Goal: Contribute content: Contribute content

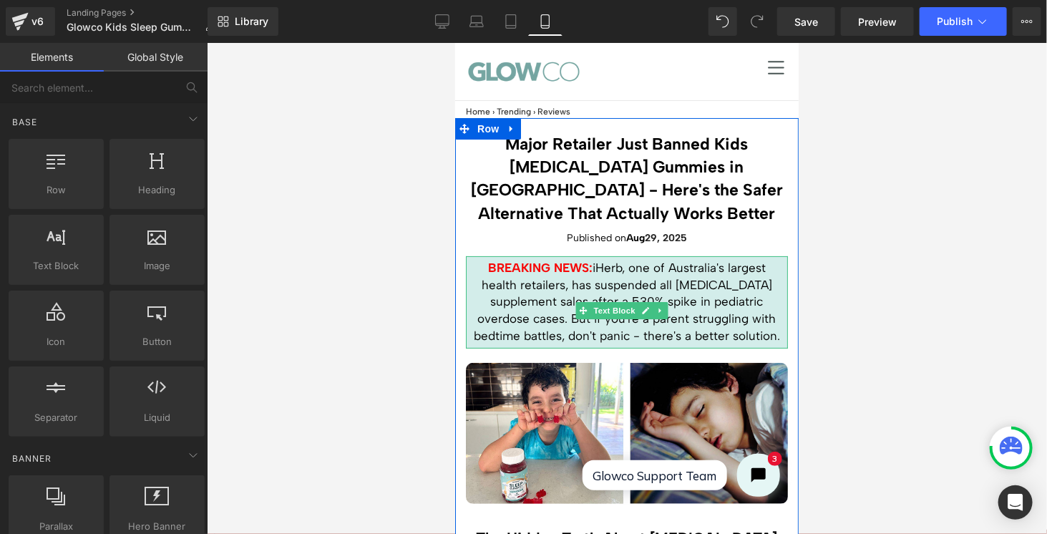
click at [581, 268] on strong "BREAKING NEWS:" at bounding box center [539, 267] width 104 height 14
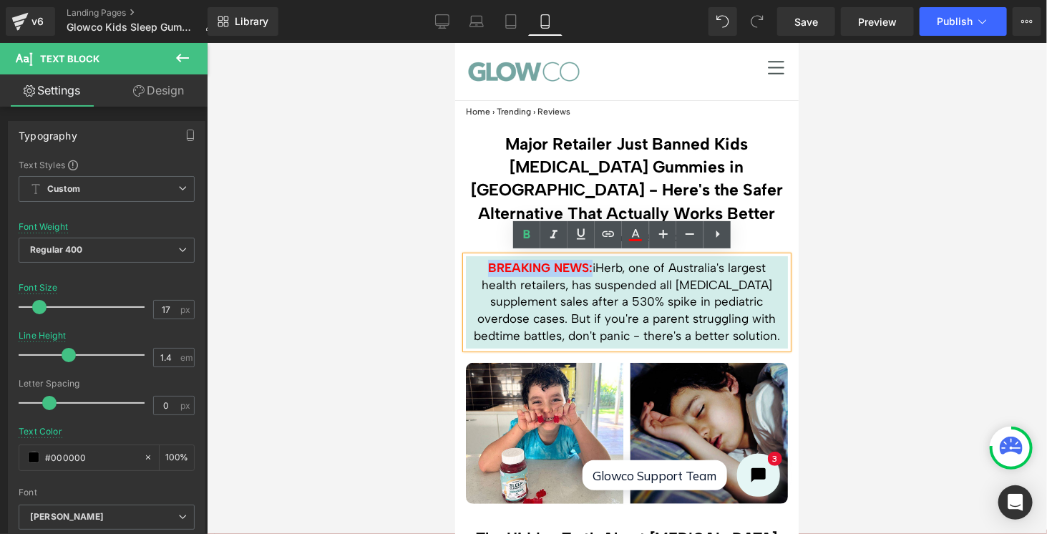
drag, startPoint x: 584, startPoint y: 262, endPoint x: 479, endPoint y: 263, distance: 105.2
click at [479, 263] on p "BREAKING NEWS: iHerb, one of Australia's largest health retailers, has suspende…" at bounding box center [626, 301] width 315 height 85
click at [644, 237] on link at bounding box center [635, 234] width 27 height 27
type input "100"
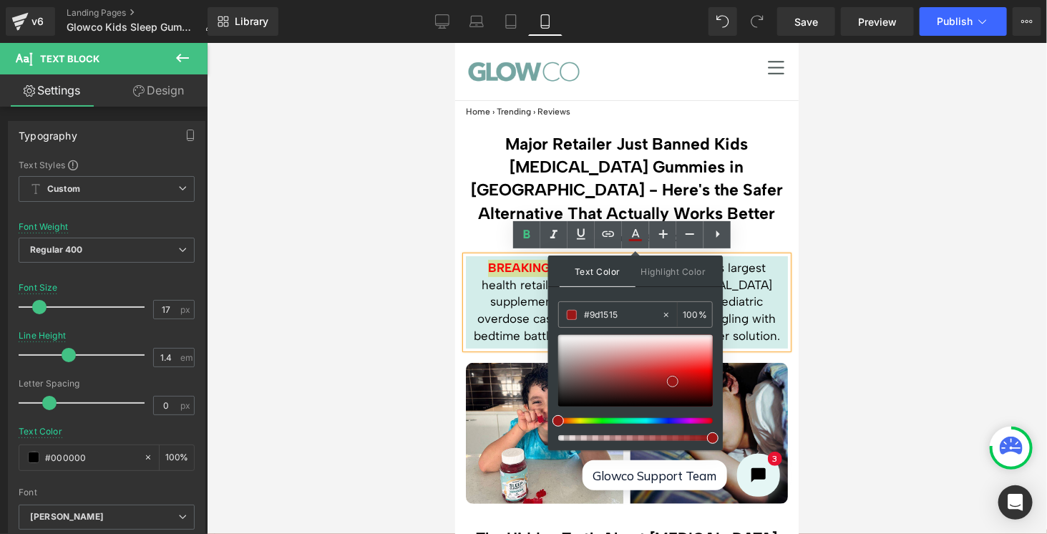
type input "#891919"
type input "#000000"
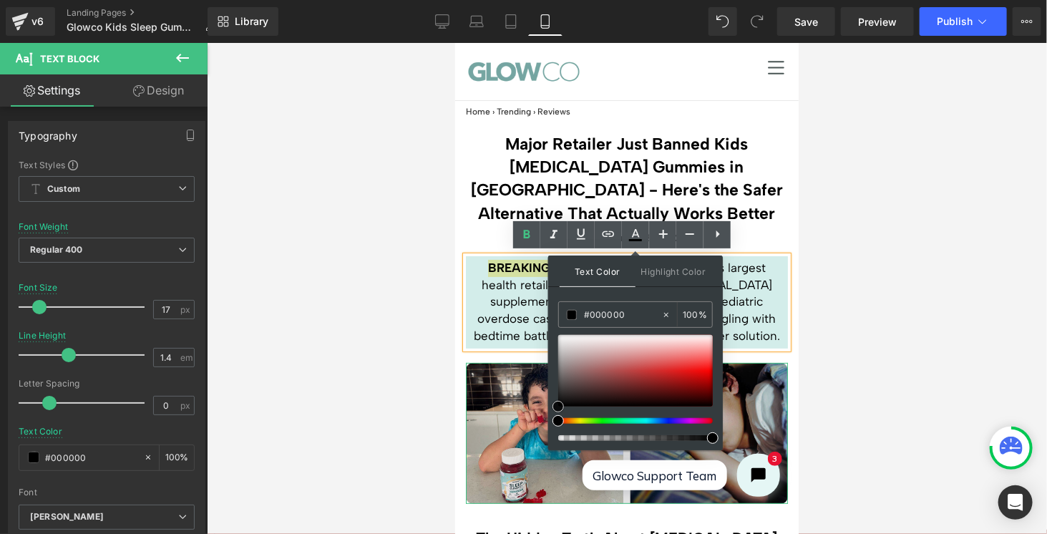
drag, startPoint x: 1154, startPoint y: 409, endPoint x: 543, endPoint y: 412, distance: 611.1
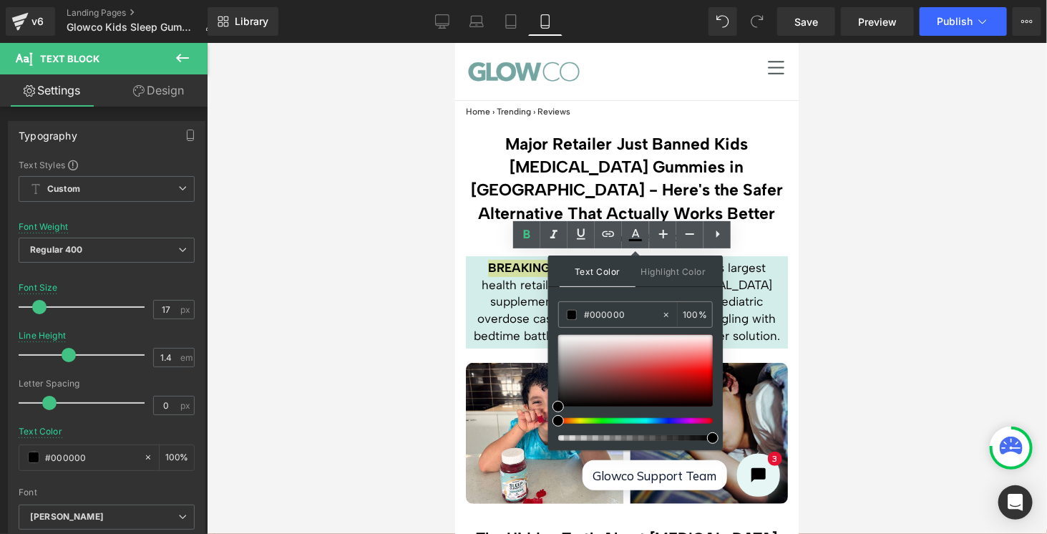
click at [917, 263] on div at bounding box center [627, 288] width 840 height 491
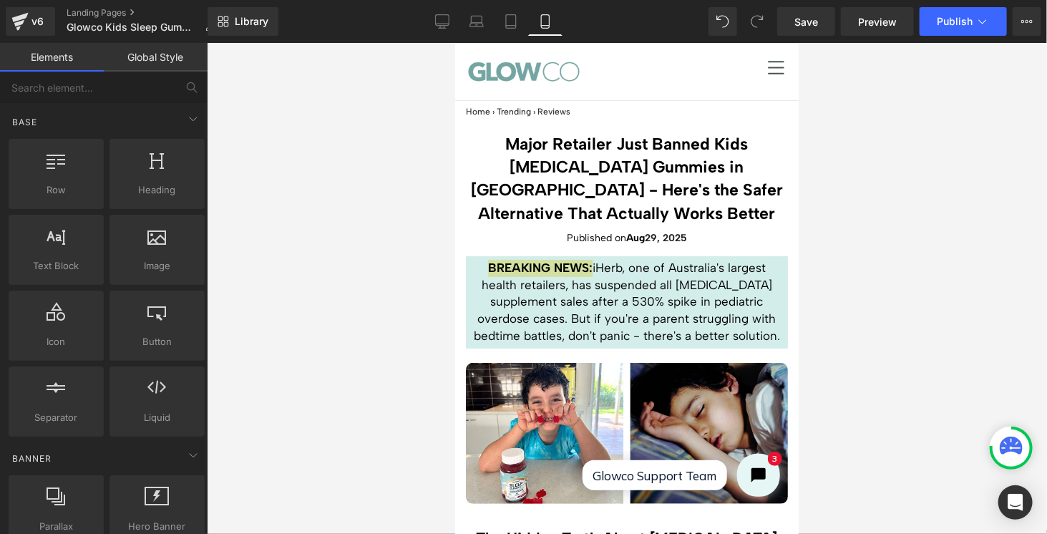
click at [897, 269] on div at bounding box center [627, 288] width 840 height 491
click at [868, 269] on div at bounding box center [627, 288] width 840 height 491
click at [829, 253] on div at bounding box center [627, 288] width 840 height 491
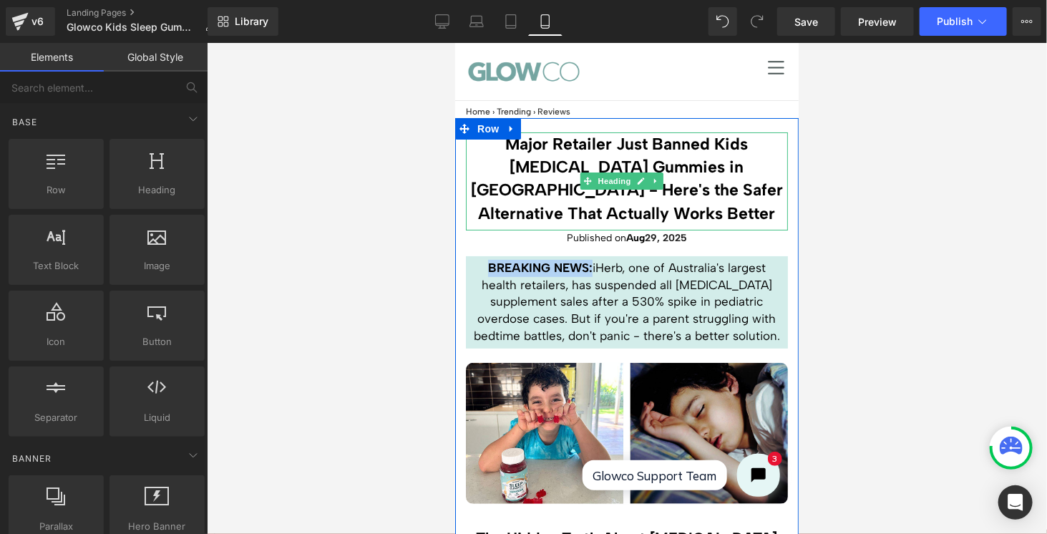
click at [686, 202] on h1 "Major Retailer Just Banned Kids [MEDICAL_DATA] Gummies in [GEOGRAPHIC_DATA] - H…" at bounding box center [626, 178] width 322 height 92
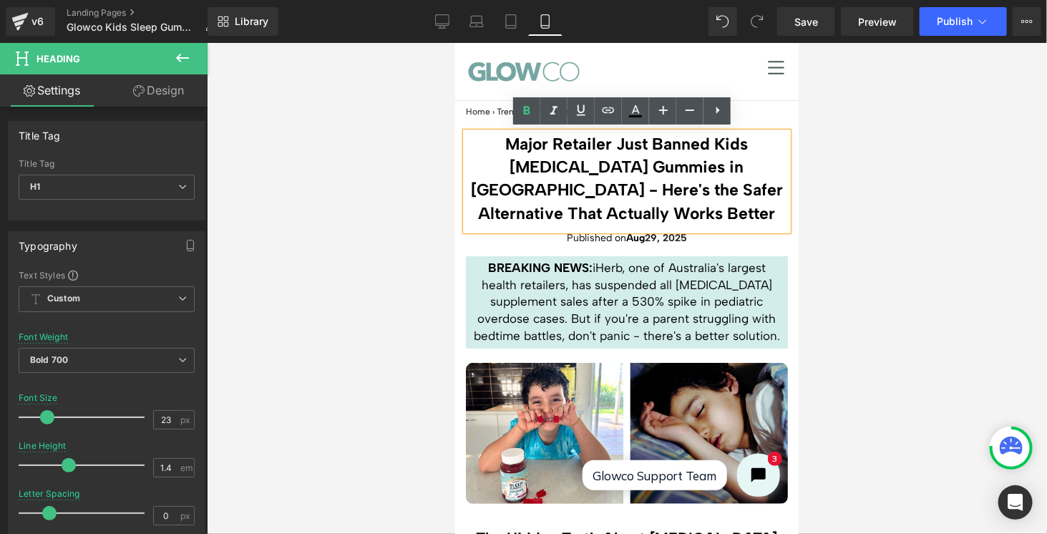
click at [454, 42] on div at bounding box center [454, 42] width 0 height 0
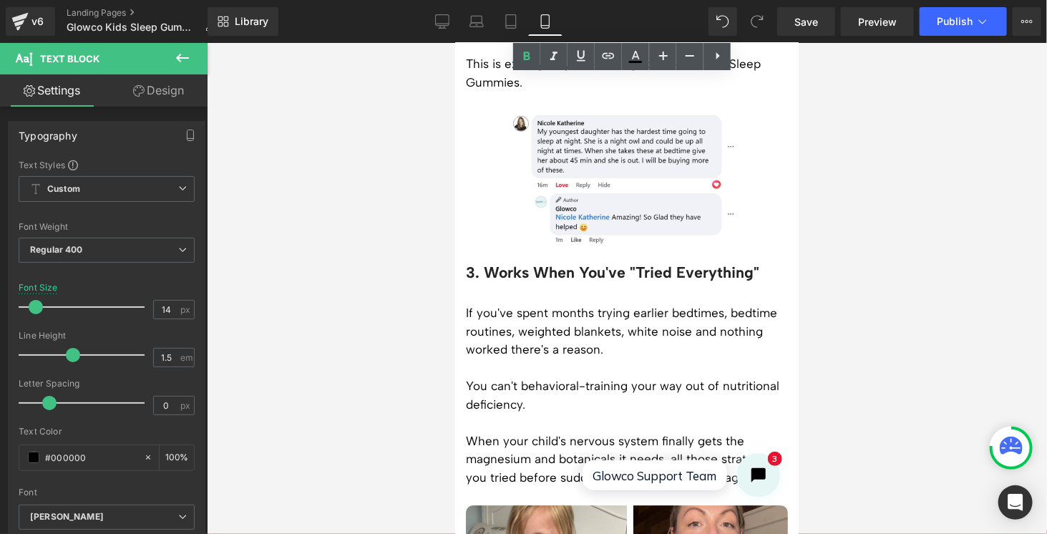
scroll to position [1717, 0]
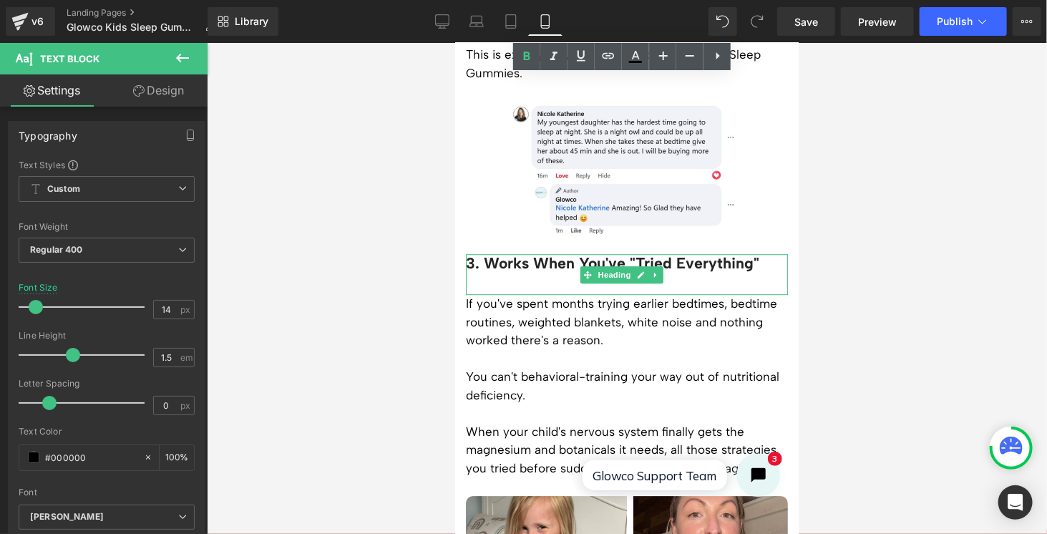
click at [668, 253] on h2 "3. Works When You've "Tried Everything"" at bounding box center [626, 262] width 322 height 19
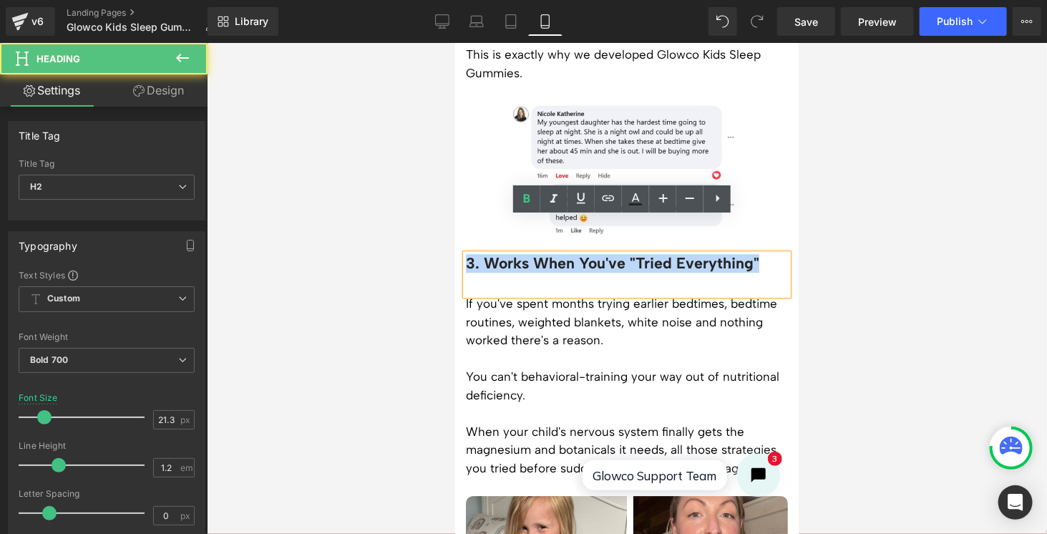
drag, startPoint x: 761, startPoint y: 226, endPoint x: 465, endPoint y: 222, distance: 296.3
click at [465, 253] on h2 "3. Works When You've "Tried Everything"" at bounding box center [626, 262] width 322 height 19
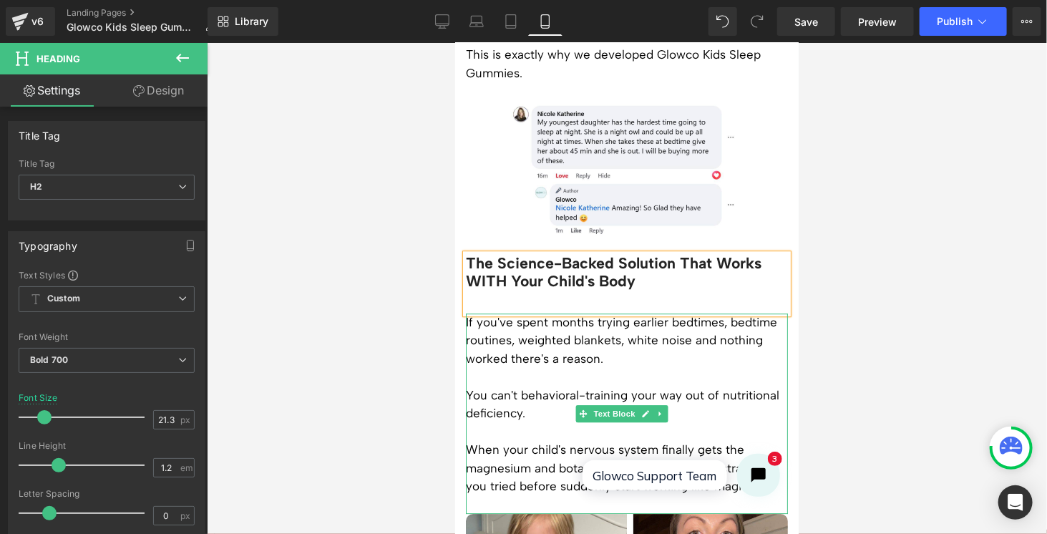
click at [604, 318] on p "If you've spent months trying earlier bedtimes, bedtime routines, weighted blan…" at bounding box center [626, 340] width 322 height 55
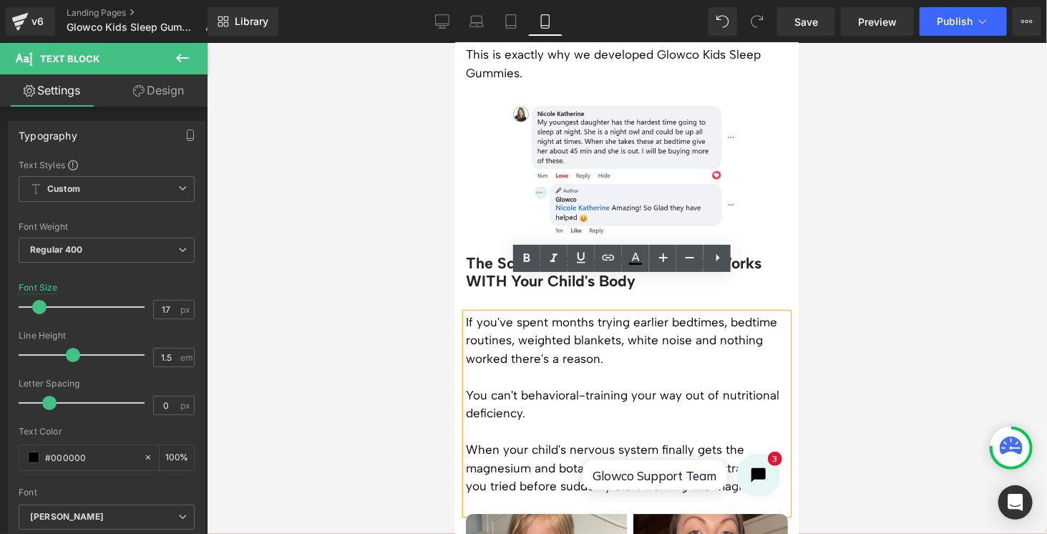
click at [585, 386] on p "You can't behavioral-training your way out of nutritional deficiency." at bounding box center [626, 404] width 322 height 36
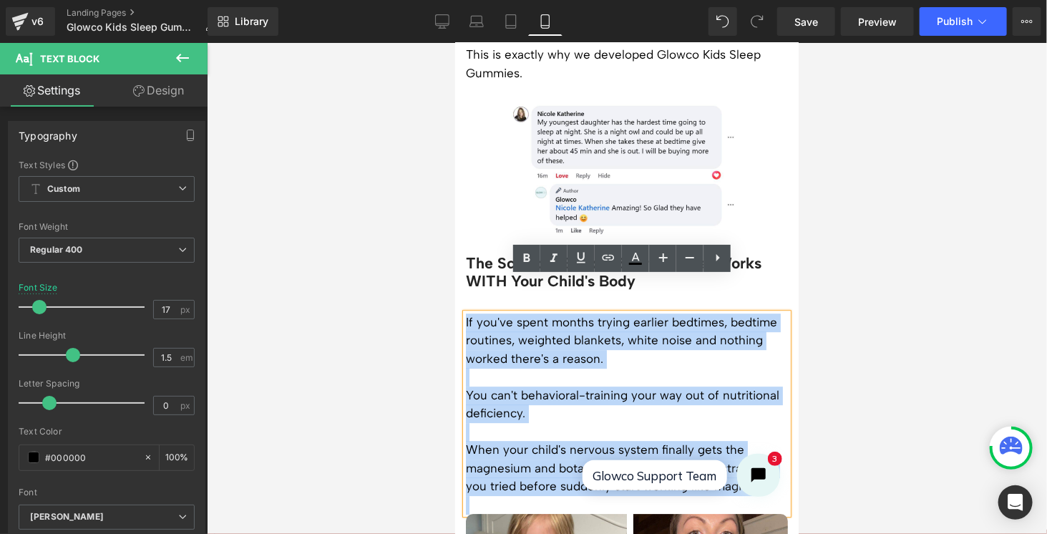
click at [465, 313] on div "If you've spent months trying earlier bedtimes, bedtime routines, weighted blan…" at bounding box center [626, 413] width 322 height 201
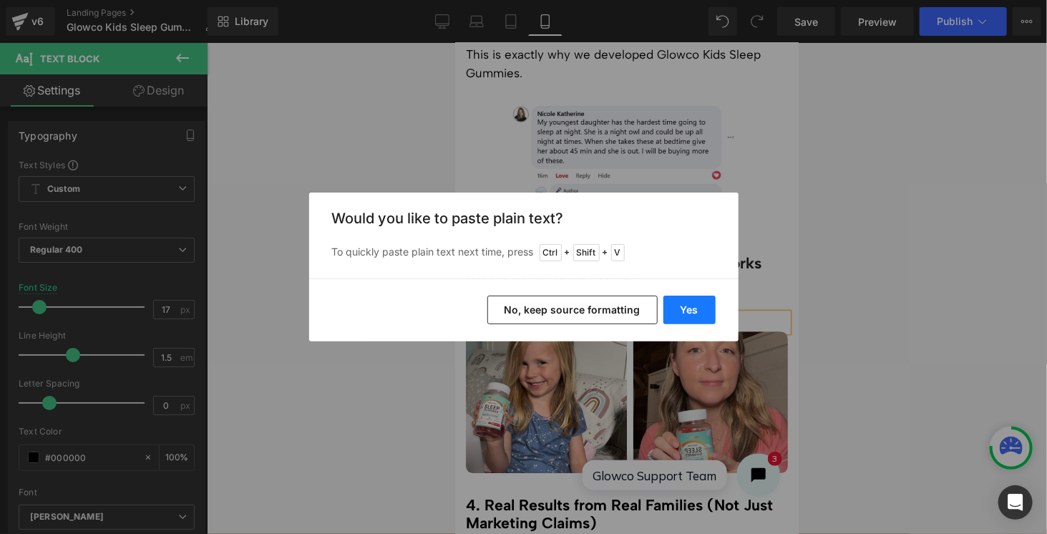
click at [695, 303] on button "Yes" at bounding box center [689, 310] width 52 height 29
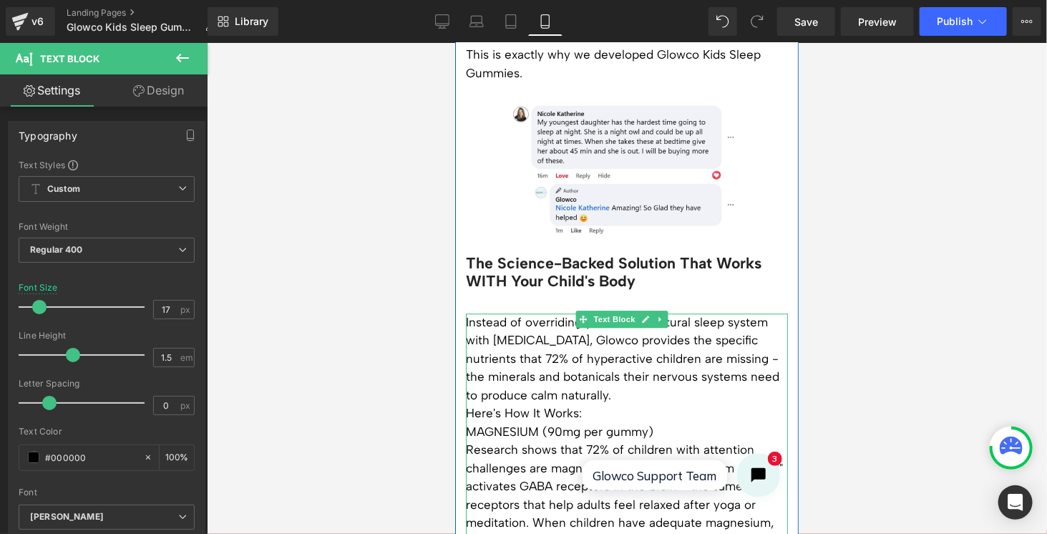
click at [637, 356] on p "Instead of overriding your child's natural sleep system with [MEDICAL_DATA], Gl…" at bounding box center [626, 359] width 322 height 92
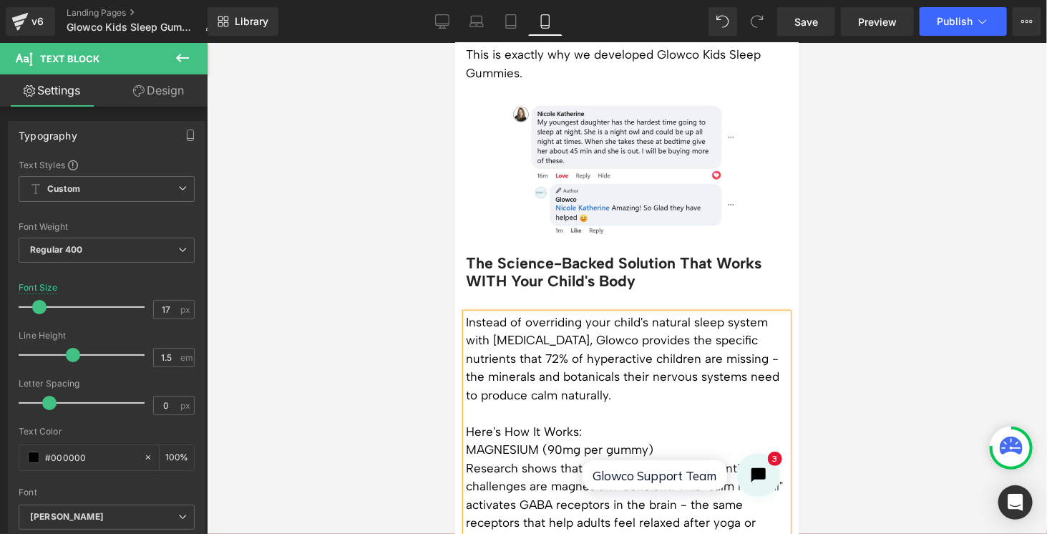
scroll to position [1789, 0]
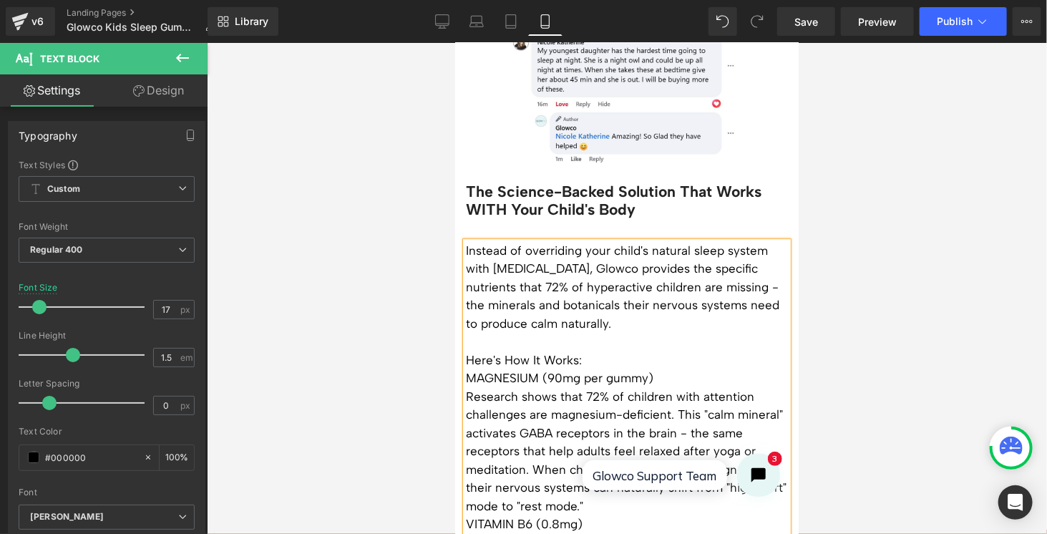
click at [590, 351] on p "Here's How It Works:" at bounding box center [626, 360] width 322 height 19
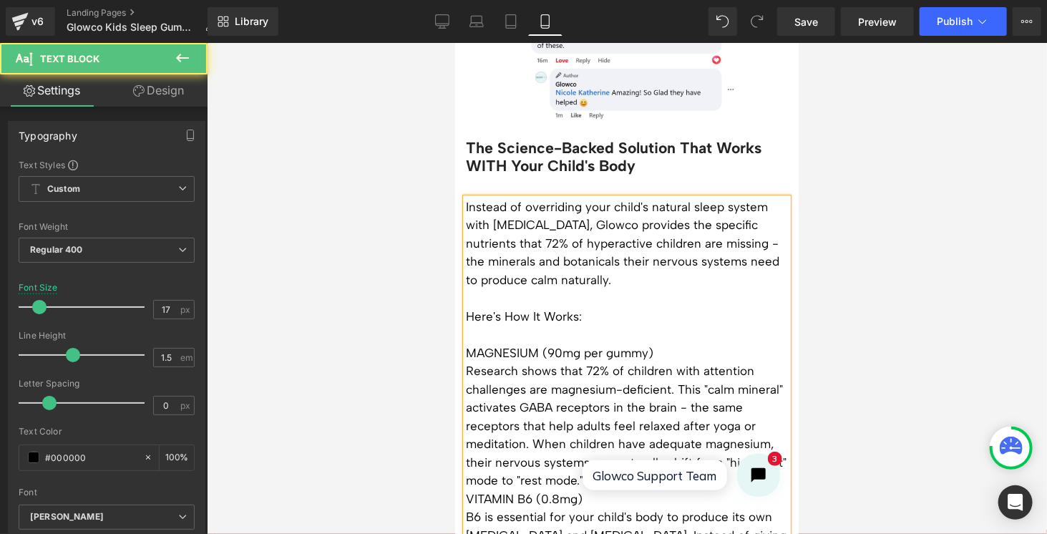
scroll to position [1860, 0]
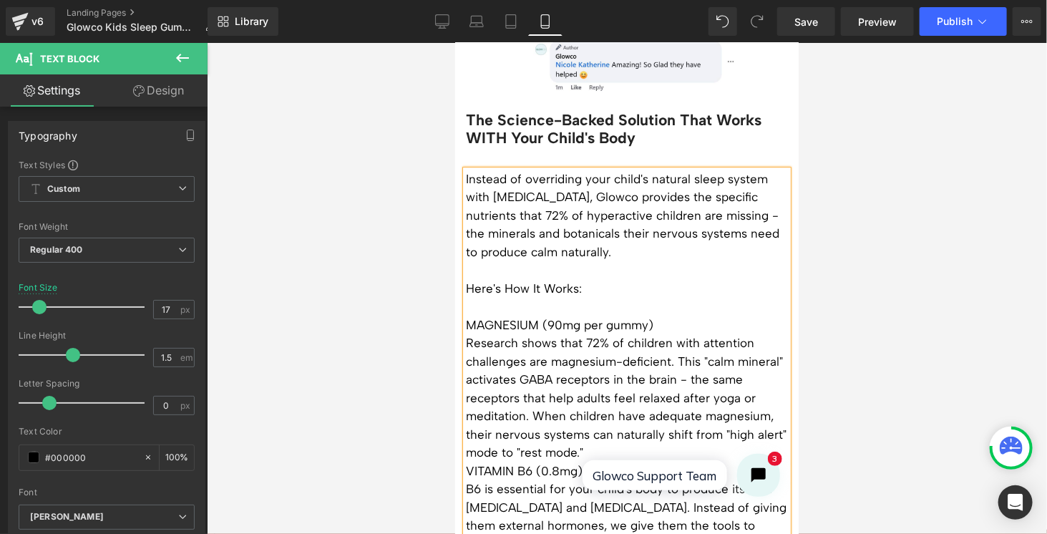
click at [467, 462] on p "VITAMIN B6 (0.8mg)" at bounding box center [626, 471] width 322 height 19
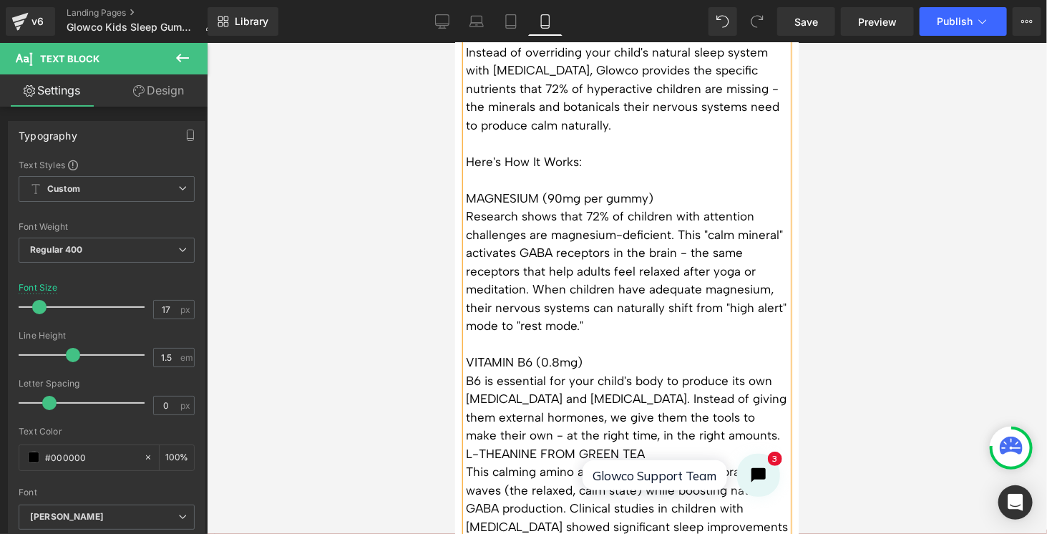
scroll to position [2003, 0]
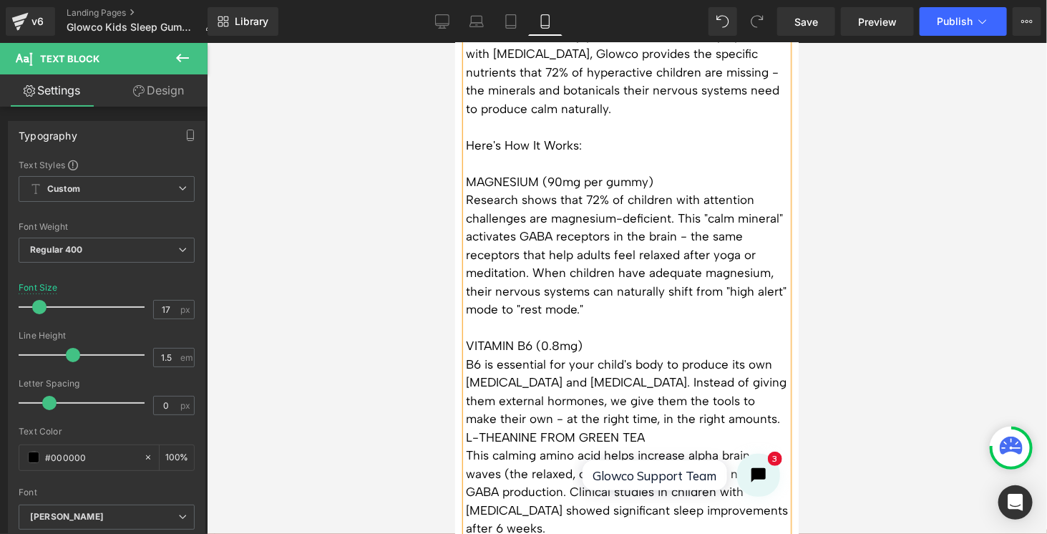
click at [465, 400] on div "Instead of overriding your child's natural sleep system with [MEDICAL_DATA], Gl…" at bounding box center [626, 354] width 322 height 657
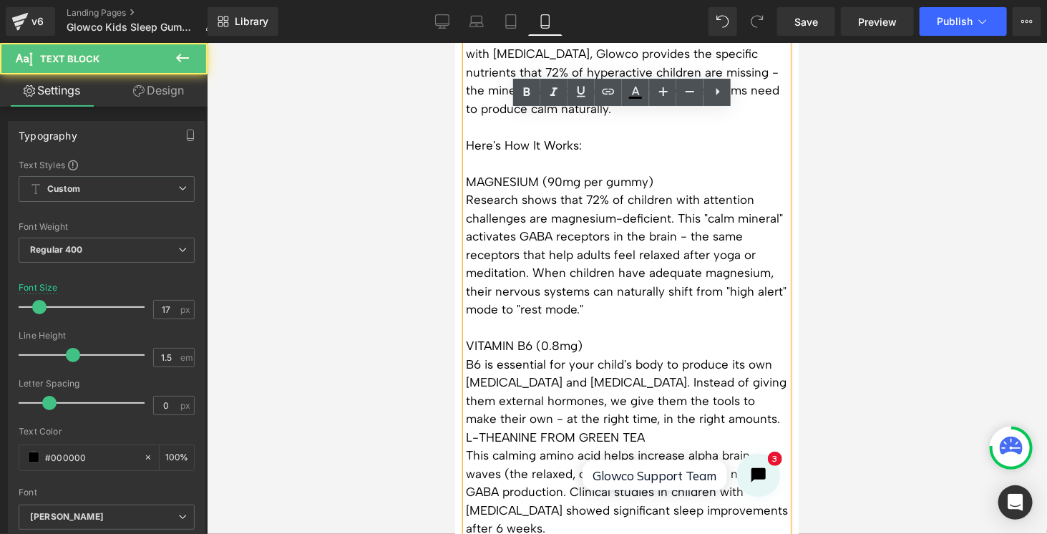
click at [466, 428] on p "L-THEANINE FROM GREEN TEA" at bounding box center [626, 437] width 322 height 19
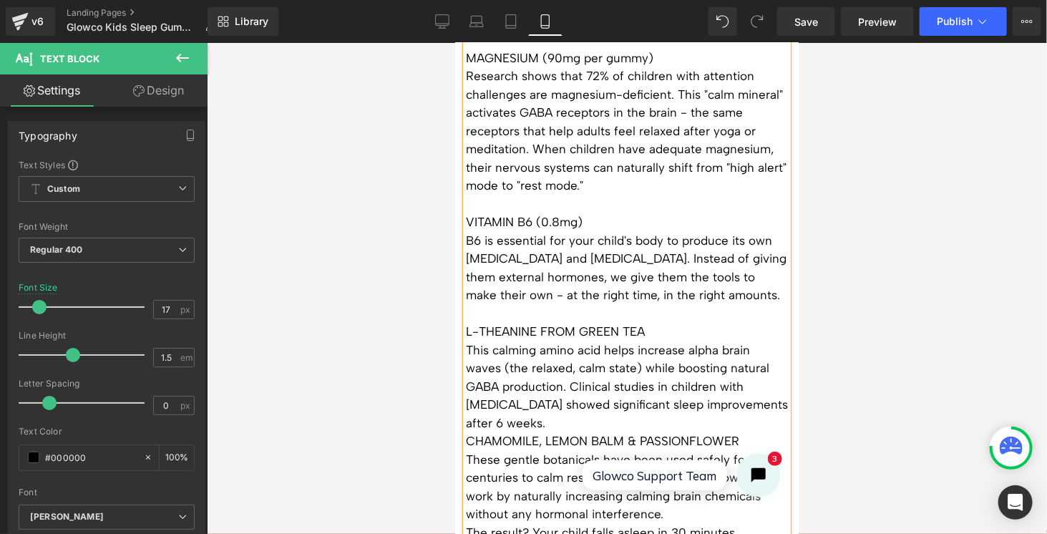
scroll to position [2147, 0]
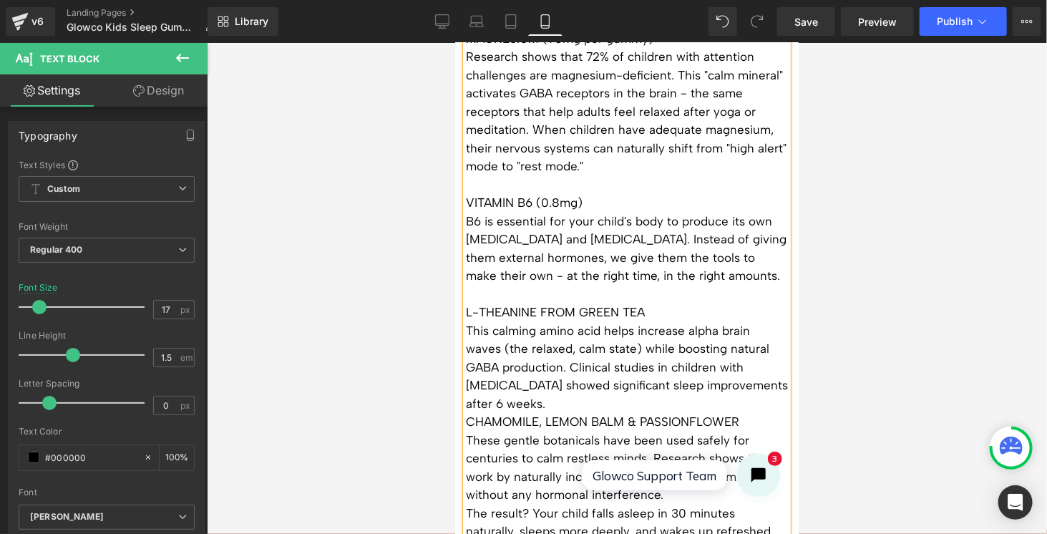
click at [468, 412] on p "CHAMOMILE, LEMON BALM & PASSIONFLOWER" at bounding box center [626, 421] width 322 height 19
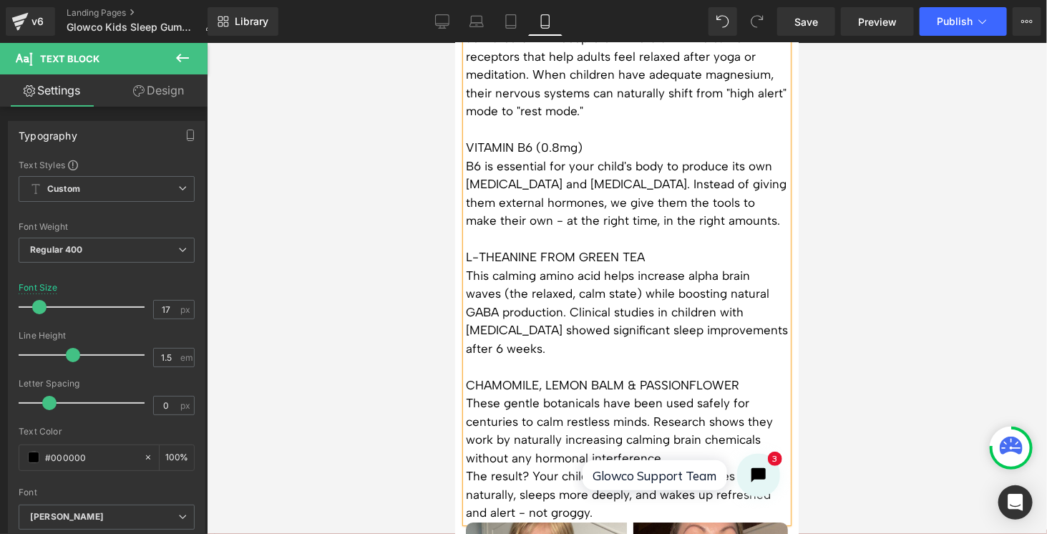
scroll to position [2290, 0]
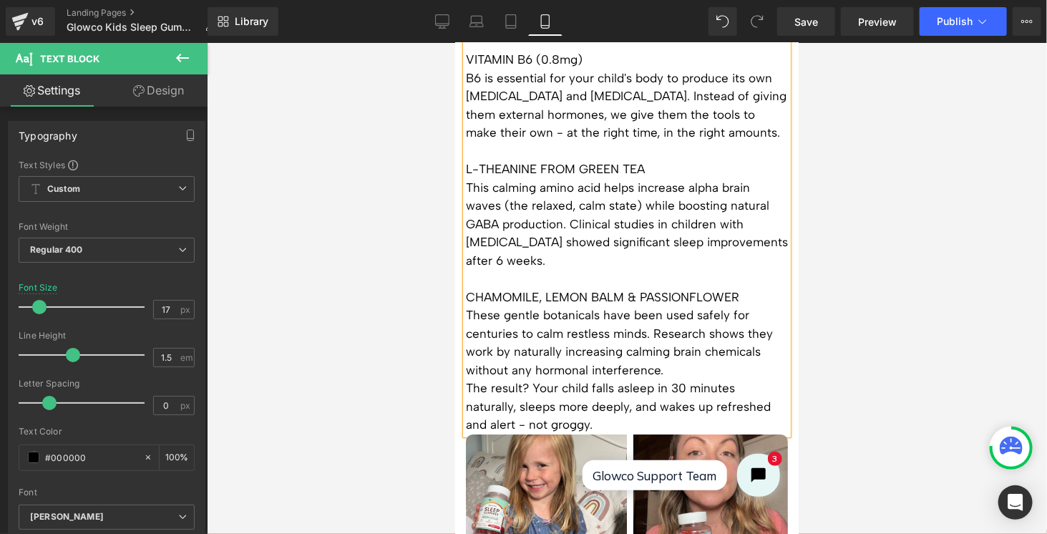
click at [467, 379] on p "The result? Your child falls asleep in 30 minutes naturally, sleeps more deeply…" at bounding box center [626, 406] width 322 height 55
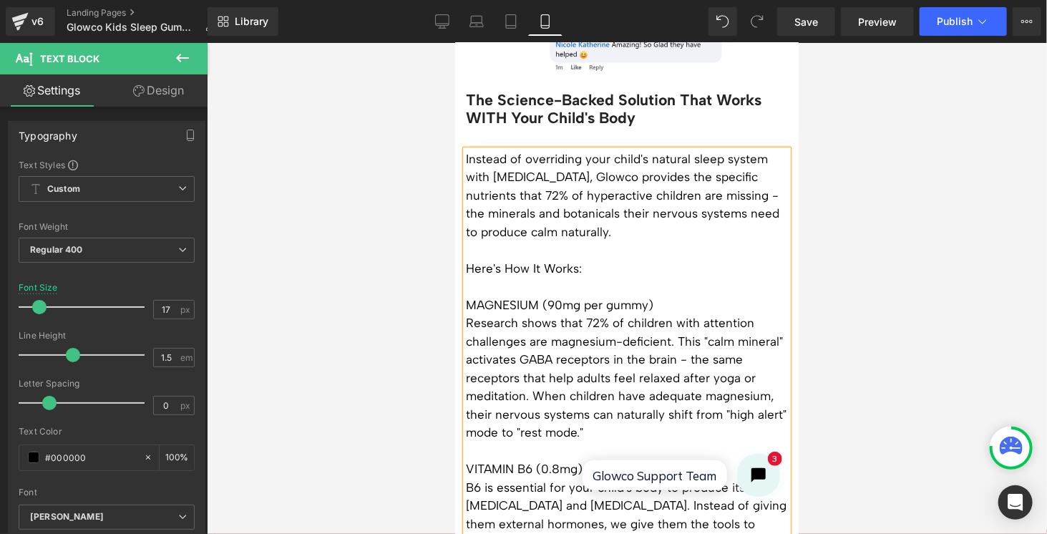
scroll to position [1860, 0]
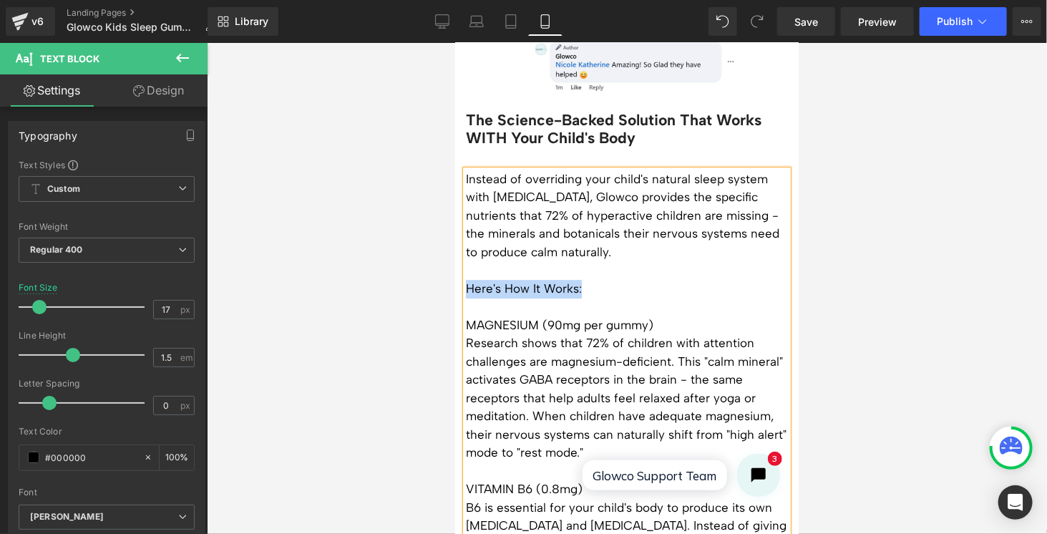
drag, startPoint x: 582, startPoint y: 253, endPoint x: 467, endPoint y: 253, distance: 115.9
click at [467, 279] on p "Here's How It Works:" at bounding box center [626, 288] width 322 height 19
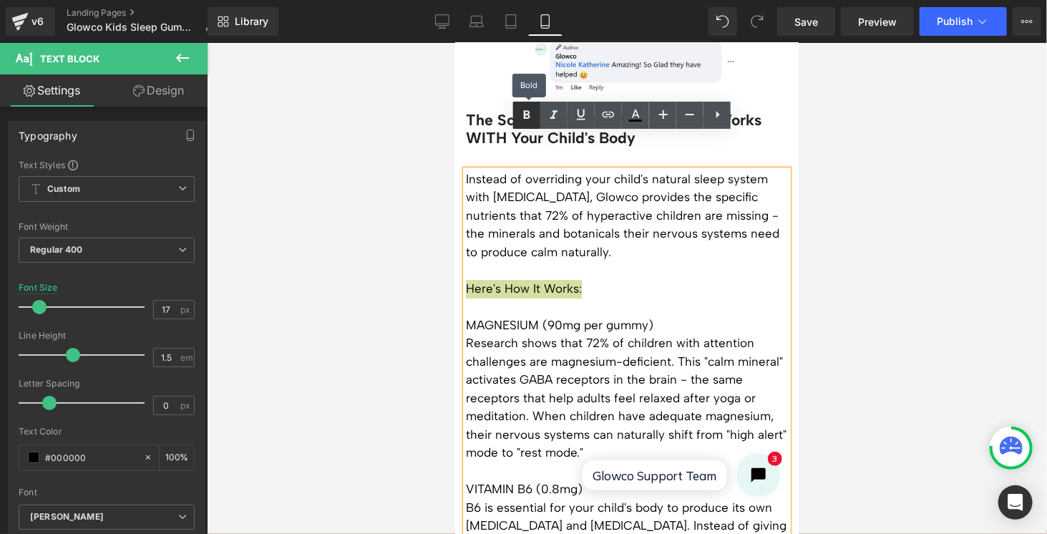
click at [521, 114] on icon at bounding box center [526, 115] width 17 height 17
click at [671, 260] on p at bounding box center [626, 269] width 322 height 19
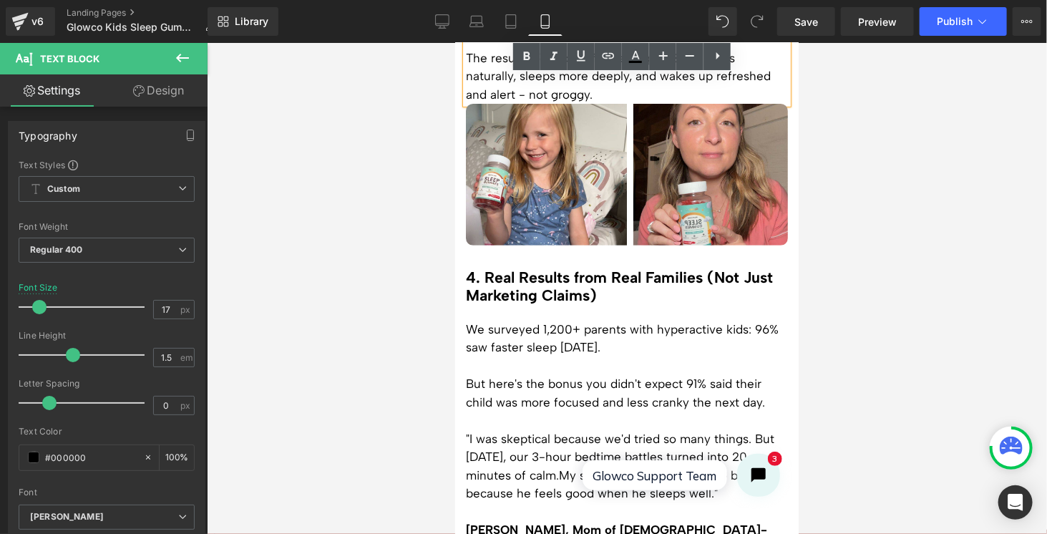
scroll to position [2647, 0]
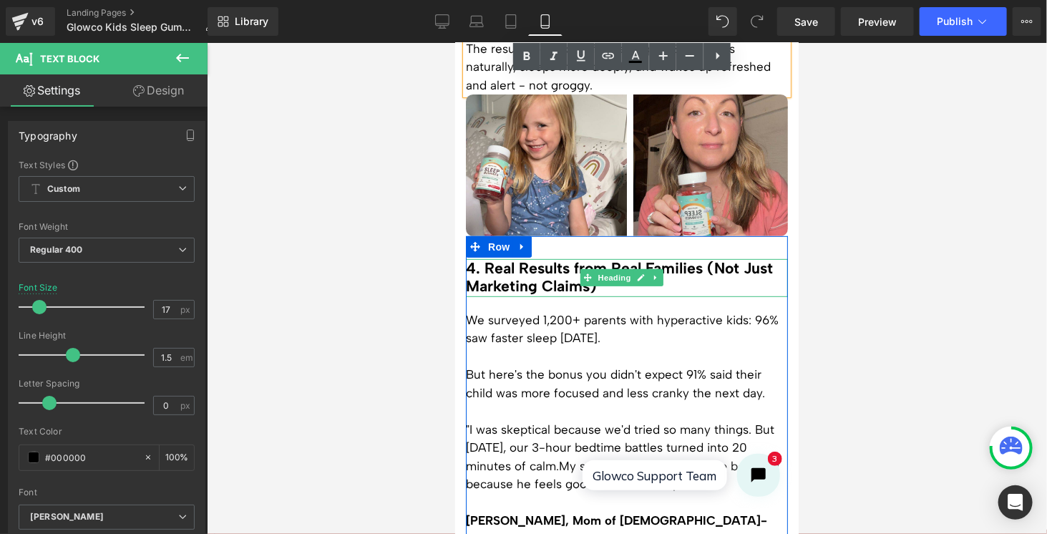
click at [592, 258] on h3 "4. Real Results from Real Families (Not Just Marketing Claims)" at bounding box center [626, 276] width 322 height 36
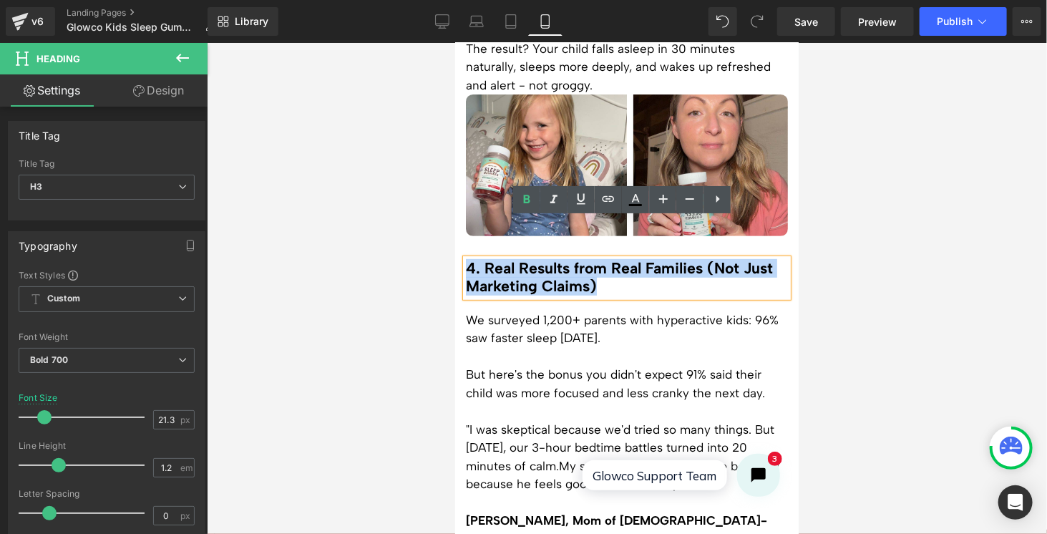
drag, startPoint x: 605, startPoint y: 245, endPoint x: 467, endPoint y: 222, distance: 140.8
click at [467, 258] on h3 "4. Real Results from Real Families (Not Just Marketing Claims)" at bounding box center [626, 276] width 322 height 36
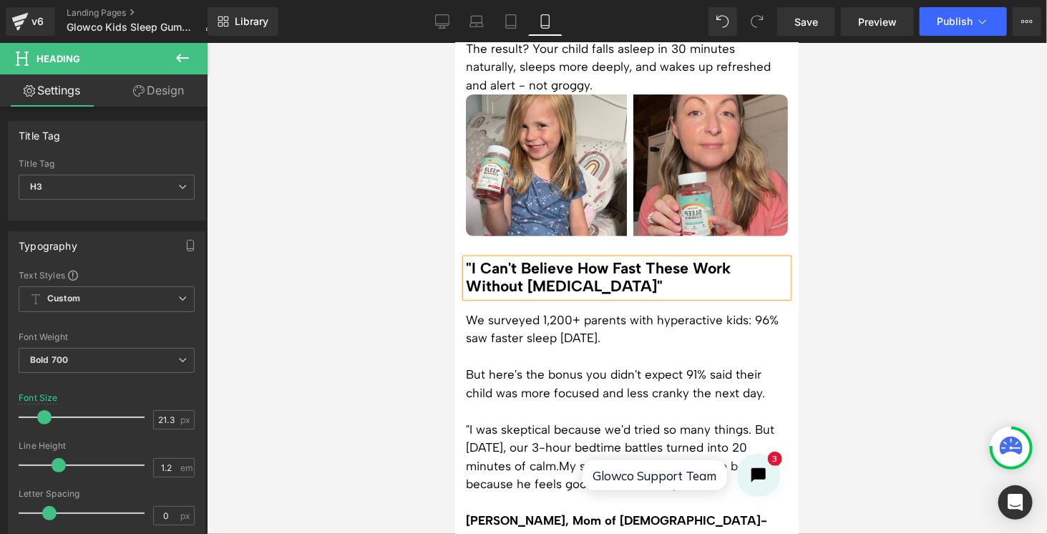
drag, startPoint x: 538, startPoint y: 316, endPoint x: 487, endPoint y: 290, distance: 57.6
click at [538, 347] on p at bounding box center [626, 356] width 322 height 19
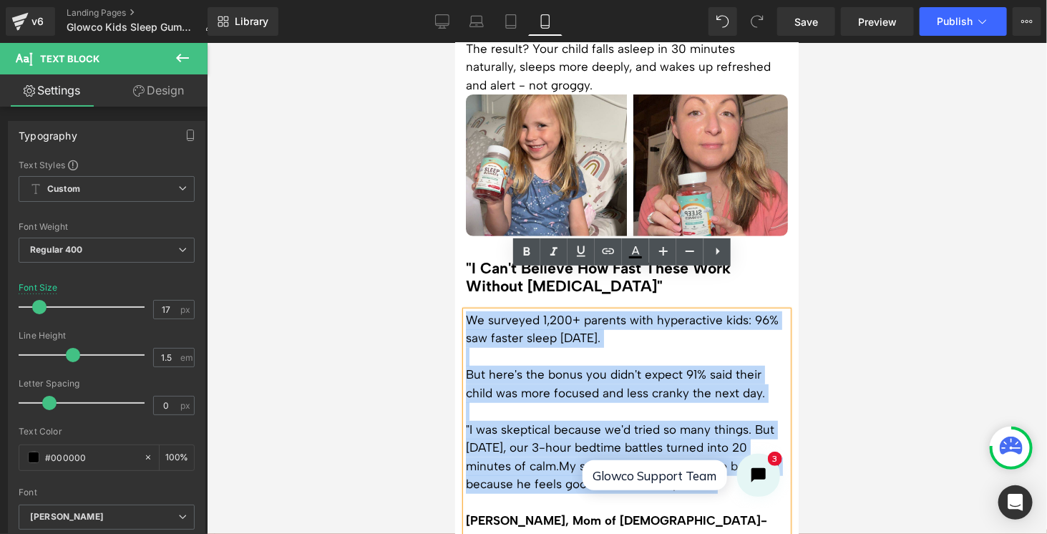
drag, startPoint x: 466, startPoint y: 278, endPoint x: 763, endPoint y: 438, distance: 337.1
click at [763, 438] on div "We surveyed 1,200+ parents with hyperactive kids: 96% saw faster sleep [DATE]. …" at bounding box center [626, 437] width 322 height 253
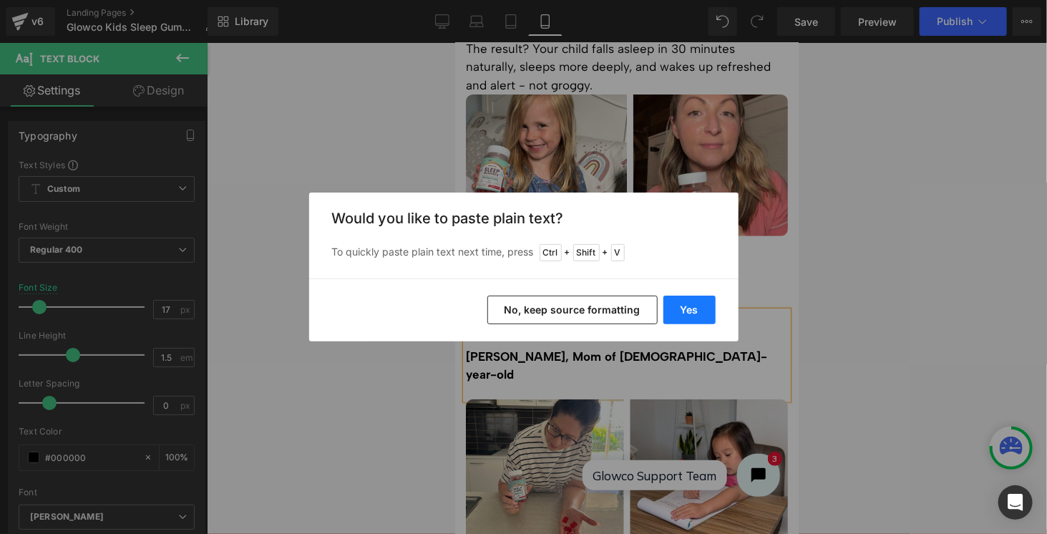
click at [684, 314] on button "Yes" at bounding box center [689, 310] width 52 height 29
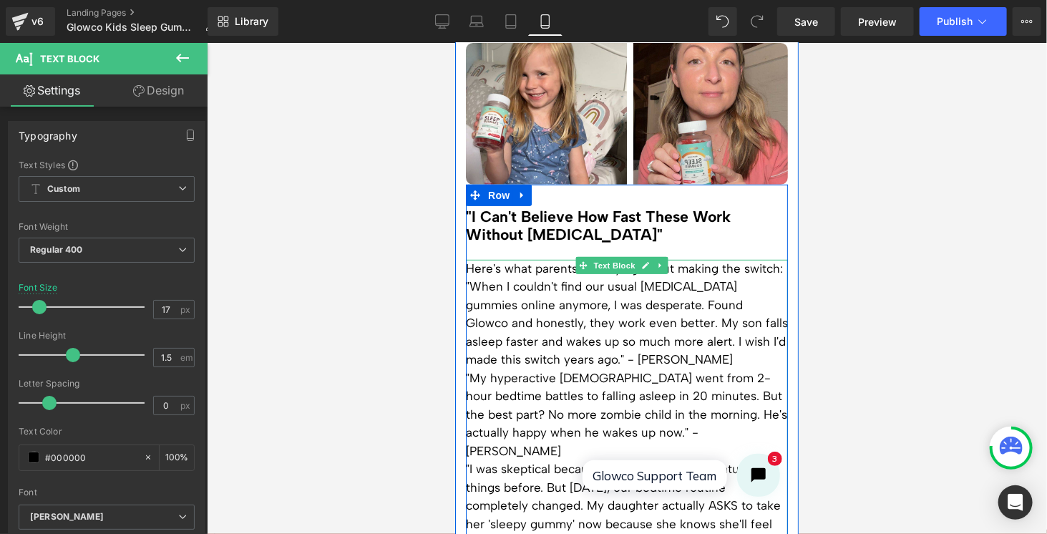
scroll to position [2719, 0]
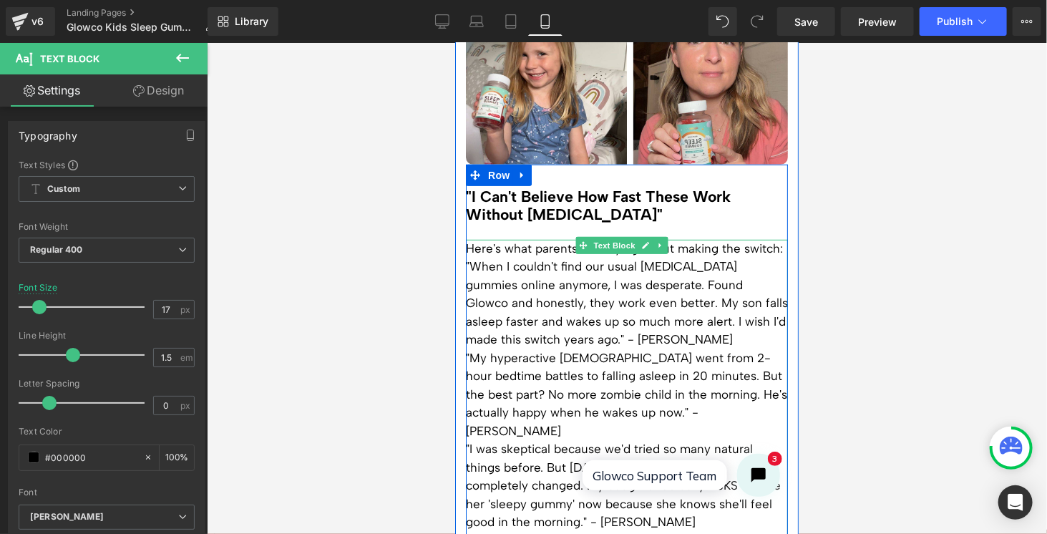
click at [527, 239] on p "Here's what parents are saying about making the switch:" at bounding box center [626, 248] width 322 height 19
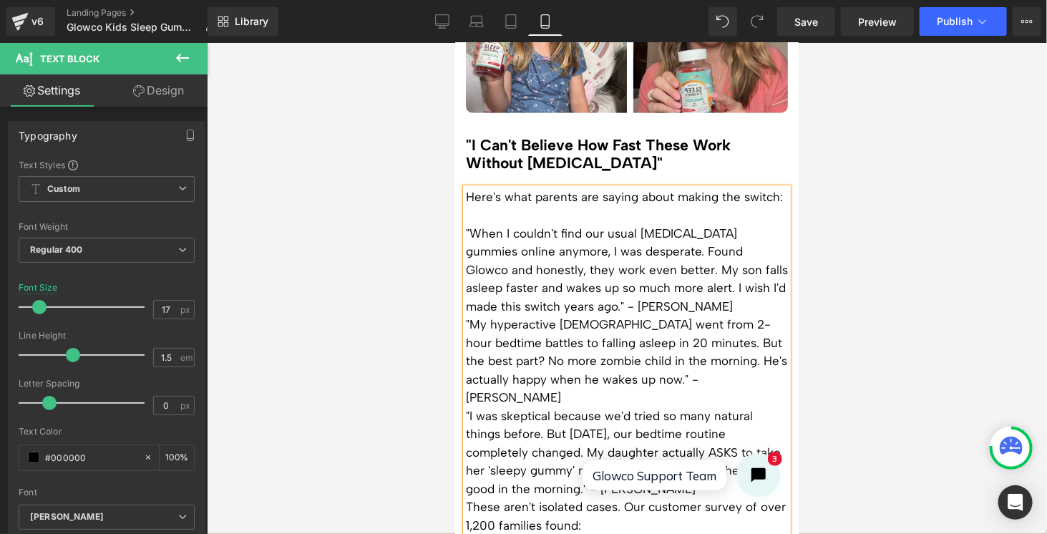
scroll to position [2791, 0]
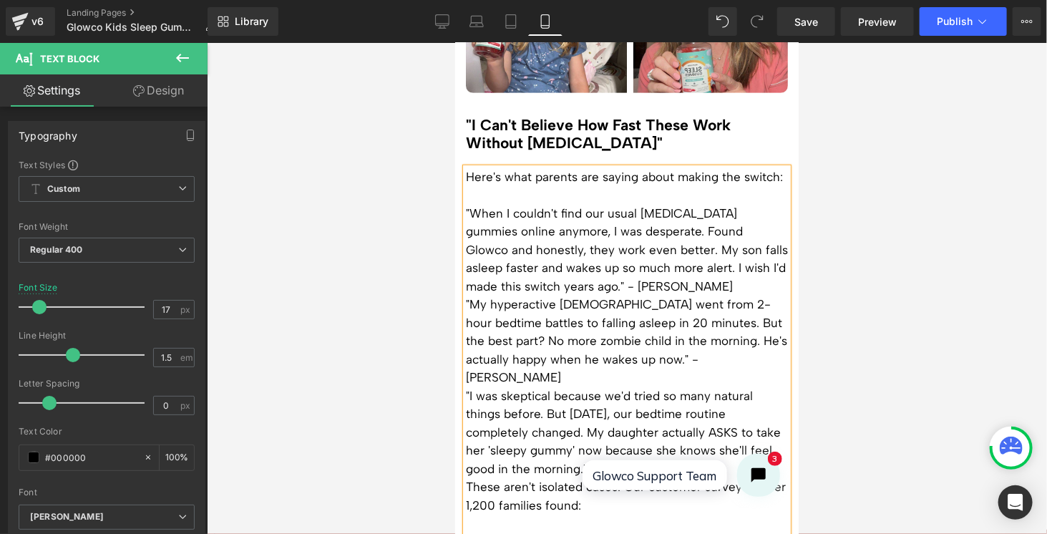
click at [700, 265] on p ""When I couldn't find our usual [MEDICAL_DATA] gummies online anymore, I was de…" at bounding box center [626, 250] width 322 height 92
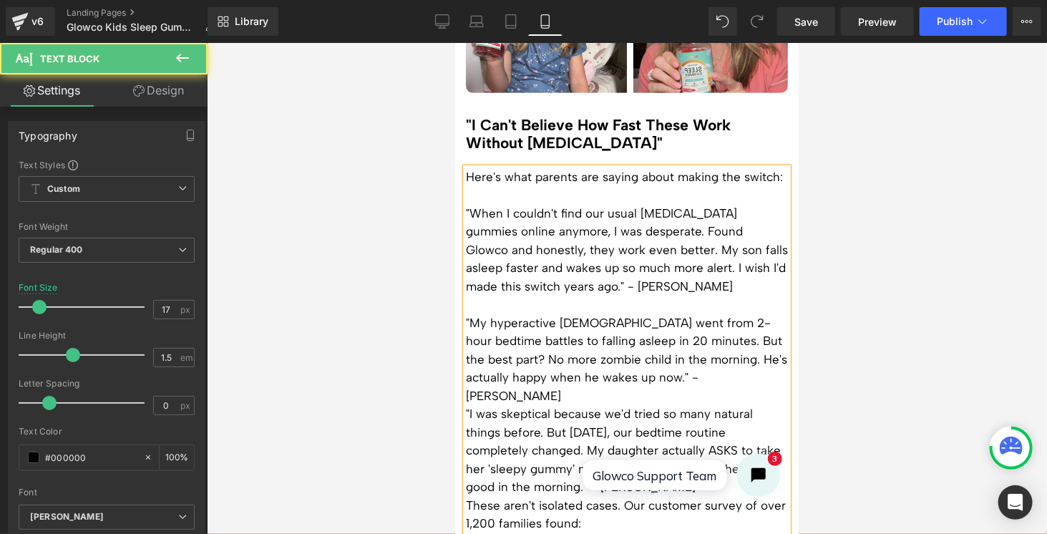
click at [768, 357] on p ""My hyperactive [DEMOGRAPHIC_DATA] went from 2-hour bedtime battles to falling …" at bounding box center [626, 359] width 322 height 92
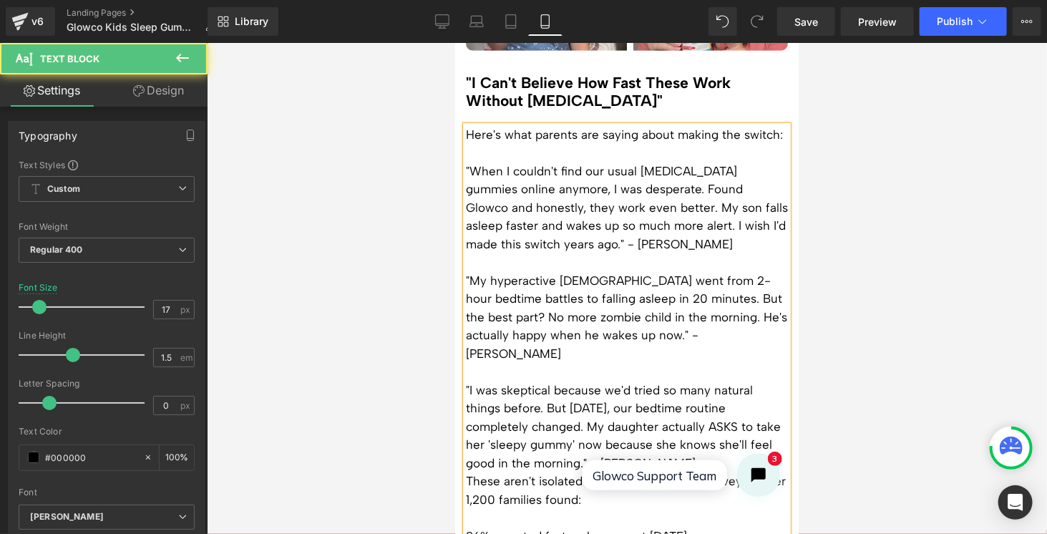
scroll to position [2862, 0]
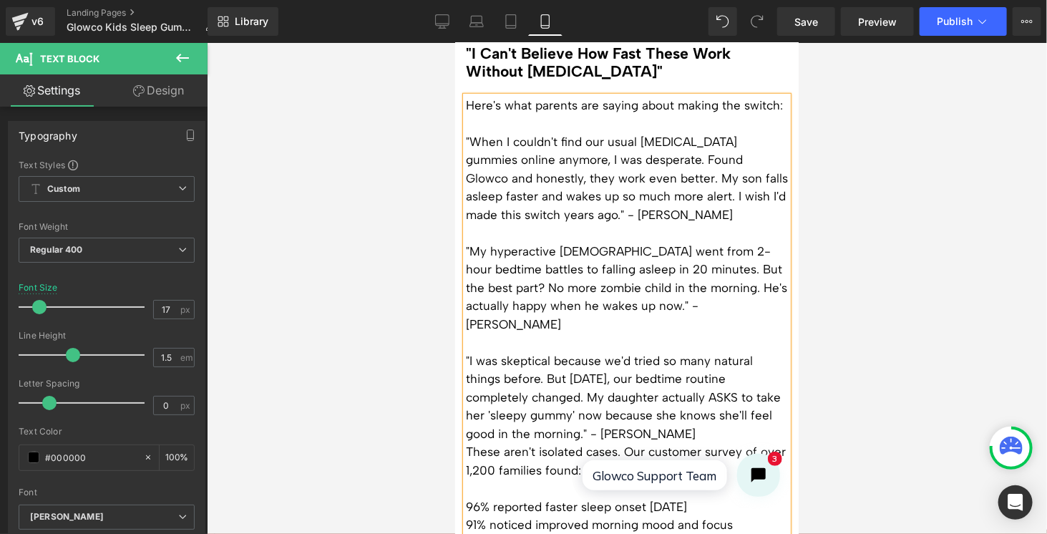
click at [654, 394] on p ""I was skeptical because we'd tried so many natural things before. But [DATE], …" at bounding box center [626, 397] width 322 height 92
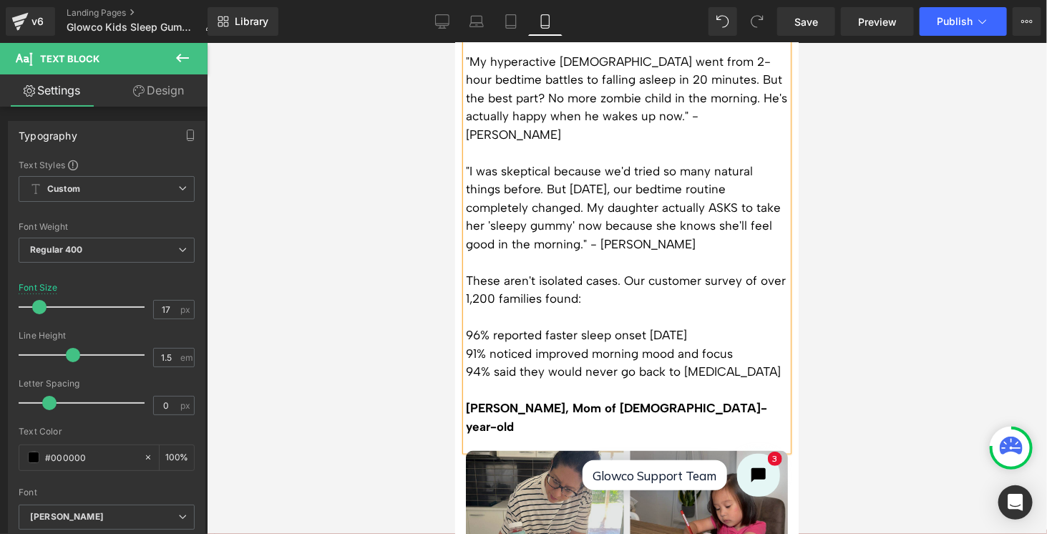
scroll to position [3077, 0]
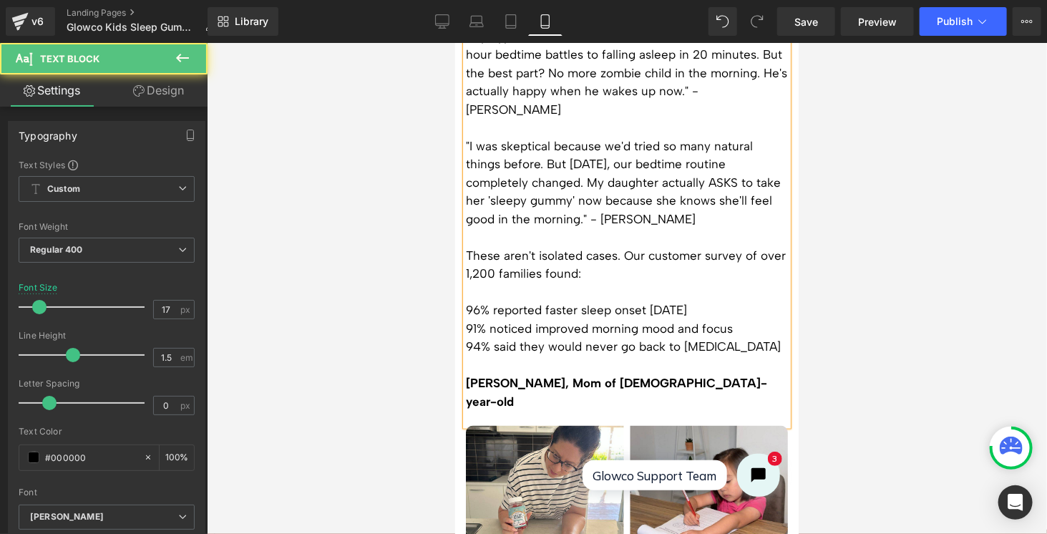
click at [466, 302] on span "96% reported faster sleep onset [DATE]" at bounding box center [575, 309] width 221 height 14
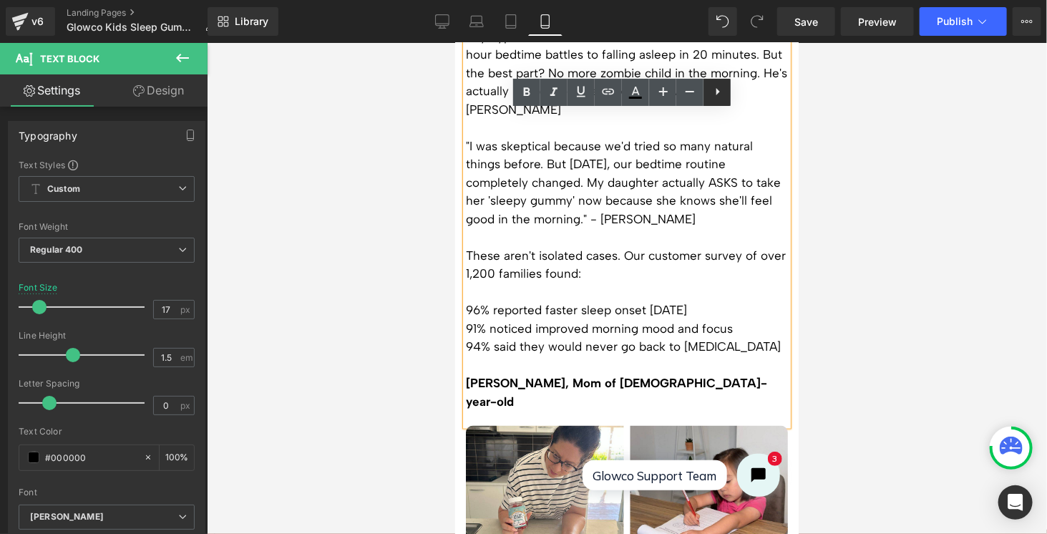
click at [716, 94] on icon at bounding box center [717, 91] width 17 height 17
click at [716, 87] on icon at bounding box center [716, 91] width 17 height 17
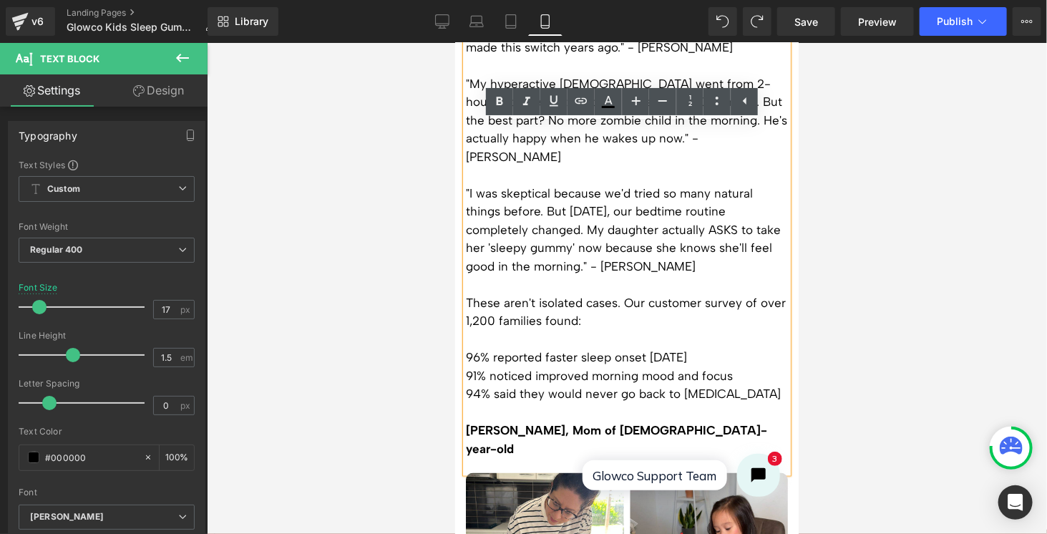
scroll to position [3067, 0]
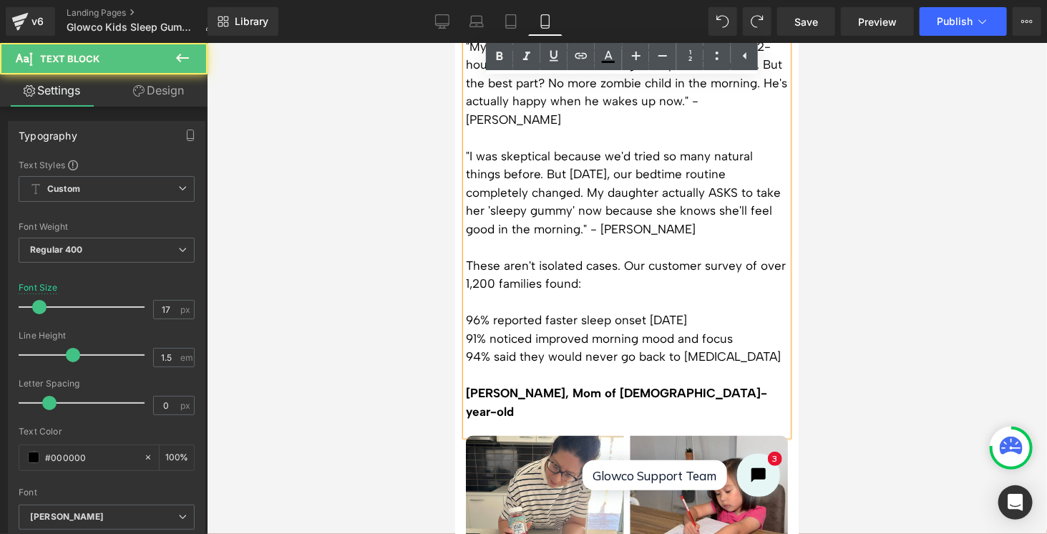
click at [602, 348] on span "94% said they would never go back to [MEDICAL_DATA]" at bounding box center [622, 355] width 315 height 14
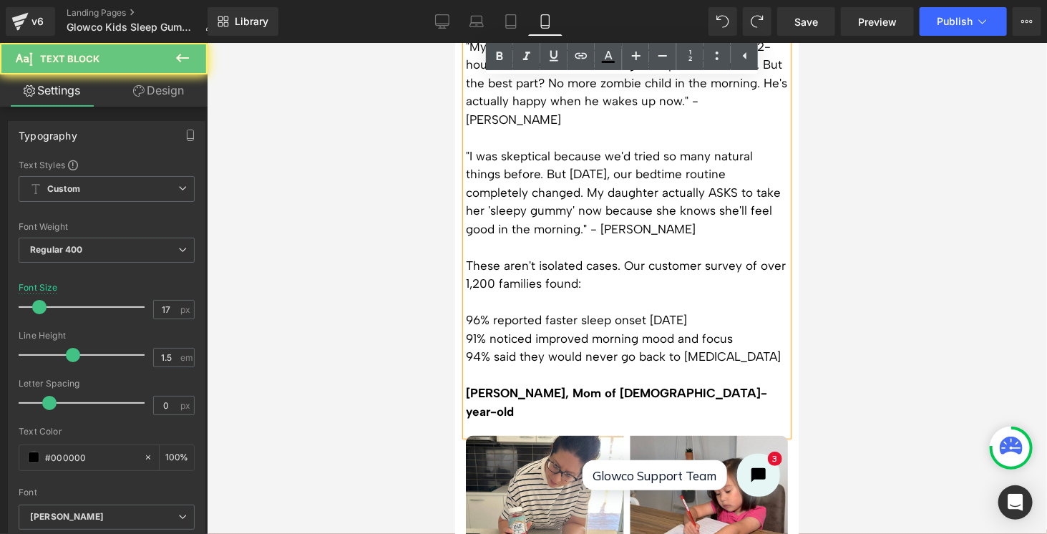
click at [662, 348] on span "94% said they would never go back to [MEDICAL_DATA]" at bounding box center [622, 355] width 315 height 14
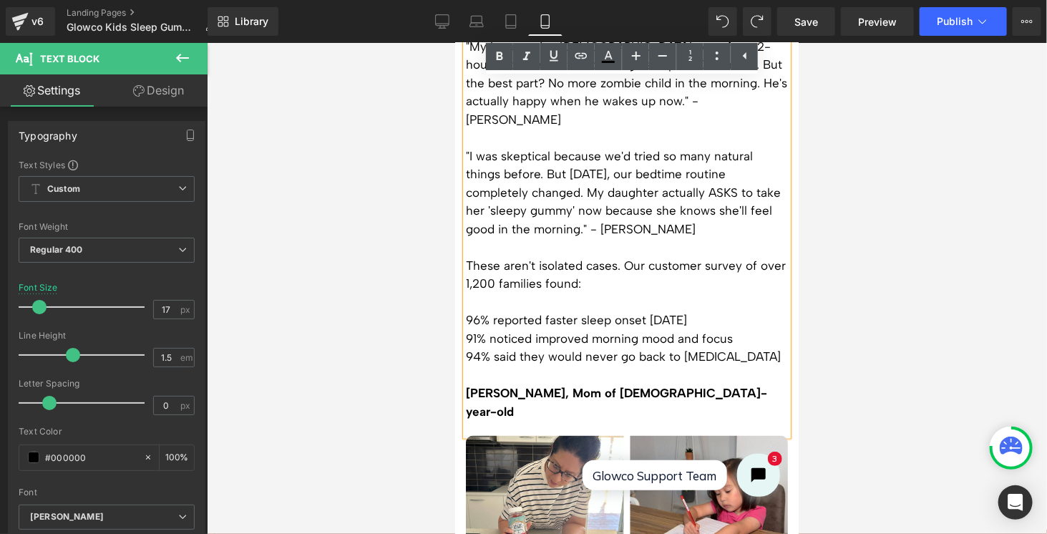
click at [467, 331] on span "91% noticed improved morning mood and focus" at bounding box center [598, 338] width 267 height 14
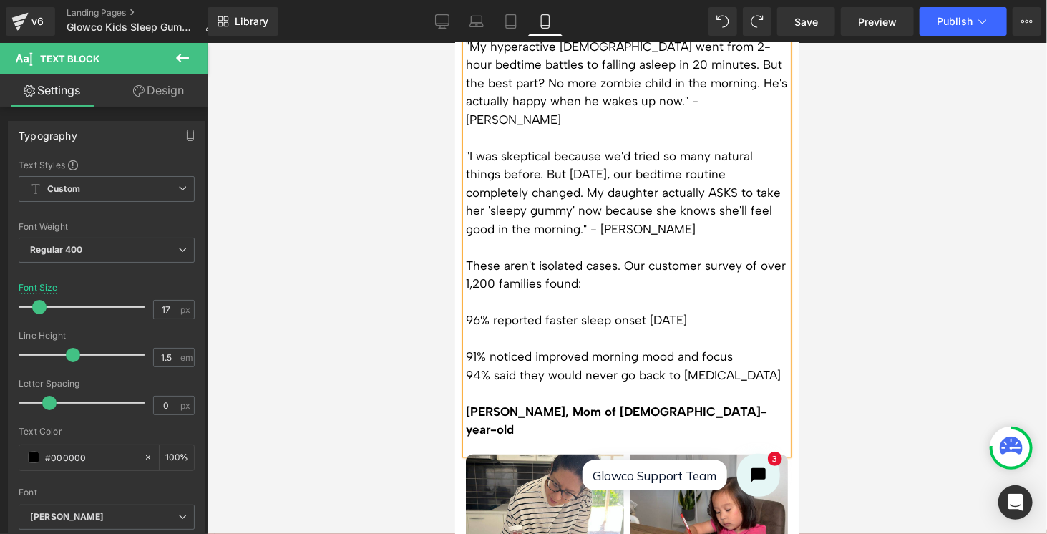
click at [467, 367] on span "94% said they would never go back to [MEDICAL_DATA]" at bounding box center [622, 374] width 315 height 14
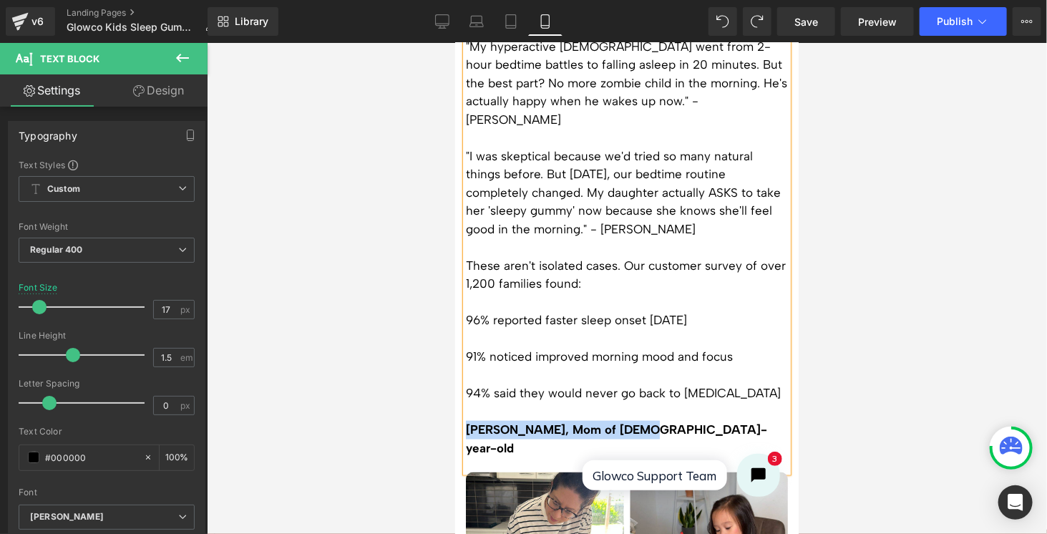
drag, startPoint x: 650, startPoint y: 384, endPoint x: 467, endPoint y: 384, distance: 183.2
click at [467, 420] on p "[PERSON_NAME], Mom of [DEMOGRAPHIC_DATA]-year-old" at bounding box center [626, 438] width 322 height 36
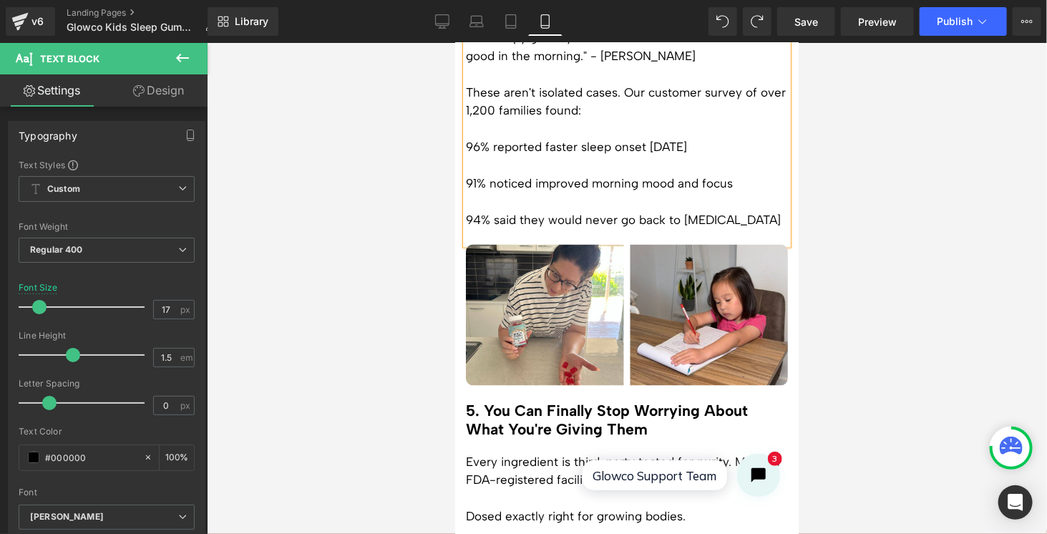
scroll to position [3281, 0]
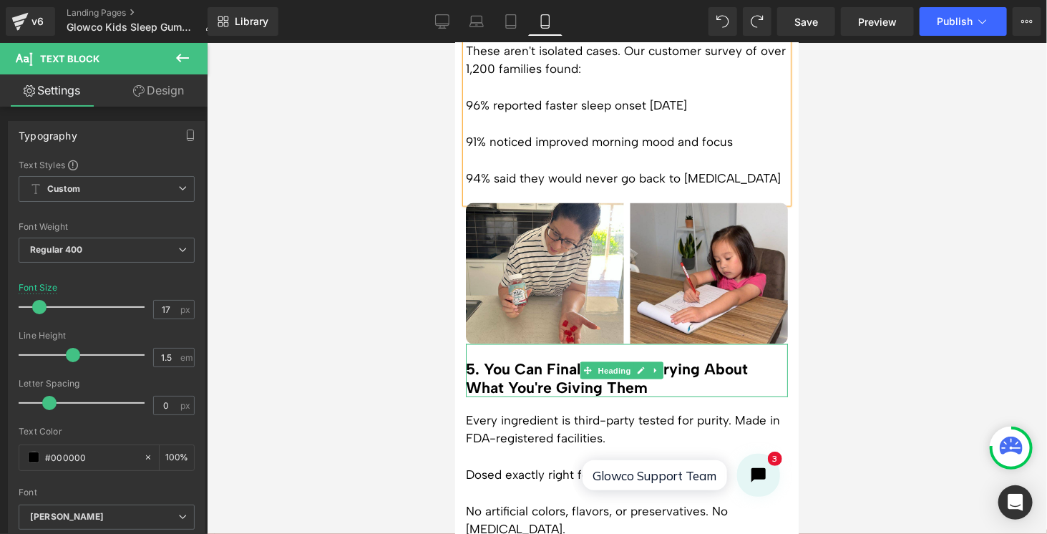
click at [620, 359] on h3 "5. You Can Finally Stop Worrying About What You're Giving Them" at bounding box center [626, 377] width 322 height 36
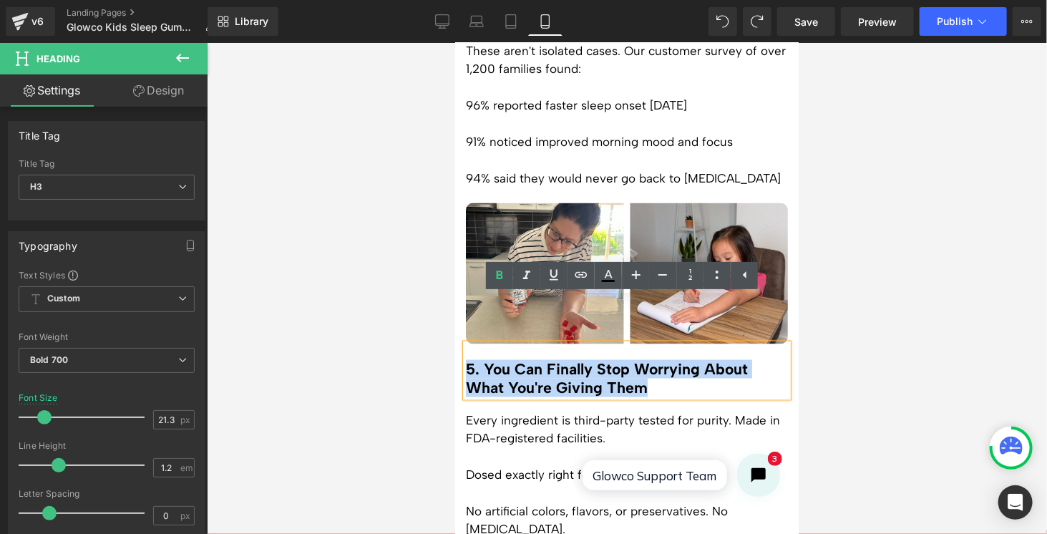
drag, startPoint x: 661, startPoint y: 339, endPoint x: 459, endPoint y: 323, distance: 202.4
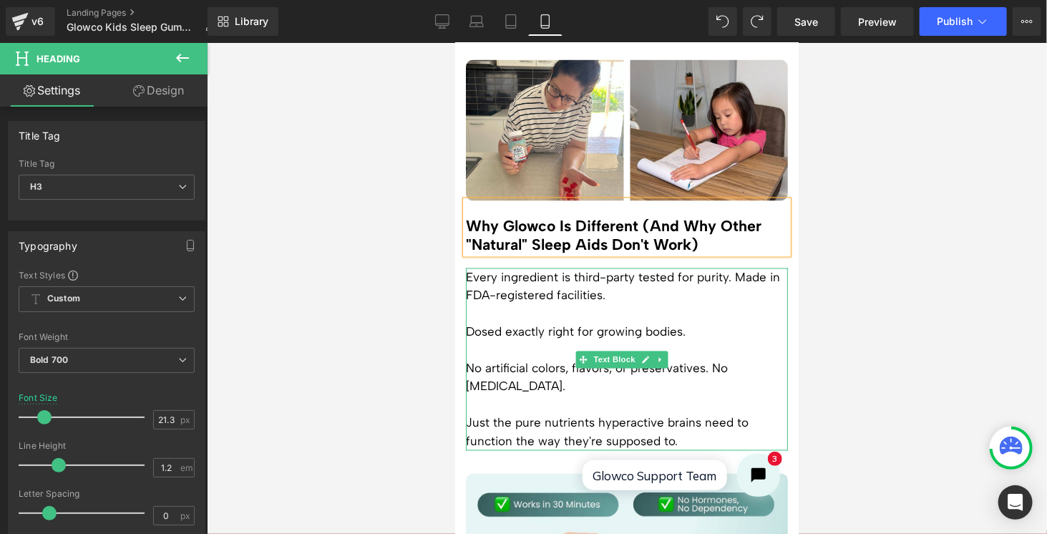
scroll to position [3424, 0]
click at [531, 304] on p at bounding box center [626, 313] width 322 height 19
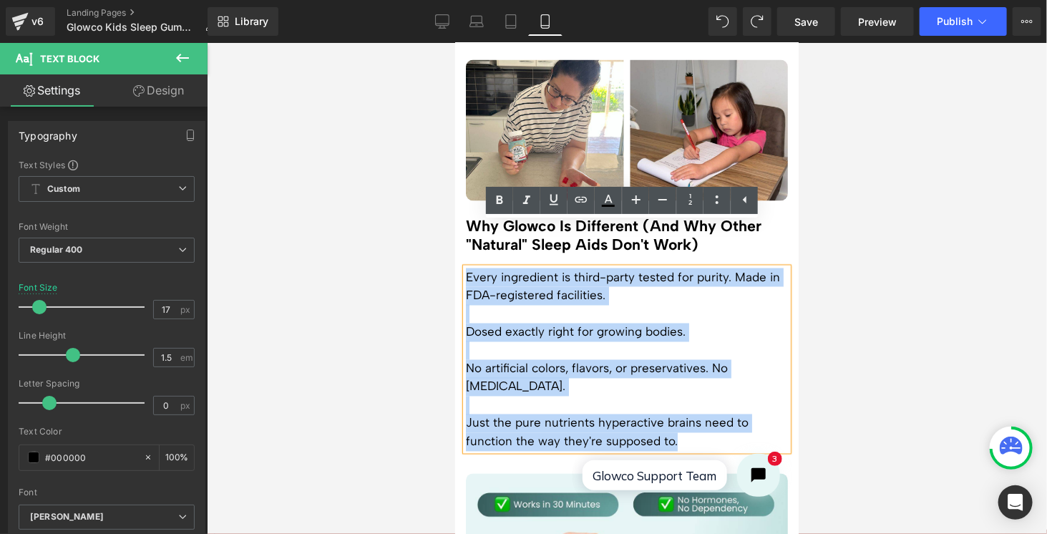
drag, startPoint x: 467, startPoint y: 230, endPoint x: 710, endPoint y: 388, distance: 289.8
click at [710, 388] on div "Every ingredient is third-party tested for purity. Made in FDA-registered facil…" at bounding box center [626, 359] width 322 height 182
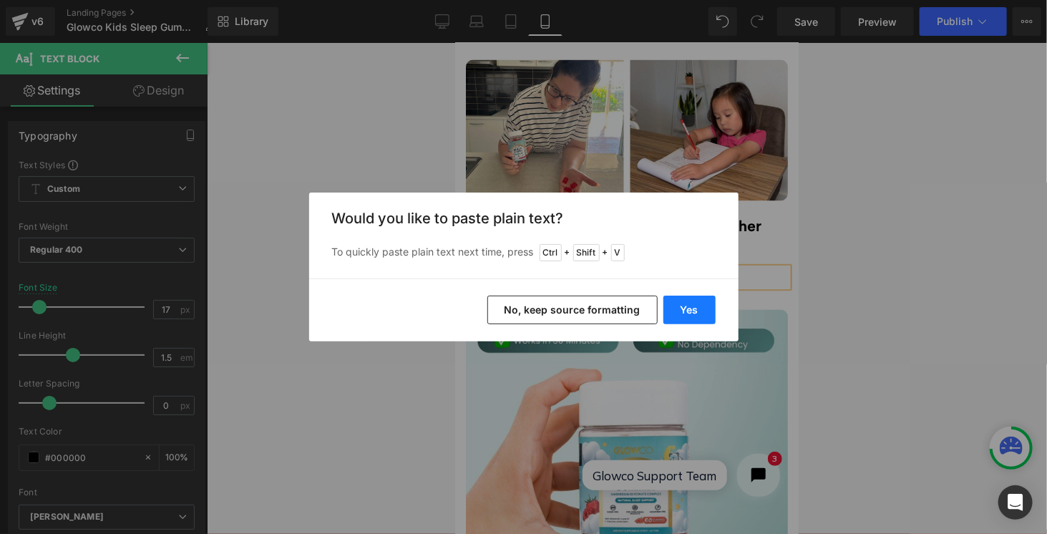
click at [694, 307] on button "Yes" at bounding box center [689, 310] width 52 height 29
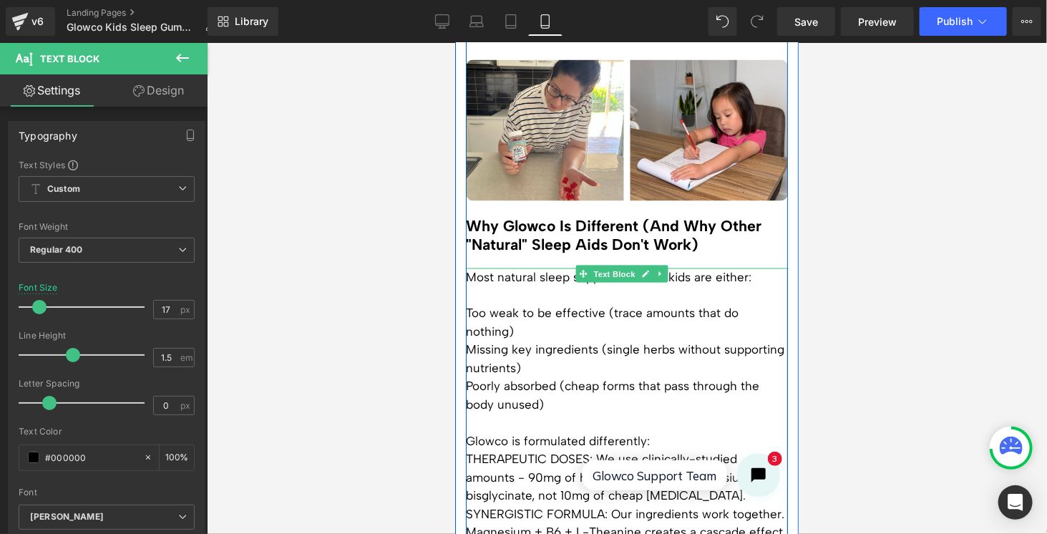
click at [721, 304] on p "Too weak to be effective (trace amounts that do nothing)" at bounding box center [626, 322] width 322 height 36
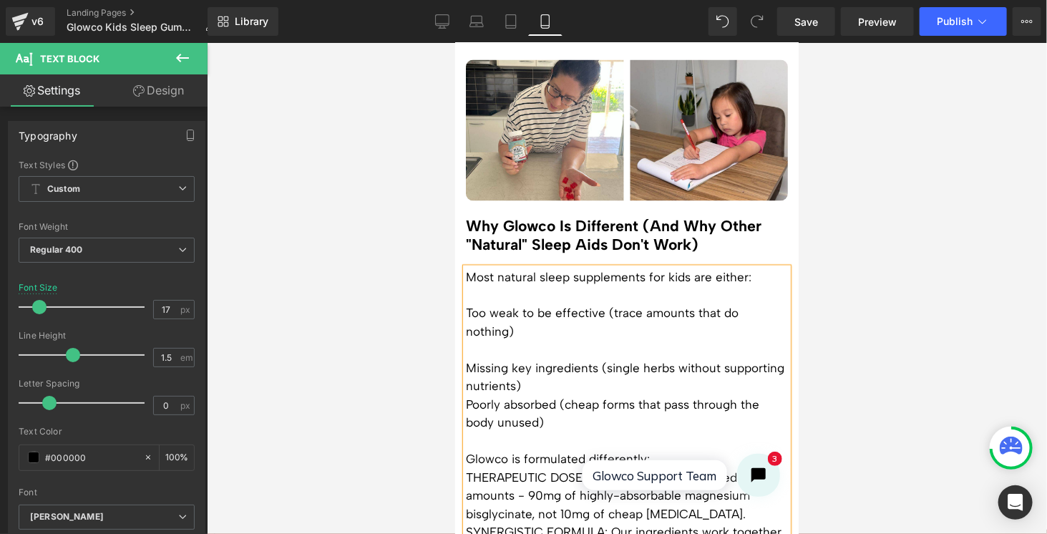
click at [597, 359] on p "Missing key ingredients (single herbs without supporting nutrients)" at bounding box center [626, 377] width 322 height 36
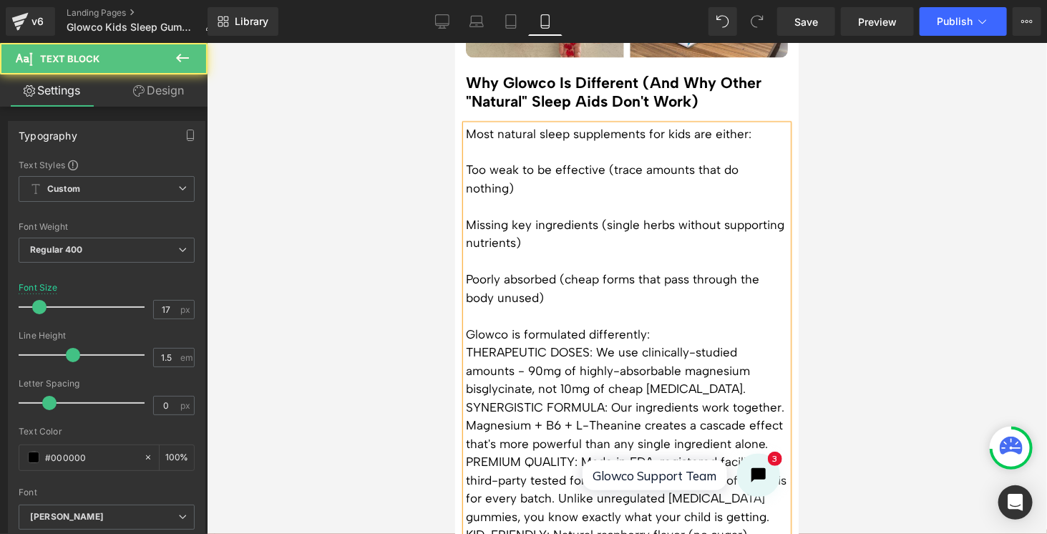
scroll to position [3568, 0]
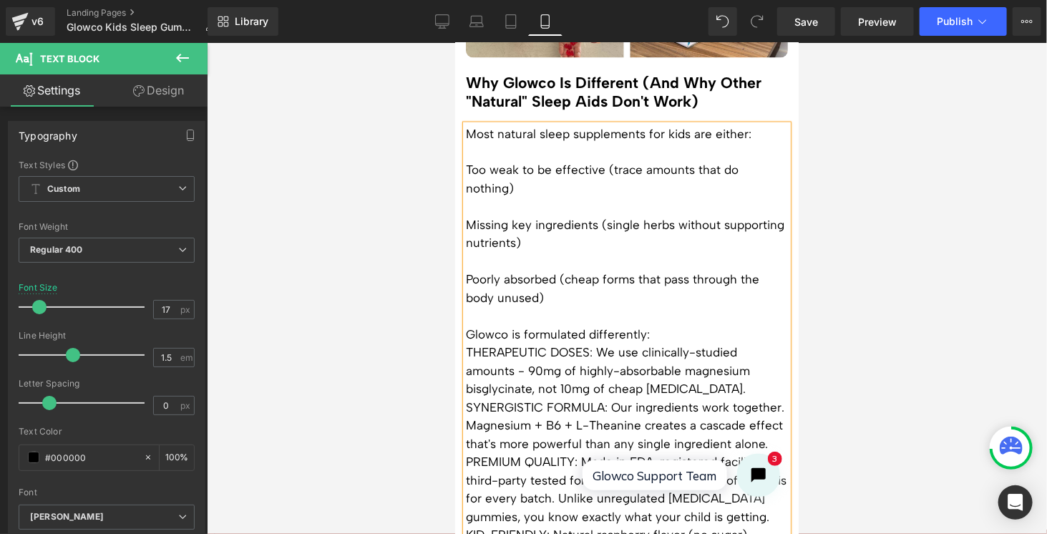
click at [652, 326] on p "Glowco is formulated differently:" at bounding box center [626, 335] width 322 height 19
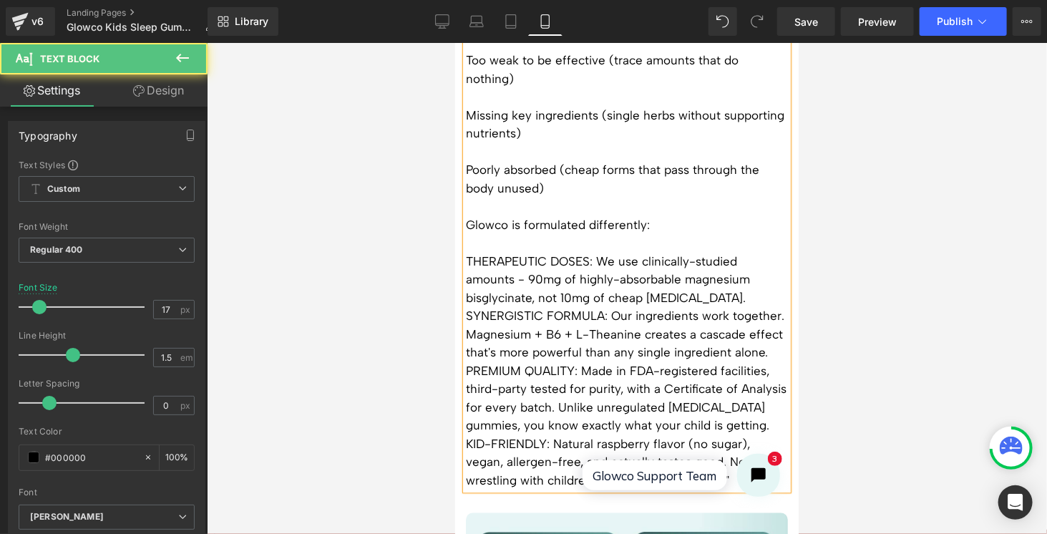
scroll to position [3711, 0]
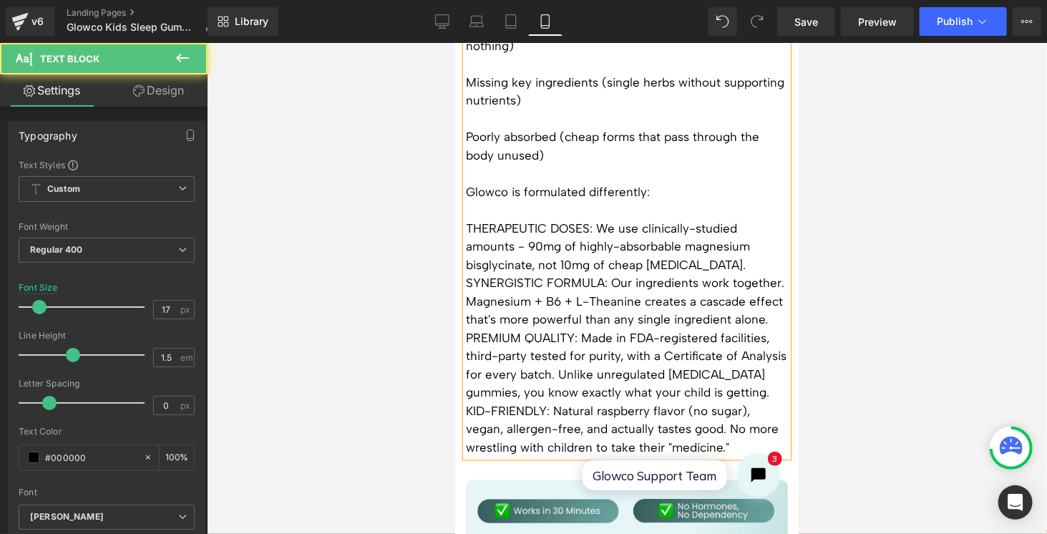
click at [466, 273] on p "SYNERGISTIC FORMULA: Our ingredients work together. Magnesium + B6 + L-Theanine…" at bounding box center [626, 300] width 322 height 55
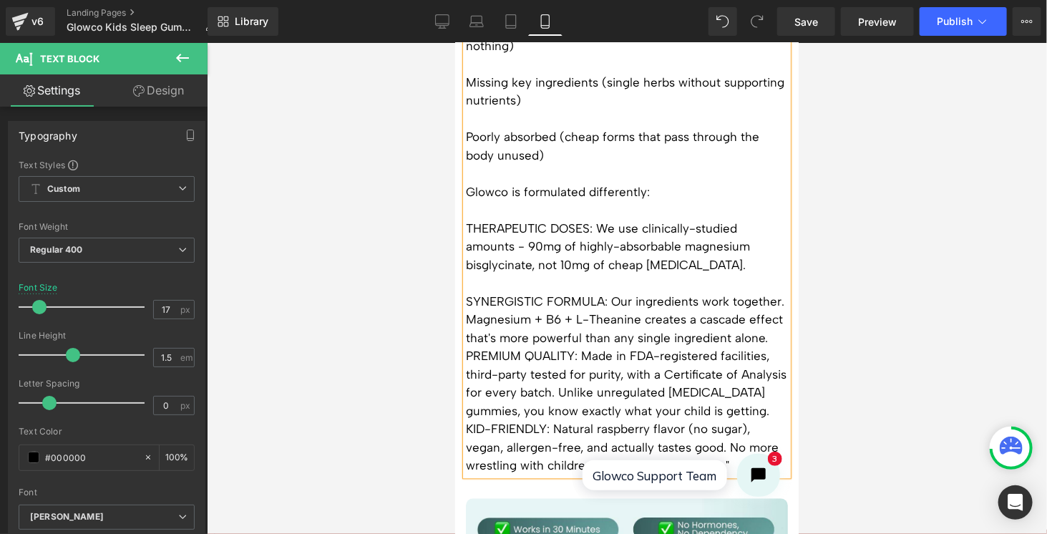
click at [465, 346] on p "PREMIUM QUALITY: Made in FDA-registered facilities, third-party tested for puri…" at bounding box center [626, 382] width 322 height 73
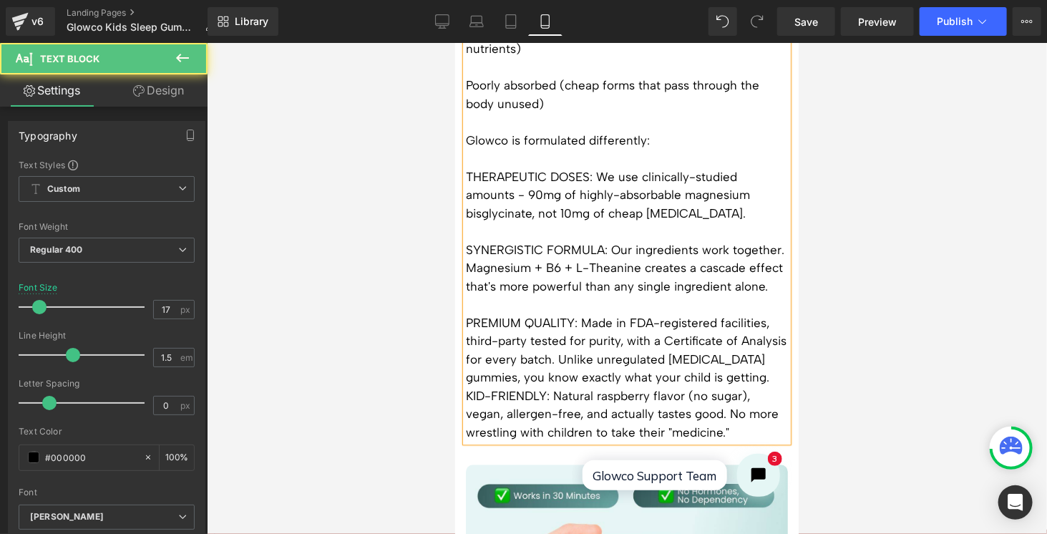
scroll to position [3782, 0]
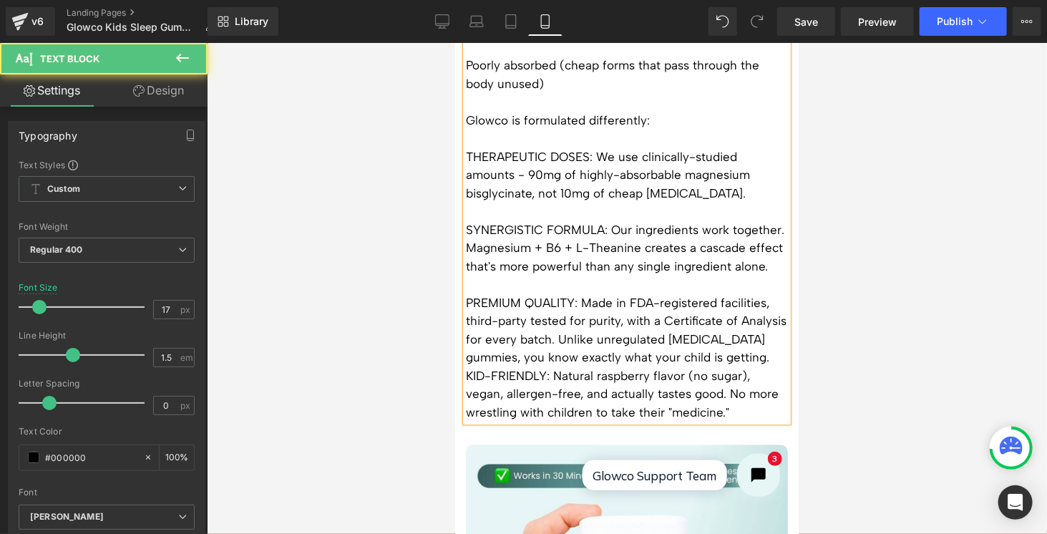
click at [465, 348] on div "Most natural sleep supplements for kids are either: Too weak to be effective (t…" at bounding box center [626, 165] width 322 height 511
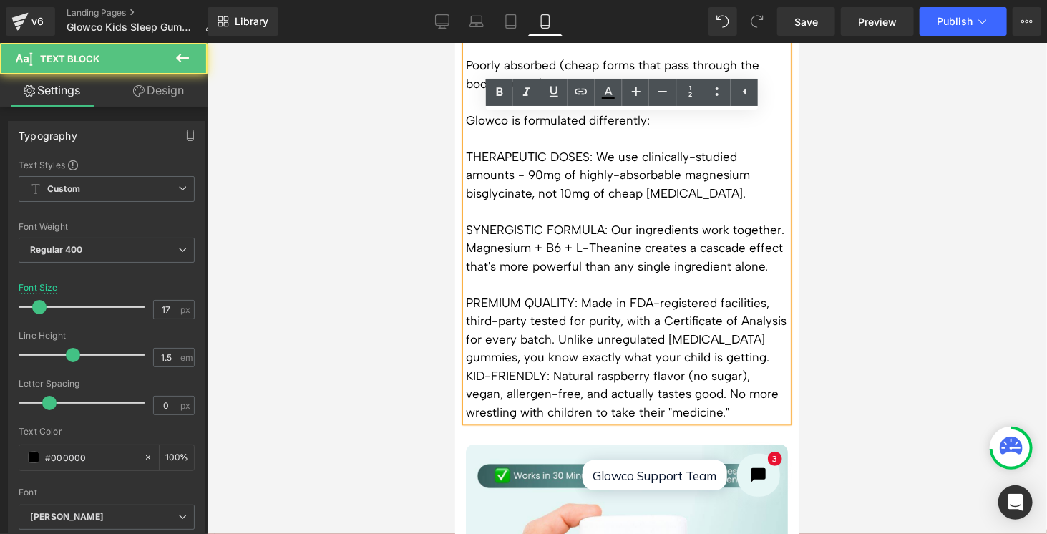
click at [467, 366] on p "KID-FRIENDLY: Natural raspberry flavor (no sugar), vegan, allergen-free, and ac…" at bounding box center [626, 393] width 322 height 55
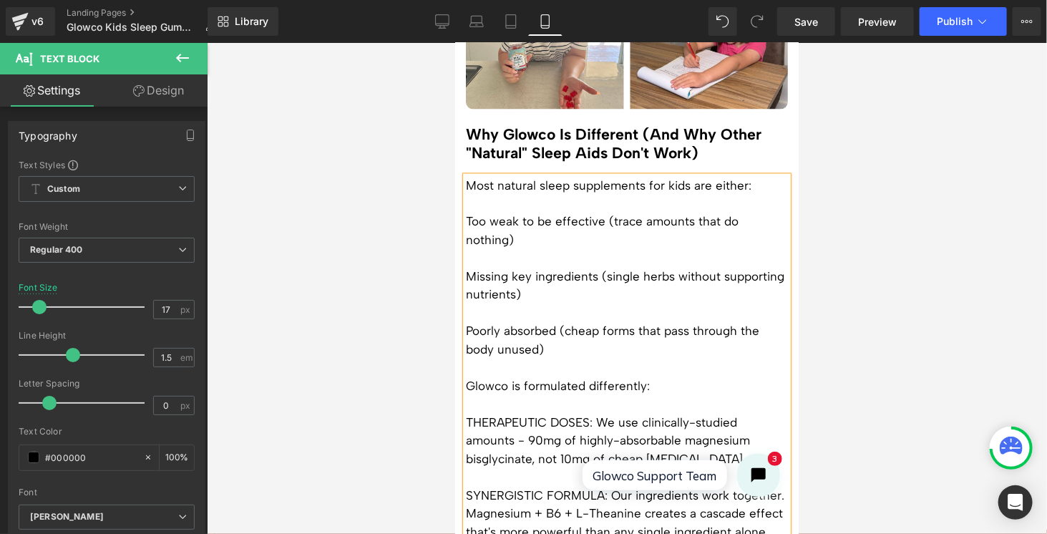
scroll to position [3496, 0]
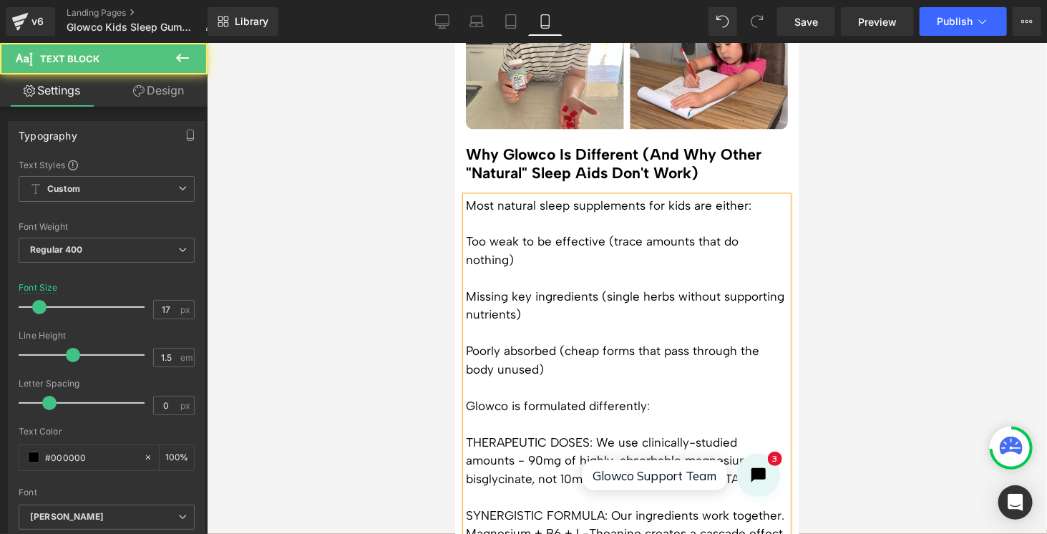
click at [465, 220] on div "Most natural sleep supplements for kids are either: Too weak to be effective (t…" at bounding box center [626, 460] width 322 height 529
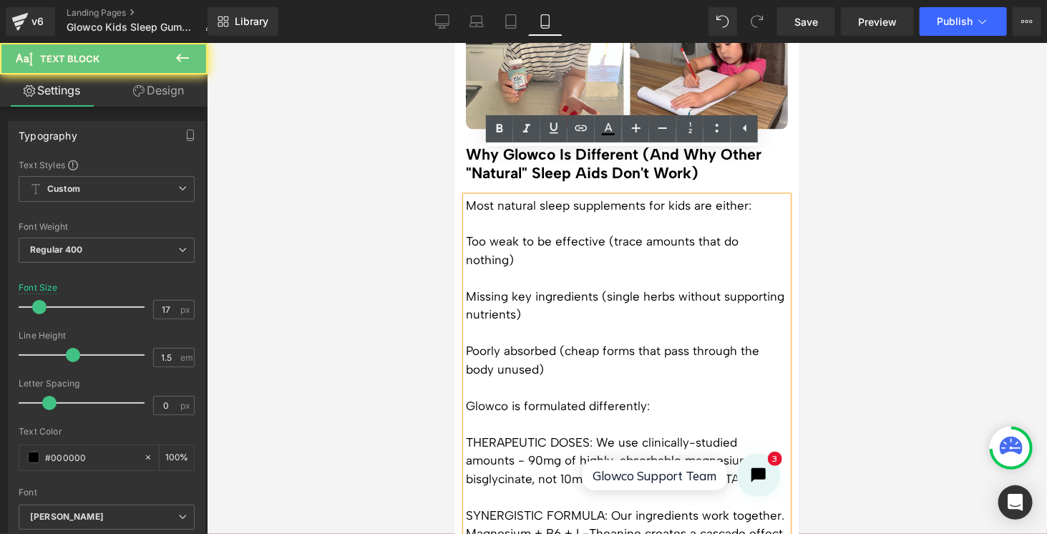
click at [465, 233] on p "Too weak to be effective (trace amounts that do nothing)" at bounding box center [626, 251] width 322 height 36
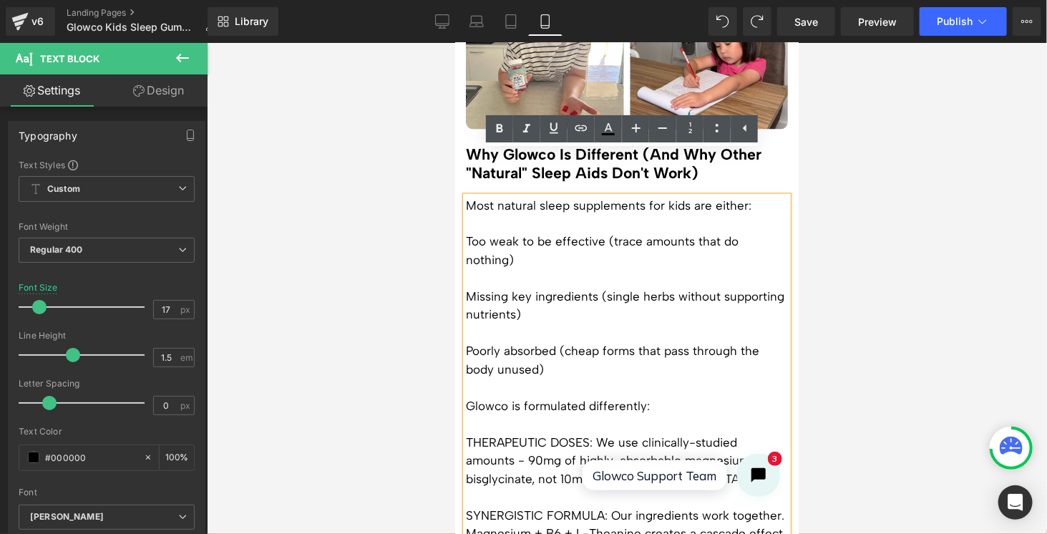
click at [661, 269] on p at bounding box center [626, 278] width 322 height 19
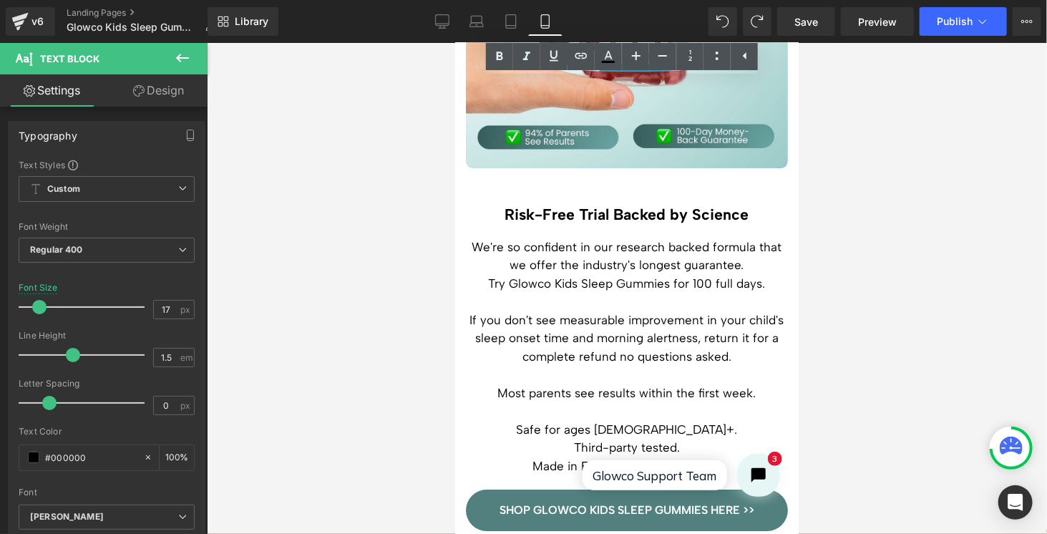
scroll to position [4426, 0]
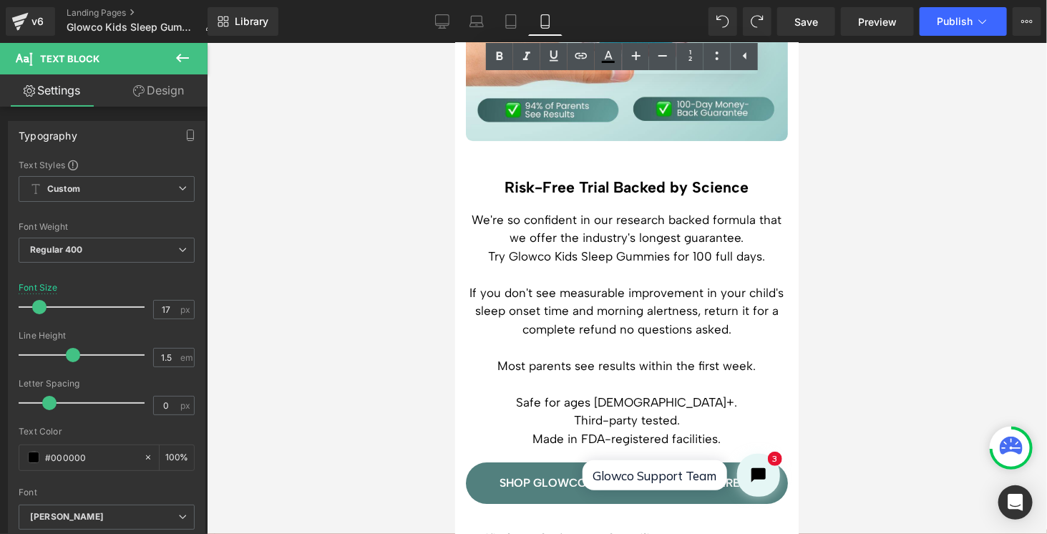
click at [678, 177] on h3 "Risk-Free Trial Backed by Science" at bounding box center [626, 186] width 322 height 19
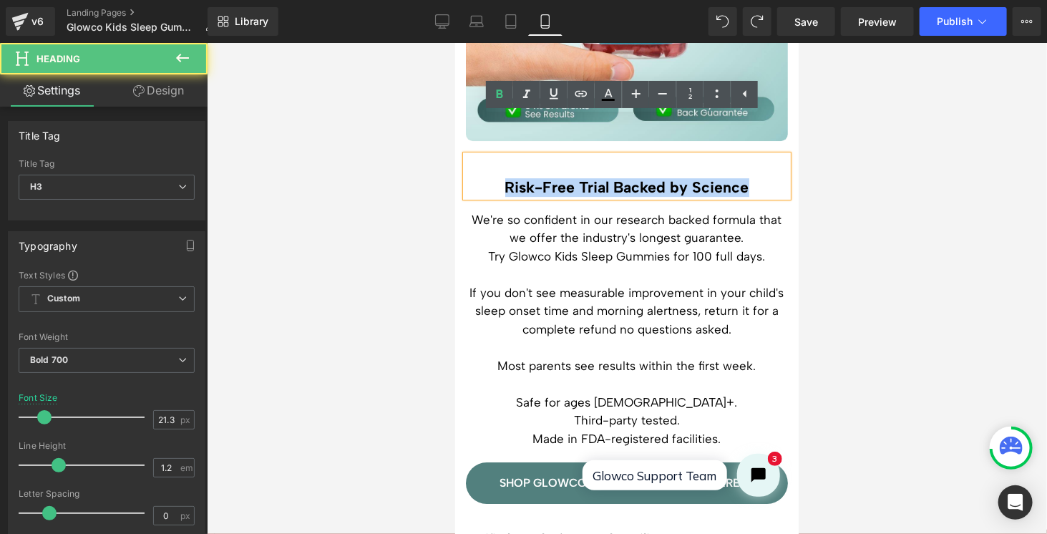
drag, startPoint x: 746, startPoint y: 147, endPoint x: 489, endPoint y: 152, distance: 256.2
click at [489, 177] on h3 "Risk-Free Trial Backed by Science" at bounding box center [626, 186] width 322 height 19
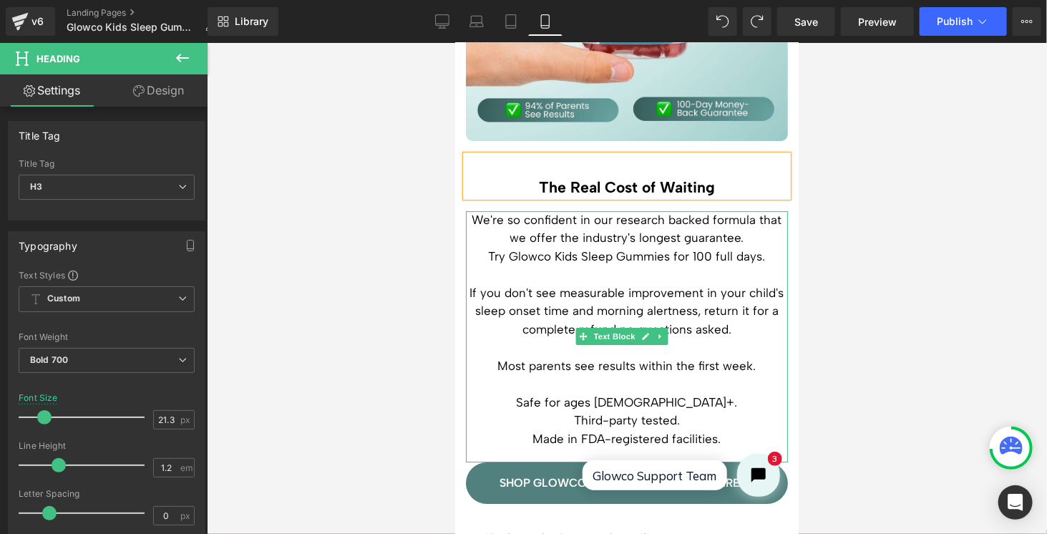
click at [552, 210] on p "We're so confident in our research backed formula that we offer the industry's …" at bounding box center [626, 228] width 322 height 36
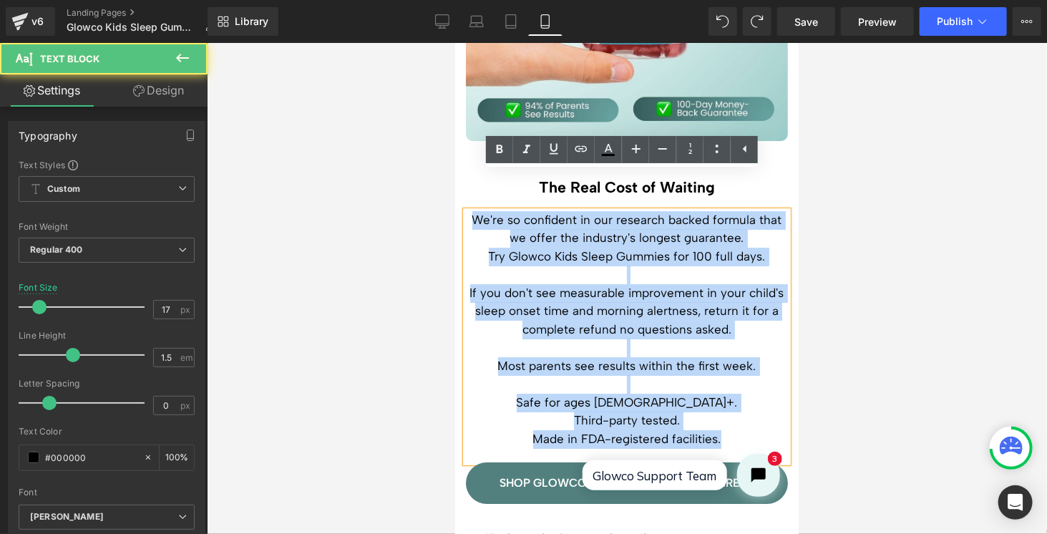
drag, startPoint x: 472, startPoint y: 180, endPoint x: 727, endPoint y: 401, distance: 336.8
click at [727, 401] on div "We're so confident in our research backed formula that we offer the industry's …" at bounding box center [626, 336] width 322 height 252
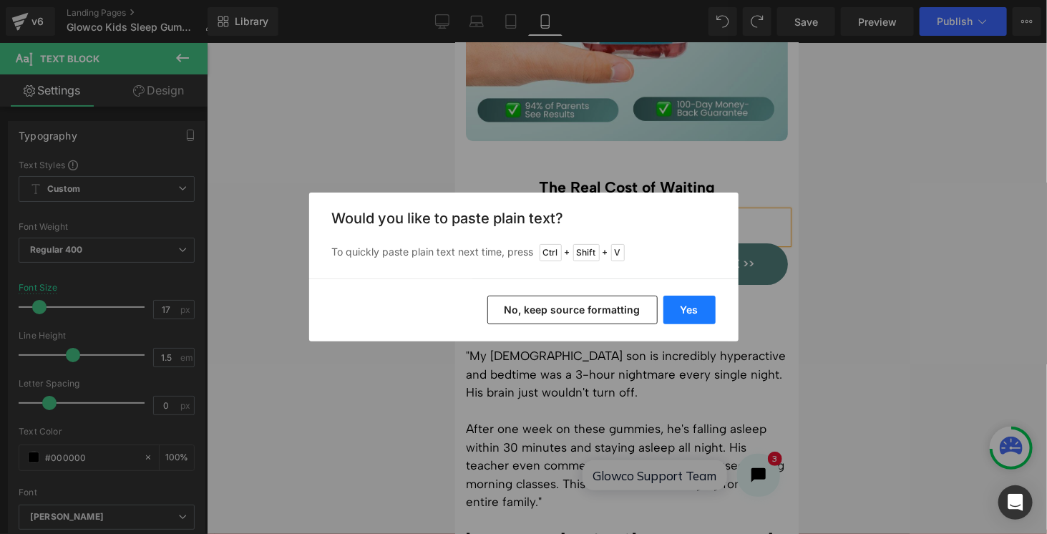
click at [685, 313] on button "Yes" at bounding box center [689, 310] width 52 height 29
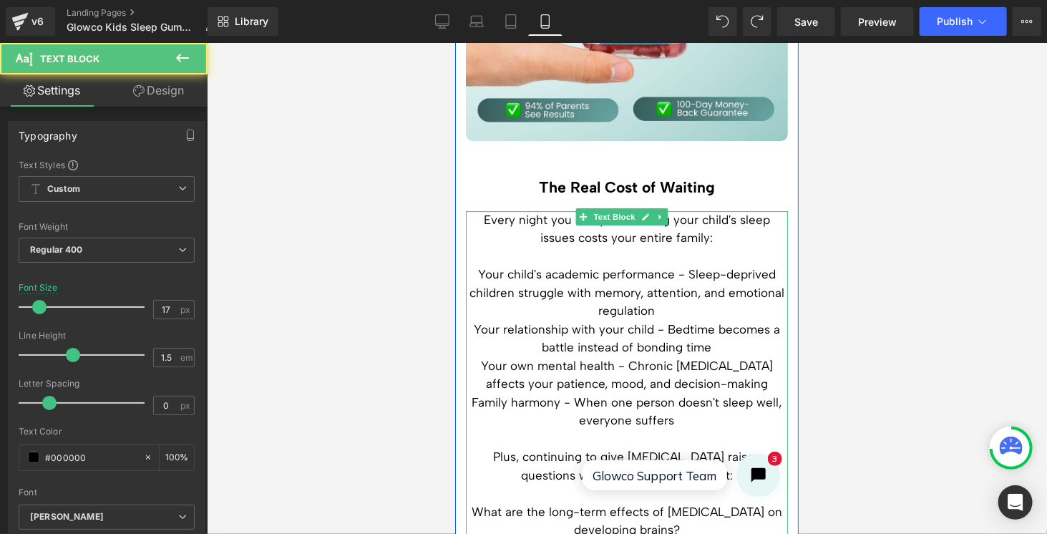
click at [718, 265] on p "Your child's academic performance - Sleep-deprived children struggle with memor…" at bounding box center [626, 292] width 322 height 55
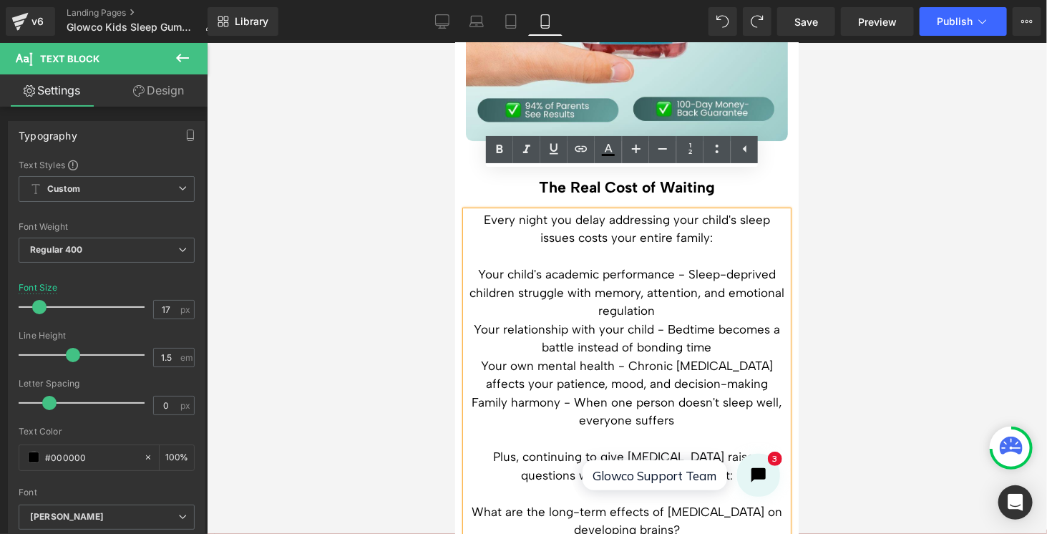
click at [702, 274] on p "Your child's academic performance - Sleep-deprived children struggle with memor…" at bounding box center [626, 292] width 322 height 55
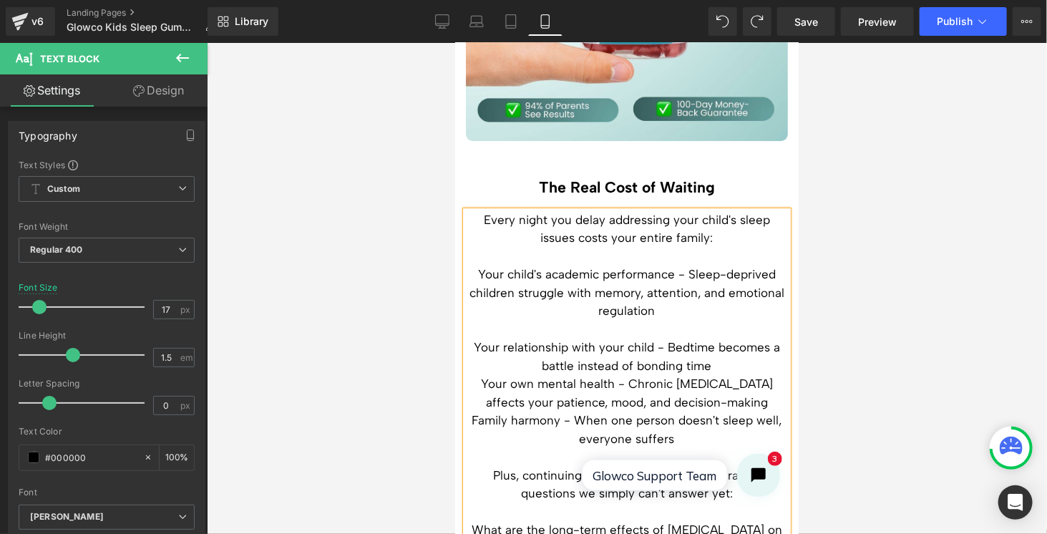
click at [728, 338] on p "Your relationship with your child - Bedtime becomes a battle instead of bonding…" at bounding box center [626, 356] width 322 height 36
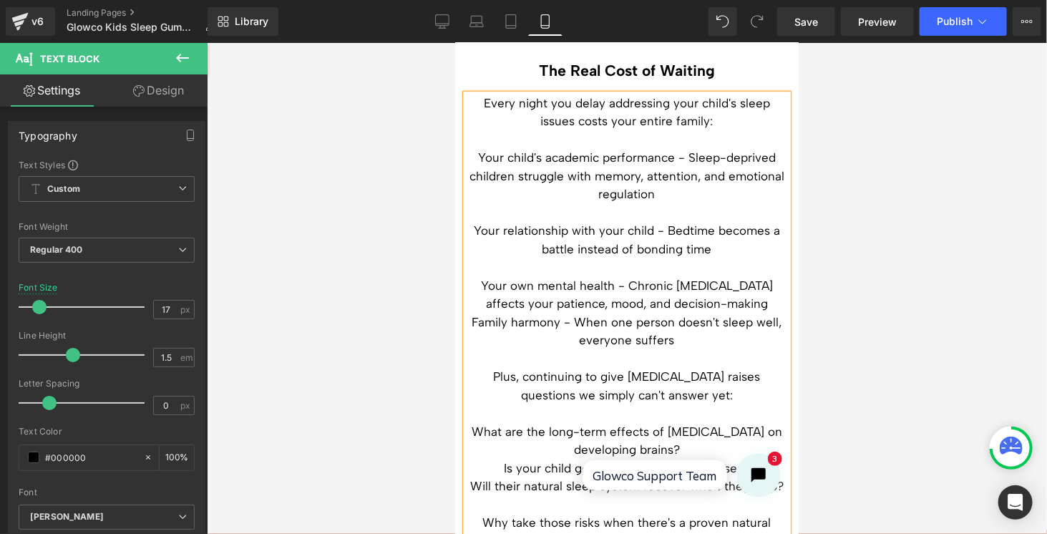
scroll to position [4569, 0]
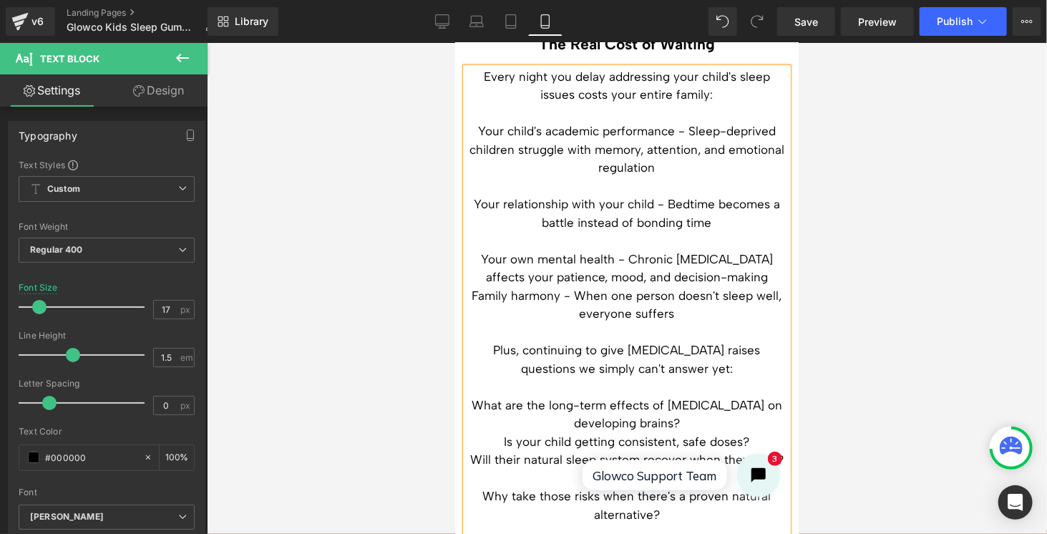
click at [701, 396] on p "What are the long-term effects of [MEDICAL_DATA] on developing brains?" at bounding box center [626, 414] width 322 height 36
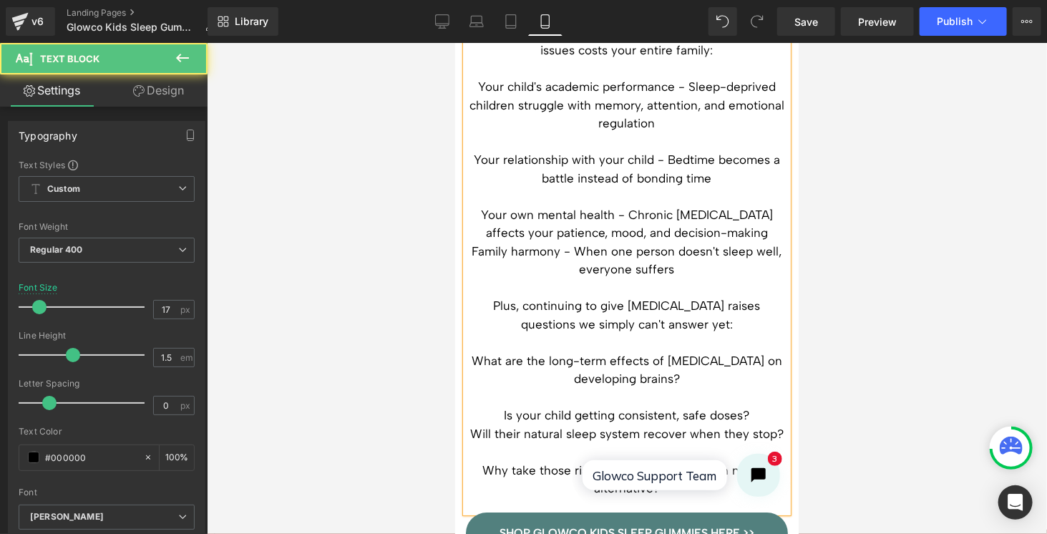
scroll to position [4641, 0]
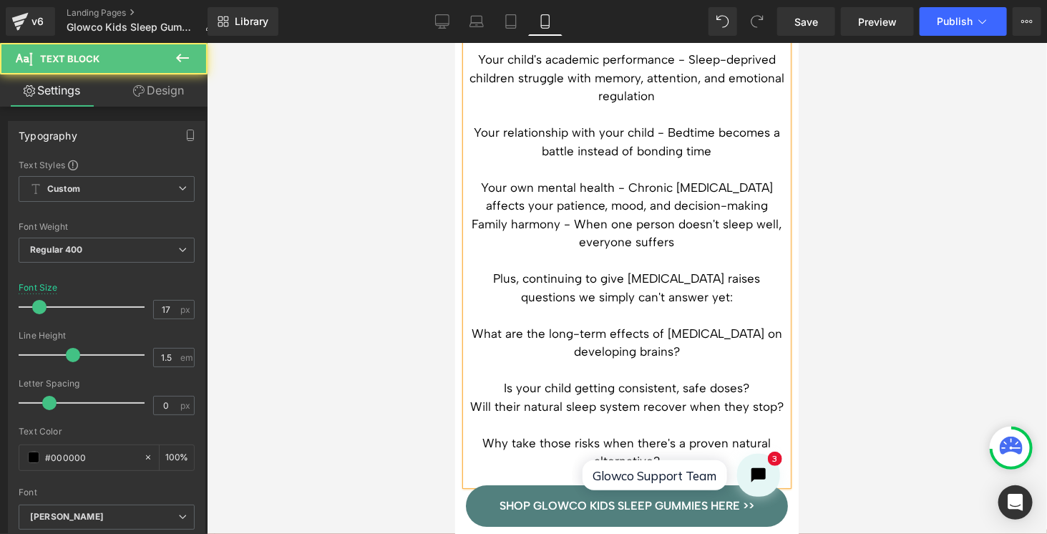
click at [468, 397] on p "Will their natural sleep system recover when they stop?" at bounding box center [626, 406] width 322 height 19
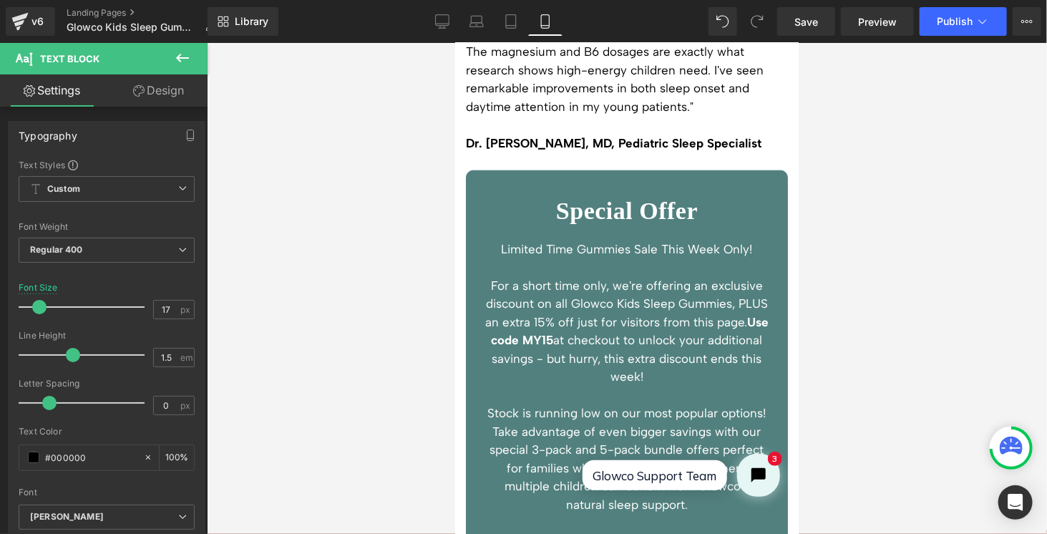
scroll to position [5499, 0]
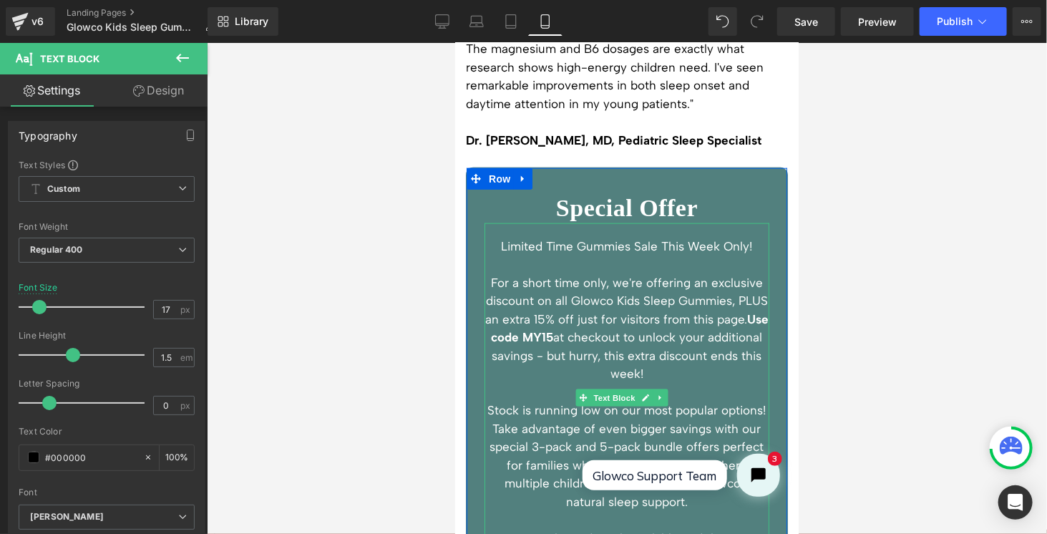
click at [610, 297] on p "For a short time only, we're offering an exclusive discount on all Glowco Kids …" at bounding box center [626, 327] width 285 height 109
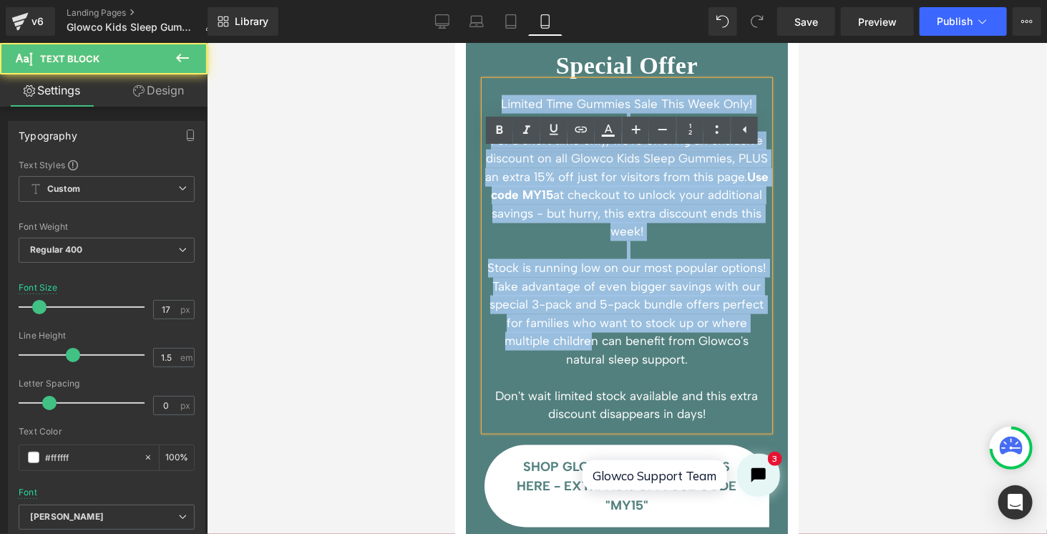
scroll to position [5643, 0]
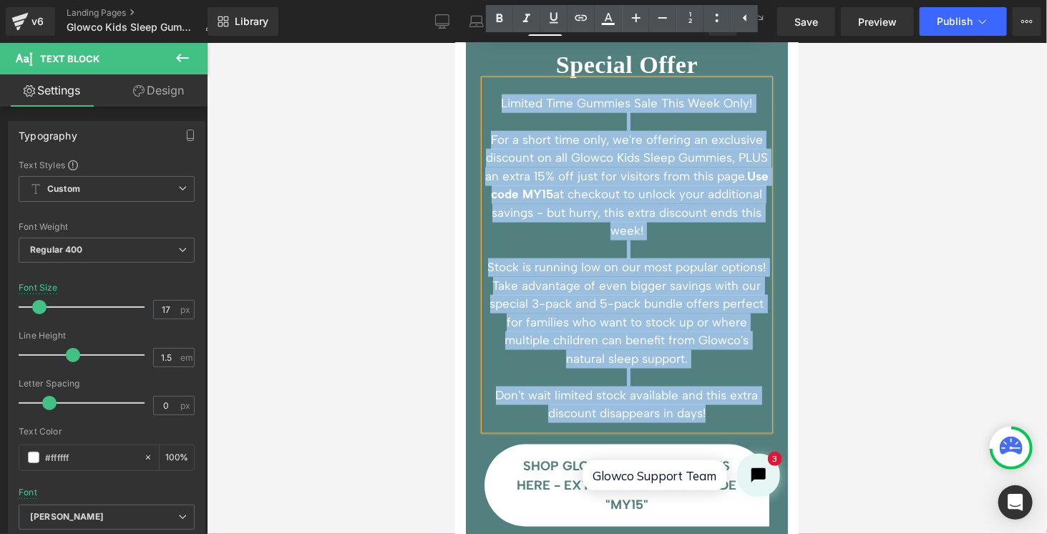
drag, startPoint x: 492, startPoint y: 206, endPoint x: 727, endPoint y: 383, distance: 293.8
click at [727, 383] on div "Limited Time Gummies Sale This Week Only! For a short time only, we're offering…" at bounding box center [626, 254] width 285 height 350
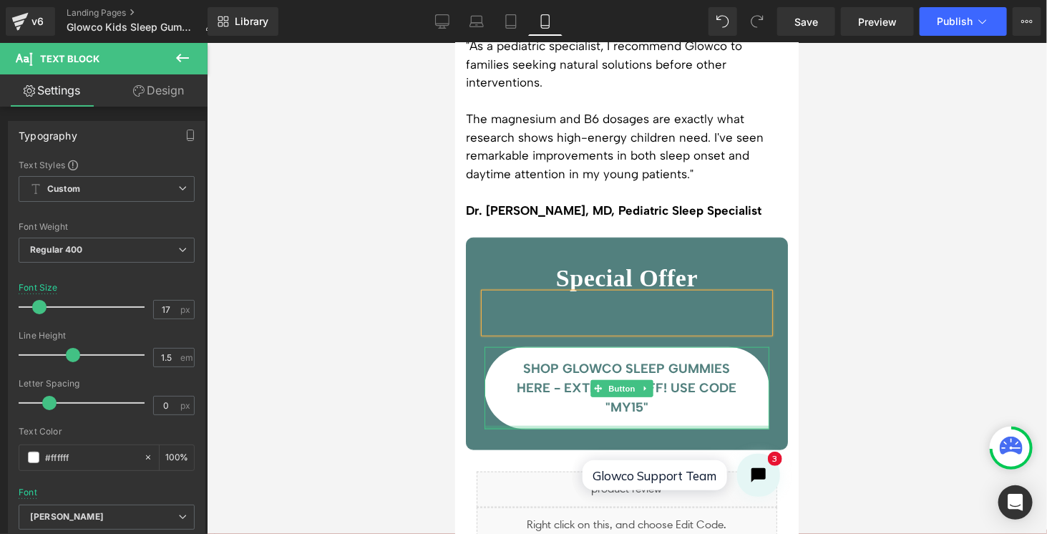
scroll to position [5428, 0]
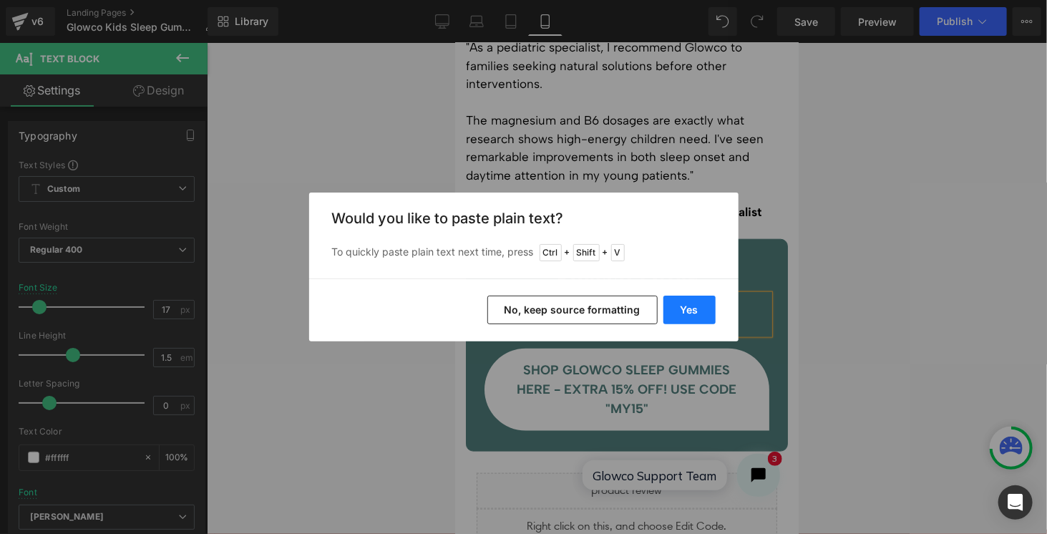
click at [700, 308] on button "Yes" at bounding box center [689, 310] width 52 height 29
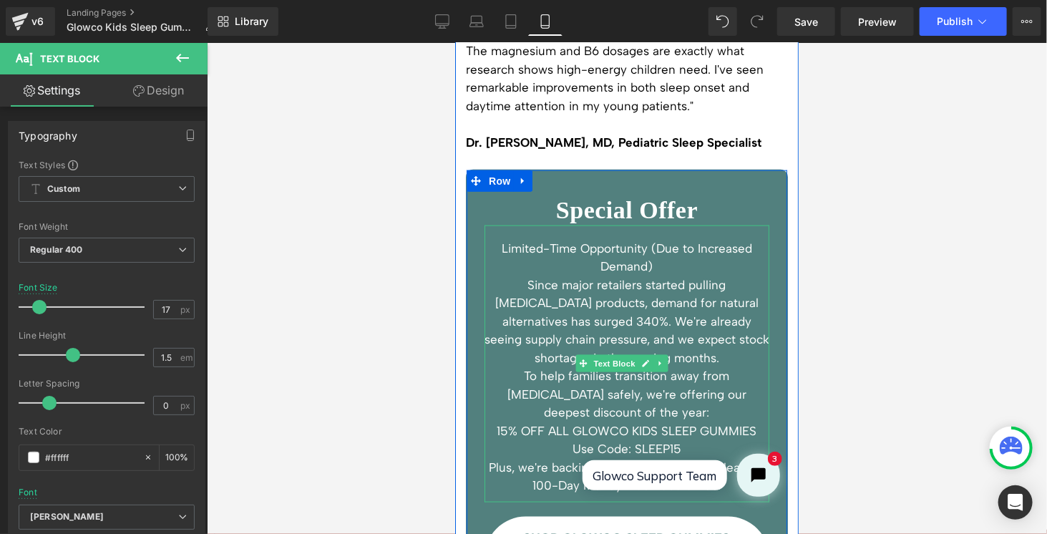
scroll to position [5571, 0]
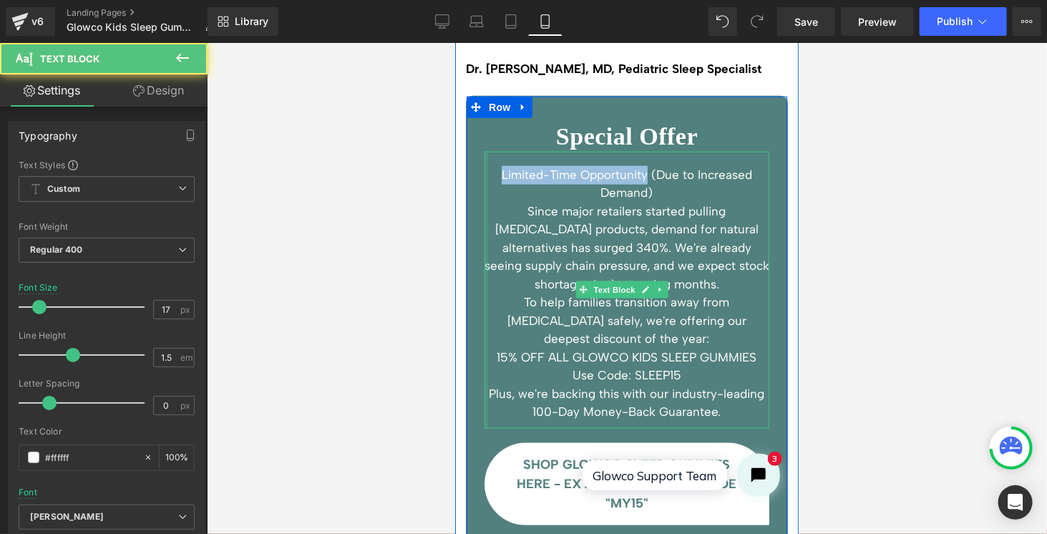
drag, startPoint x: 643, startPoint y: 134, endPoint x: 485, endPoint y: 140, distance: 157.5
click at [485, 151] on div "Limited-Time Opportunity (Due to Increased Demand) Since major retailers starte…" at bounding box center [626, 289] width 285 height 277
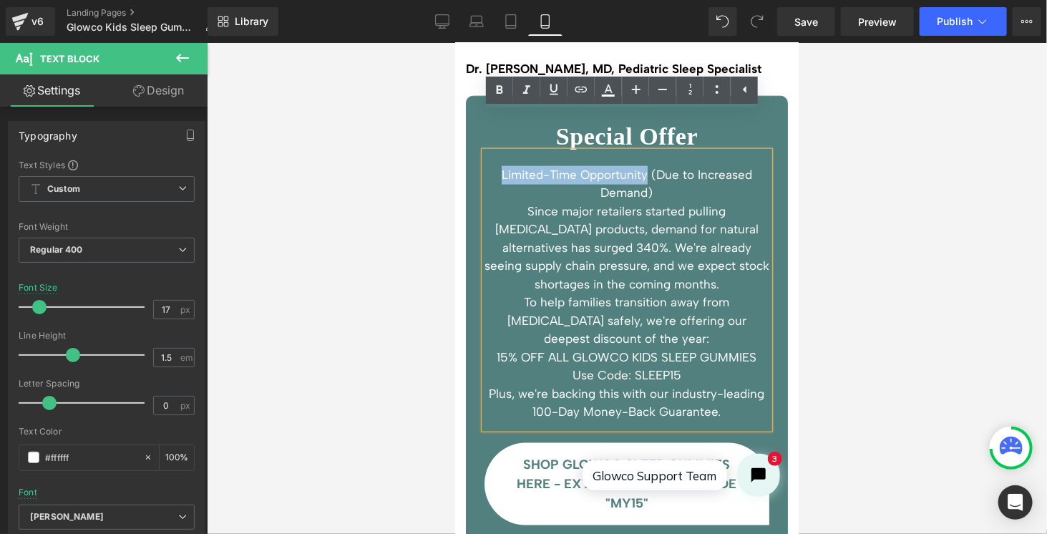
copy p "Limited-Time Opportunity"
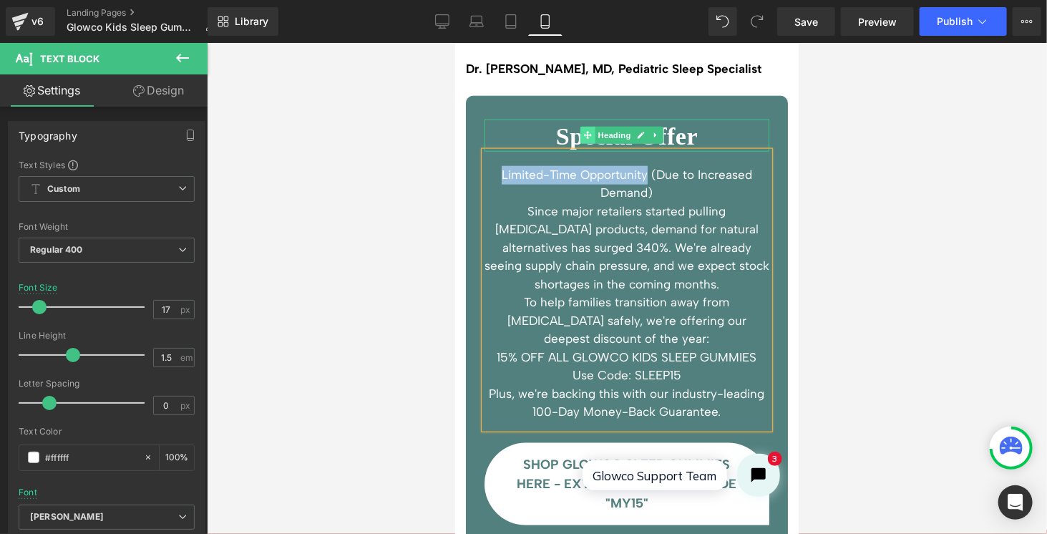
click at [585, 131] on icon at bounding box center [587, 135] width 8 height 8
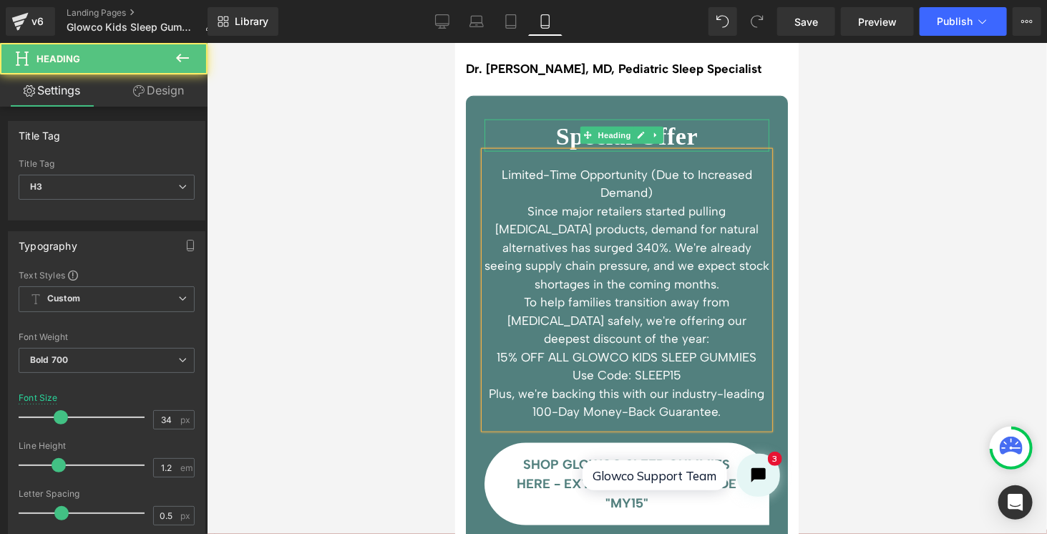
click at [561, 122] on h3 "Special Offer" at bounding box center [626, 136] width 285 height 29
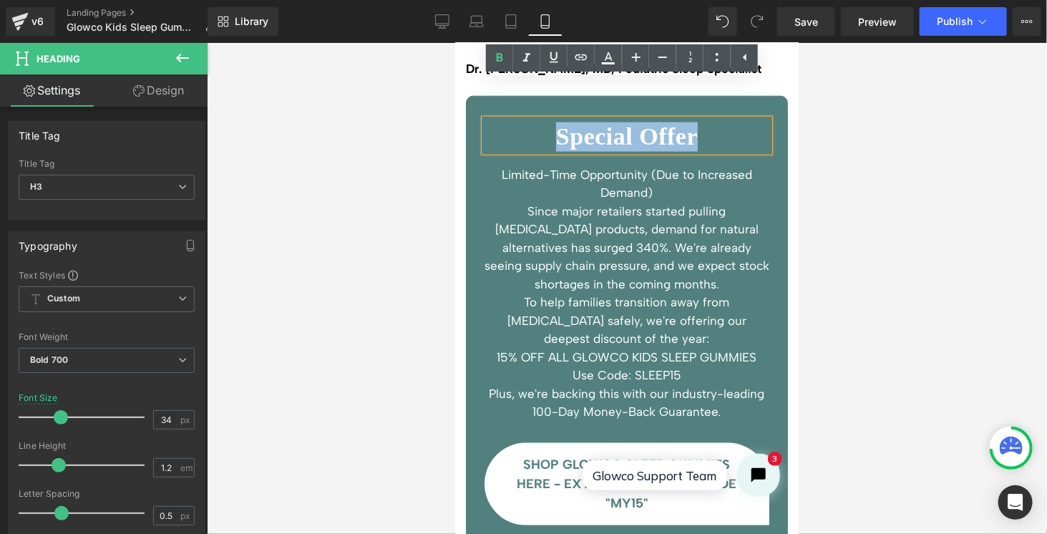
drag, startPoint x: 688, startPoint y: 102, endPoint x: 543, endPoint y: 100, distance: 144.5
click at [543, 122] on h3 "Special Offer" at bounding box center [626, 136] width 285 height 29
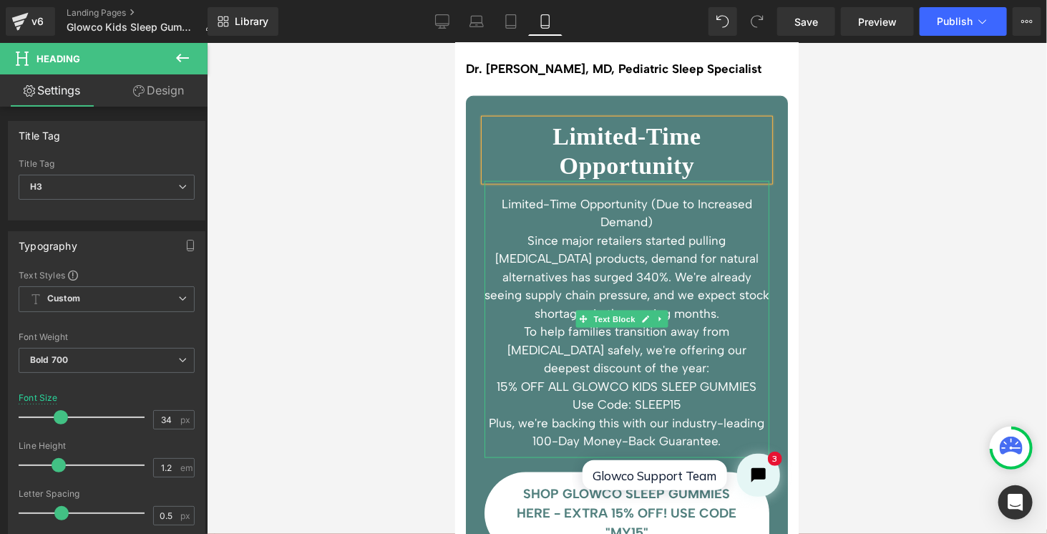
click at [620, 195] on p "Limited-Time Opportunity (Due to Increased Demand)" at bounding box center [626, 213] width 285 height 36
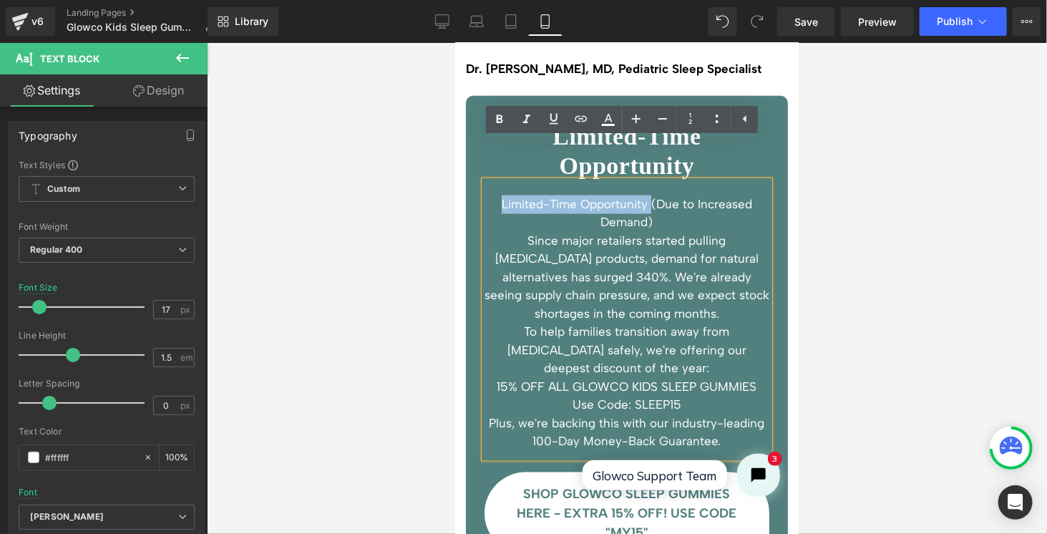
drag, startPoint x: 646, startPoint y: 167, endPoint x: 497, endPoint y: 164, distance: 148.9
click at [497, 195] on p "Limited-Time Opportunity (Due to Increased Demand)" at bounding box center [626, 213] width 285 height 36
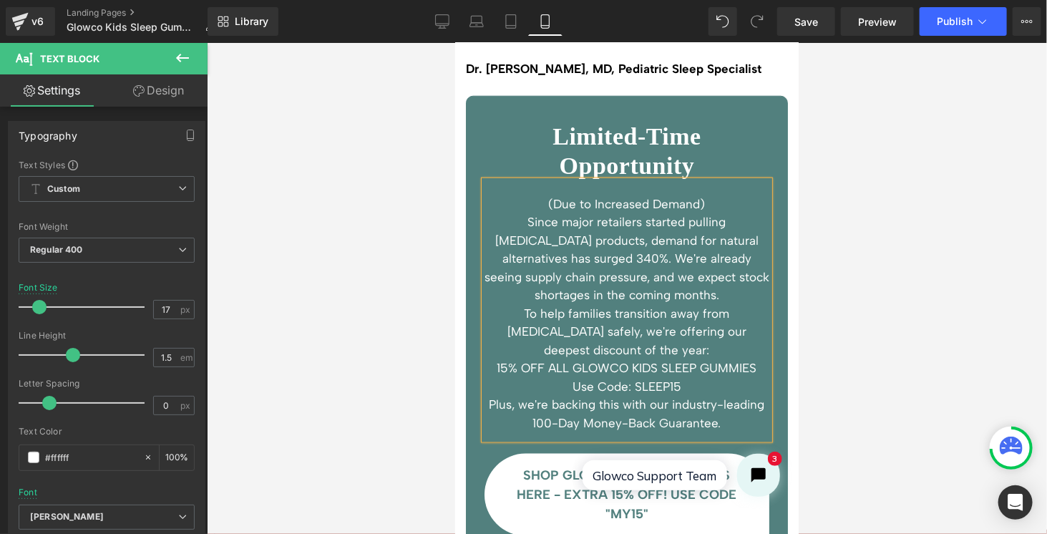
click at [492, 213] on p "Since major retailers started pulling [MEDICAL_DATA] products, demand for natur…" at bounding box center [626, 259] width 285 height 92
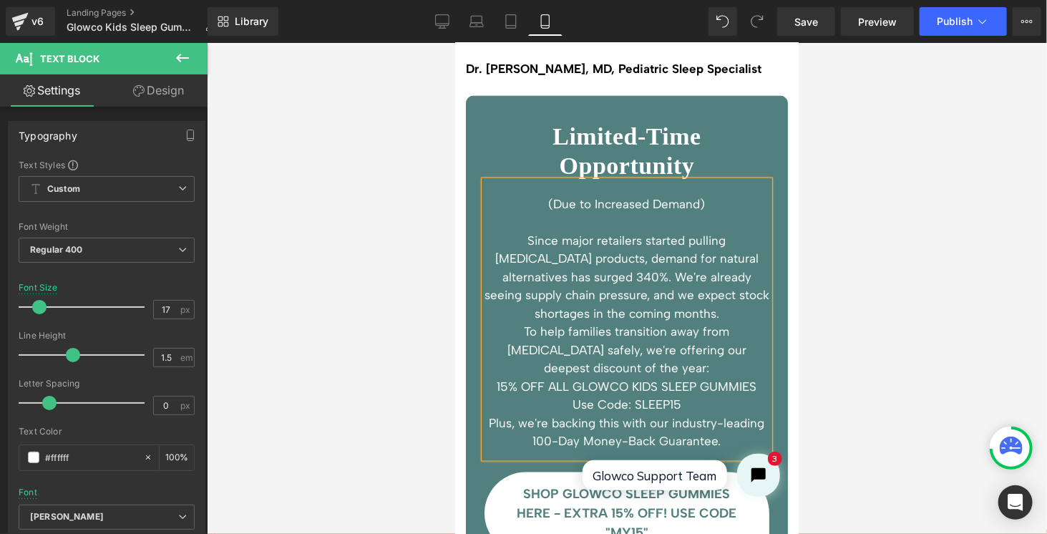
click at [673, 274] on p "Since major retailers started pulling [MEDICAL_DATA] products, demand for natur…" at bounding box center [626, 277] width 285 height 92
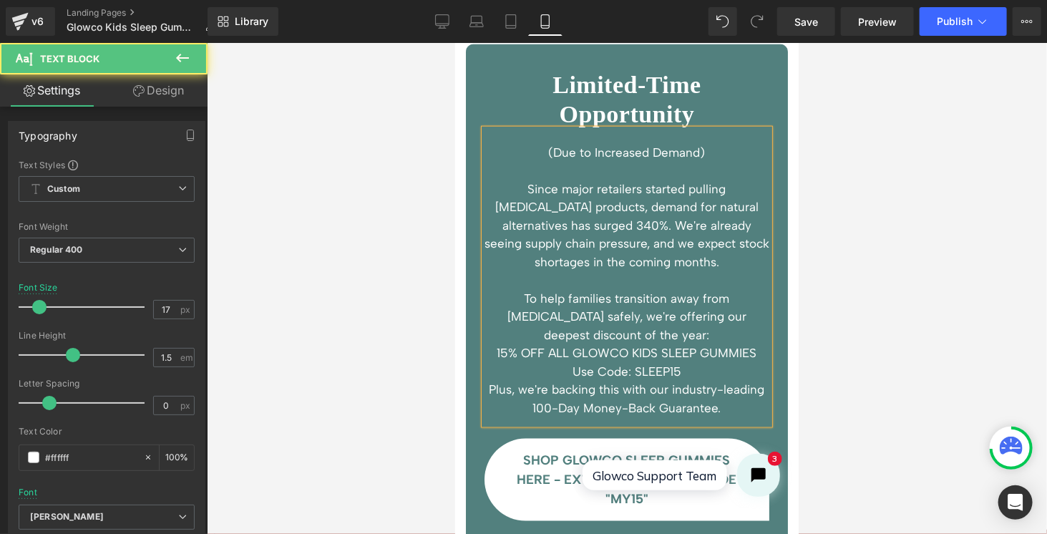
scroll to position [5643, 0]
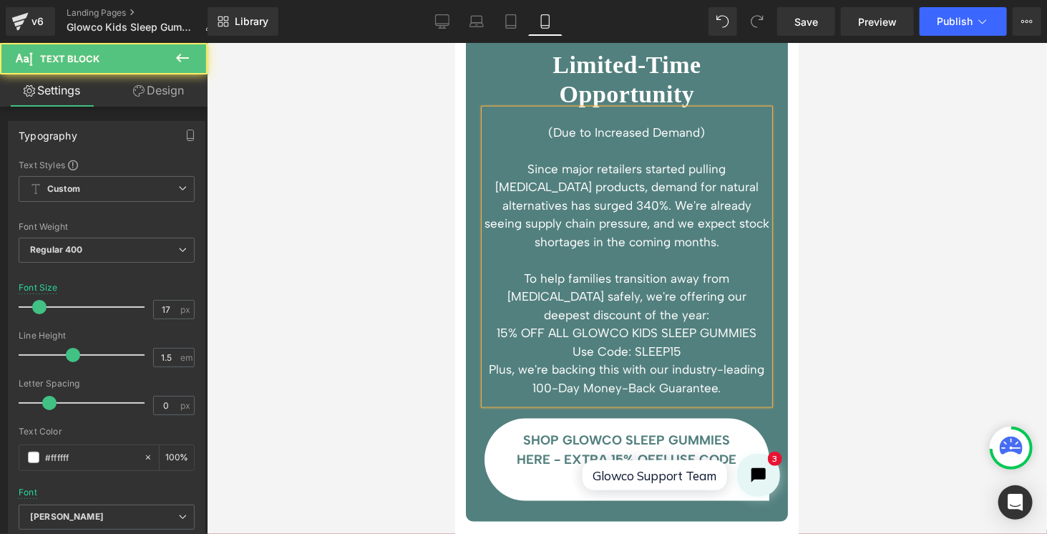
click at [660, 275] on p "To help families transition away from [MEDICAL_DATA] safely, we're offering our…" at bounding box center [626, 296] width 285 height 55
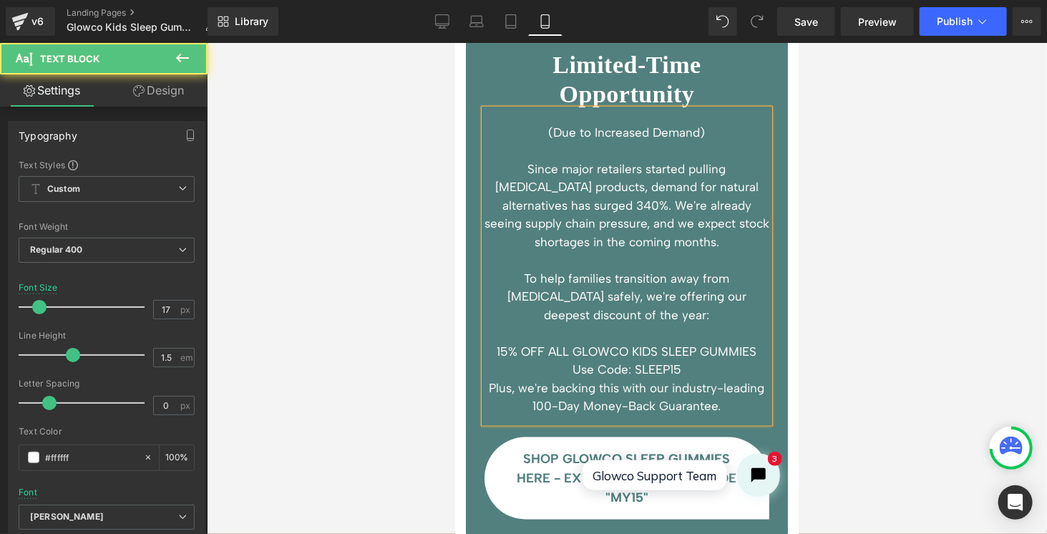
scroll to position [5714, 0]
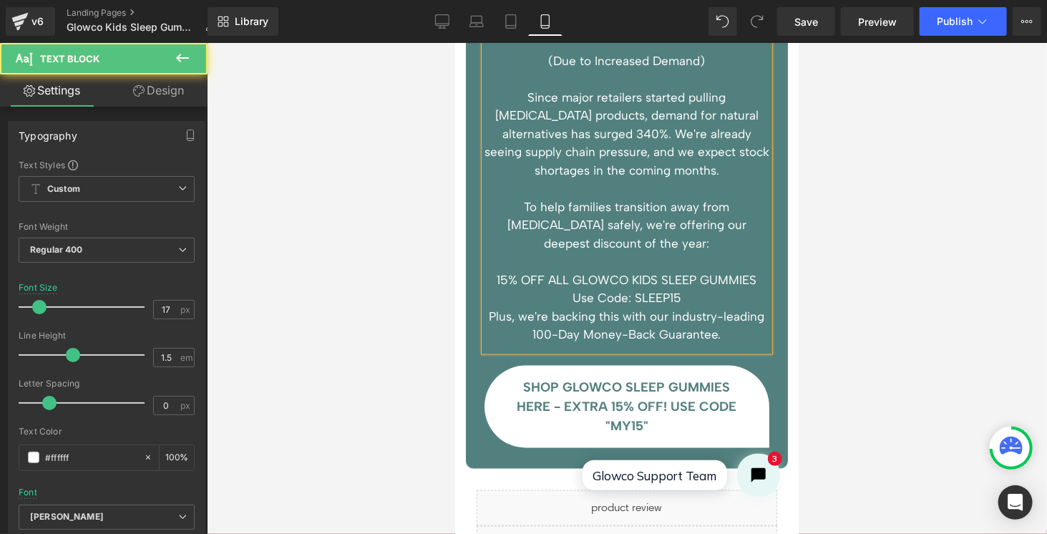
click at [690, 288] on p "Use Code: SLEEP15" at bounding box center [626, 297] width 285 height 19
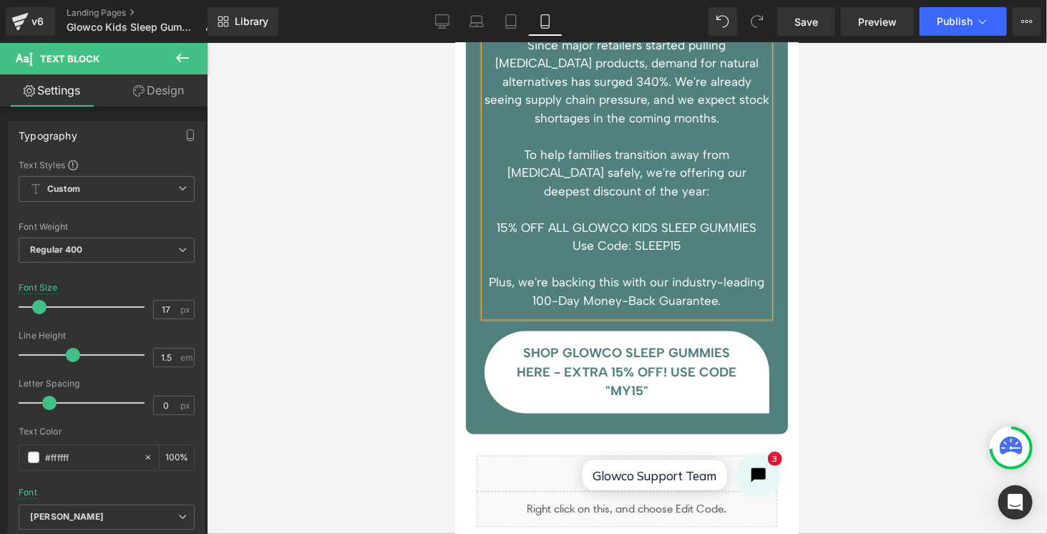
scroll to position [5786, 0]
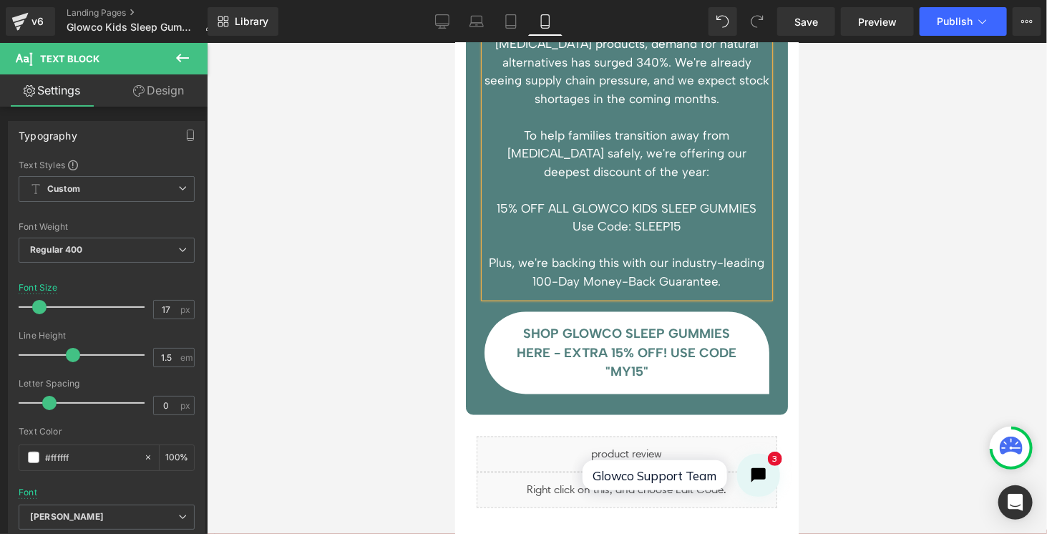
click at [628, 318] on div "SHOP GLOWCO SLEEP GUMMIES HERE - EXTRA 15% OFF! USE CODE "MY15" Button" at bounding box center [626, 352] width 285 height 82
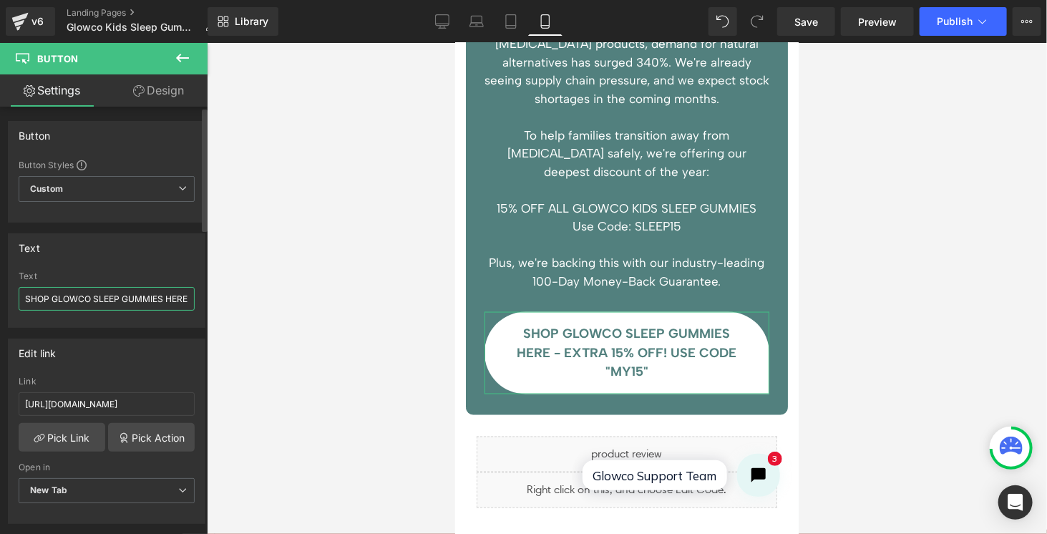
click at [152, 295] on input "SHOP GLOWCO SLEEP GUMMIES HERE - EXTRA 15% OFF! USE CODE "MY15"" at bounding box center [107, 299] width 176 height 24
drag, startPoint x: 156, startPoint y: 296, endPoint x: 178, endPoint y: 306, distance: 24.1
click at [178, 306] on input "SHOP GLOWCO SLEEP GUMMIES HERE - EXTRA 15% OFF! USE CODE "MY15"" at bounding box center [107, 299] width 176 height 24
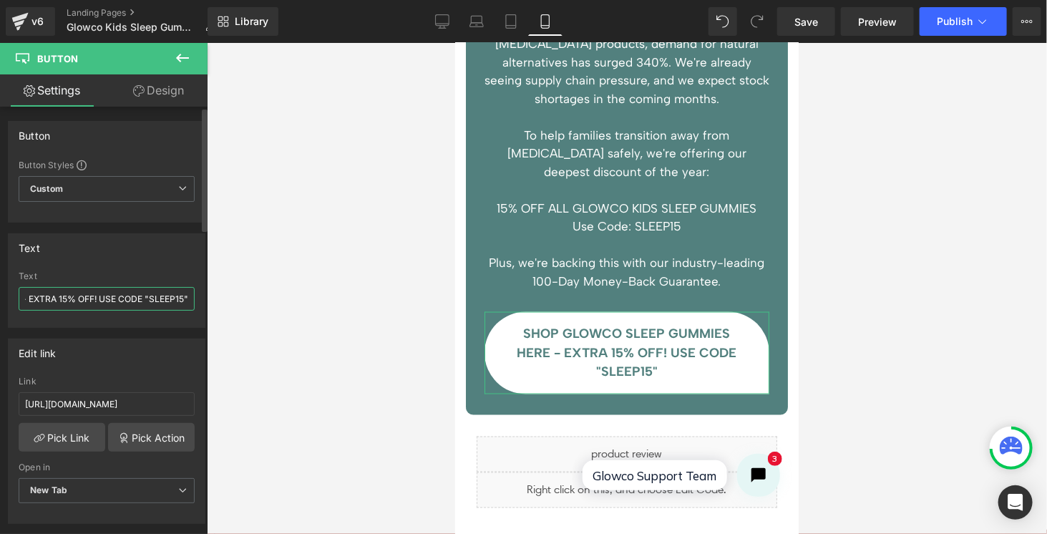
type input "SHOP GLOWCO SLEEP GUMMIES HERE - EXTRA 15% OFF! USE CODE "SLEEP15""
click at [828, 253] on div at bounding box center [627, 288] width 840 height 491
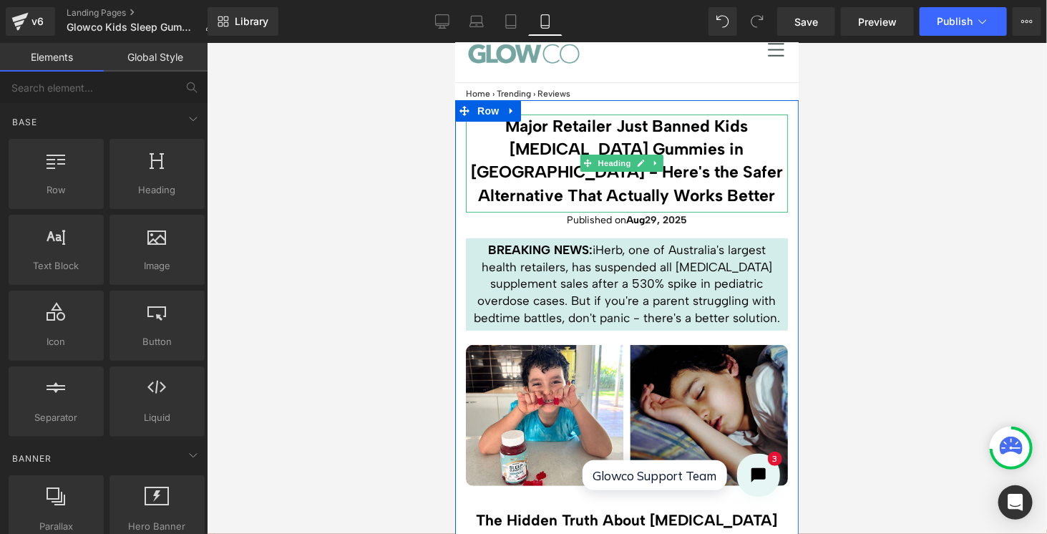
scroll to position [0, 0]
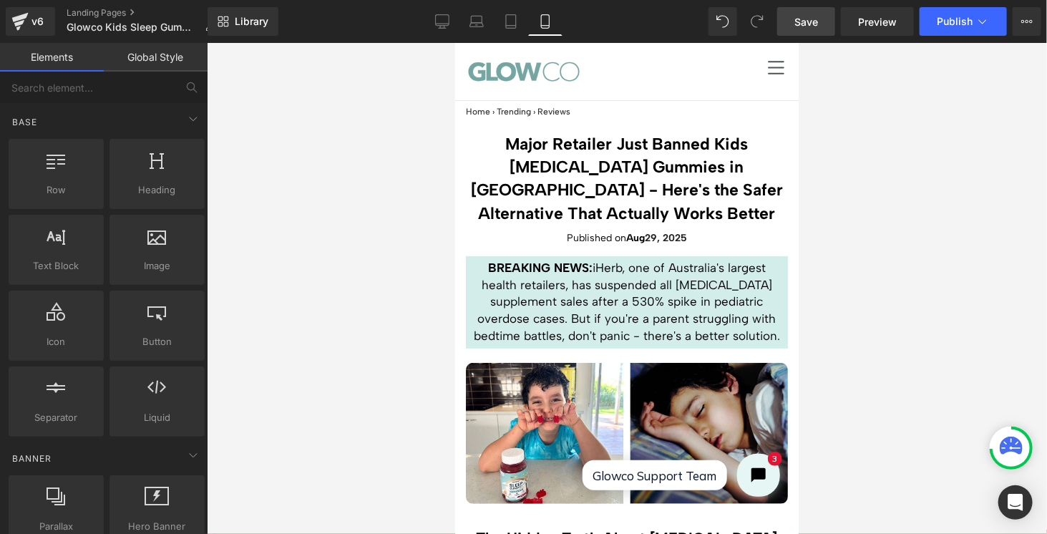
click at [806, 26] on span "Save" at bounding box center [806, 21] width 24 height 15
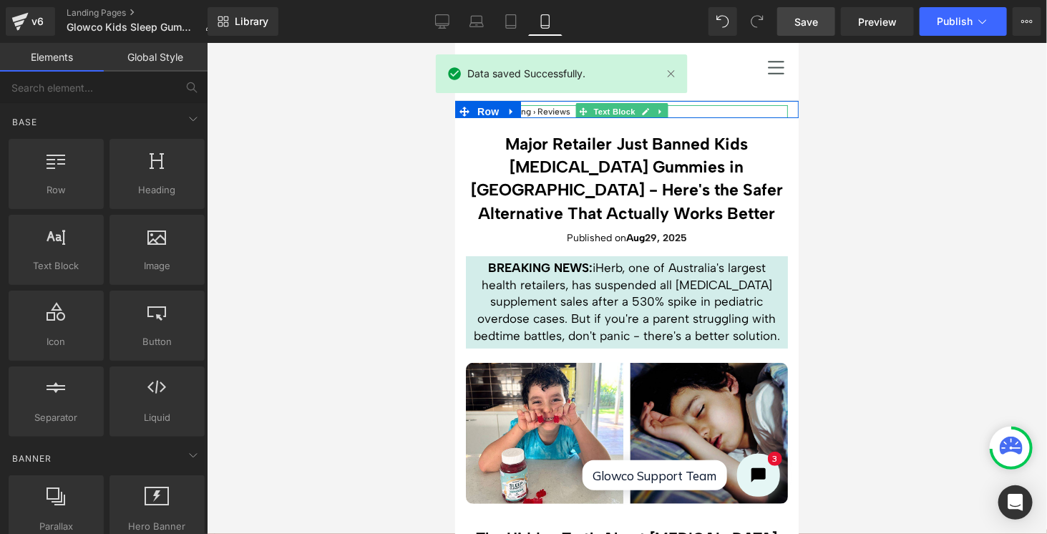
click at [557, 109] on p "Home › Trending › Reviews" at bounding box center [626, 110] width 322 height 13
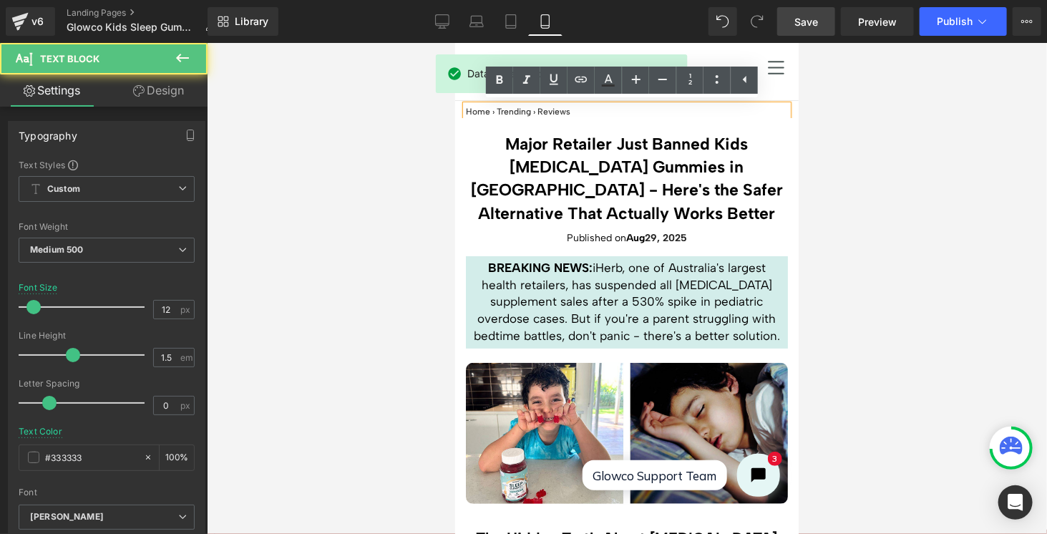
click at [562, 106] on p "Home › Trending › Reviews" at bounding box center [626, 110] width 322 height 13
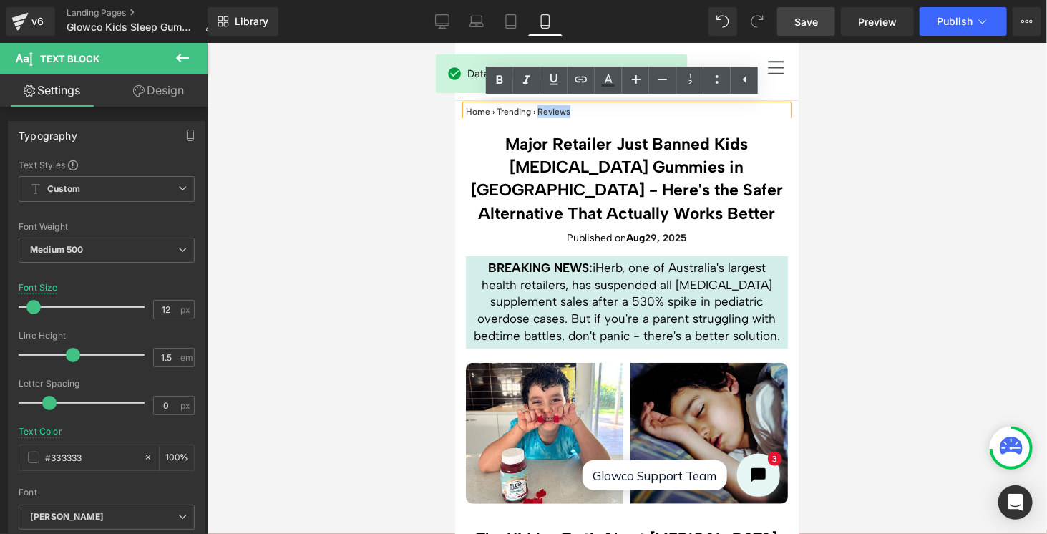
drag, startPoint x: 574, startPoint y: 112, endPoint x: 538, endPoint y: 109, distance: 35.9
click at [538, 109] on p "Home › Trending › Reviews" at bounding box center [626, 110] width 322 height 13
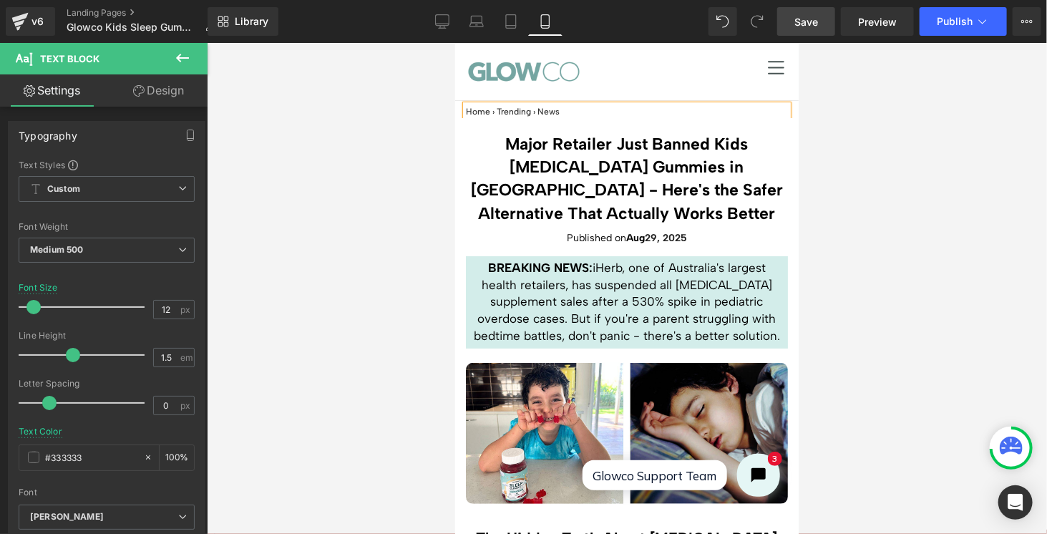
click at [862, 158] on div at bounding box center [627, 288] width 840 height 491
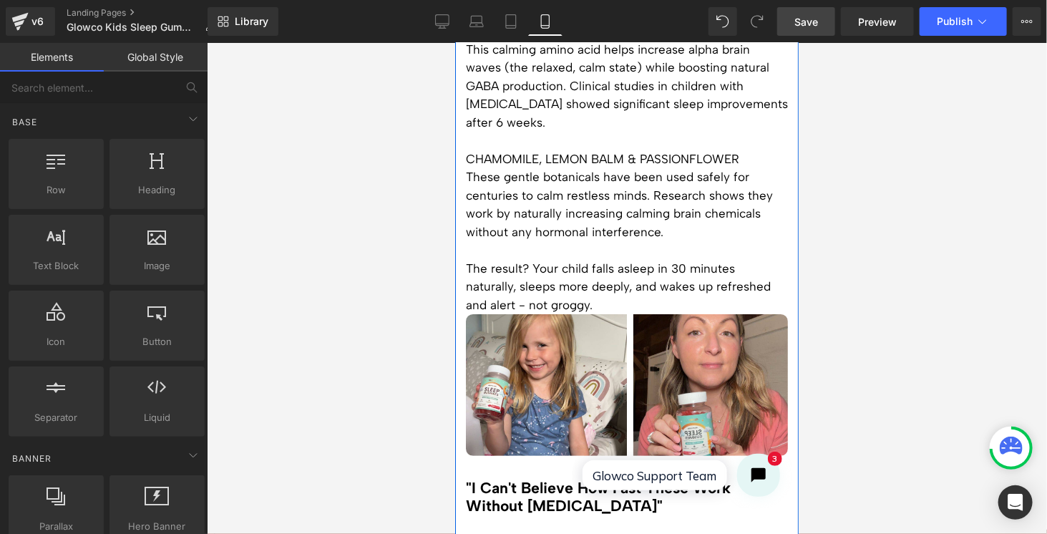
scroll to position [2504, 0]
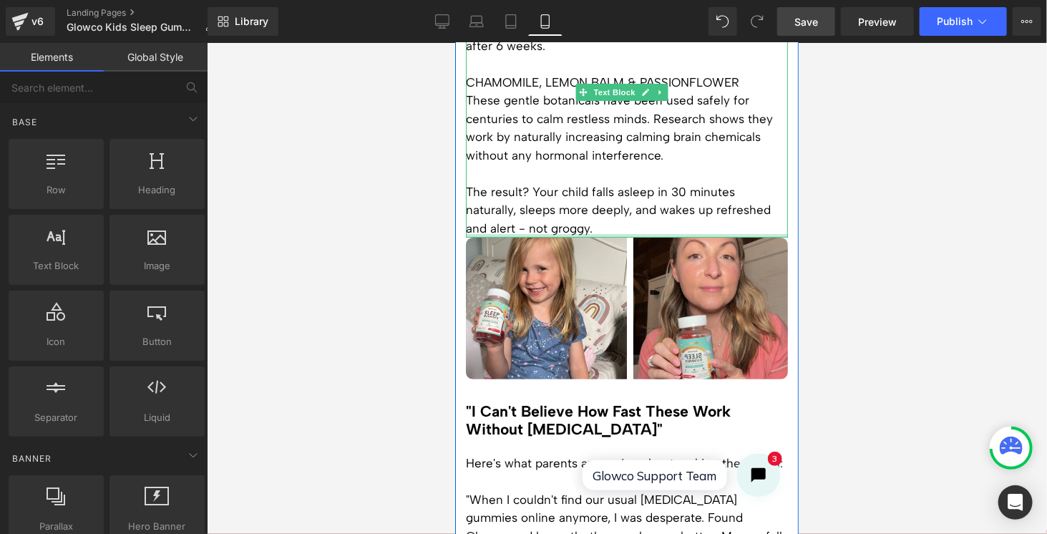
click at [617, 233] on div at bounding box center [626, 235] width 322 height 4
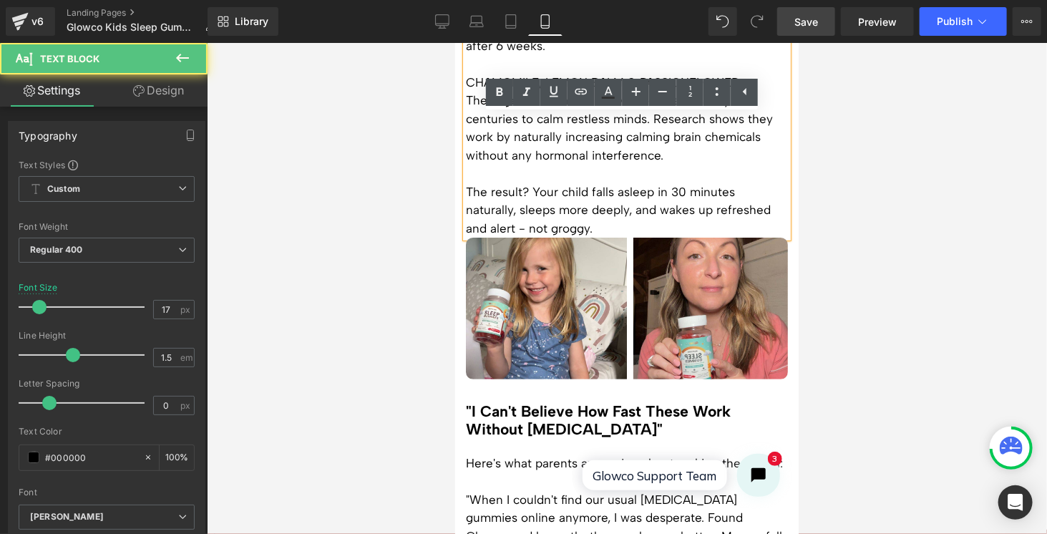
click at [601, 188] on p "The result? Your child falls asleep in 30 minutes naturally, sleeps more deeply…" at bounding box center [626, 209] width 322 height 55
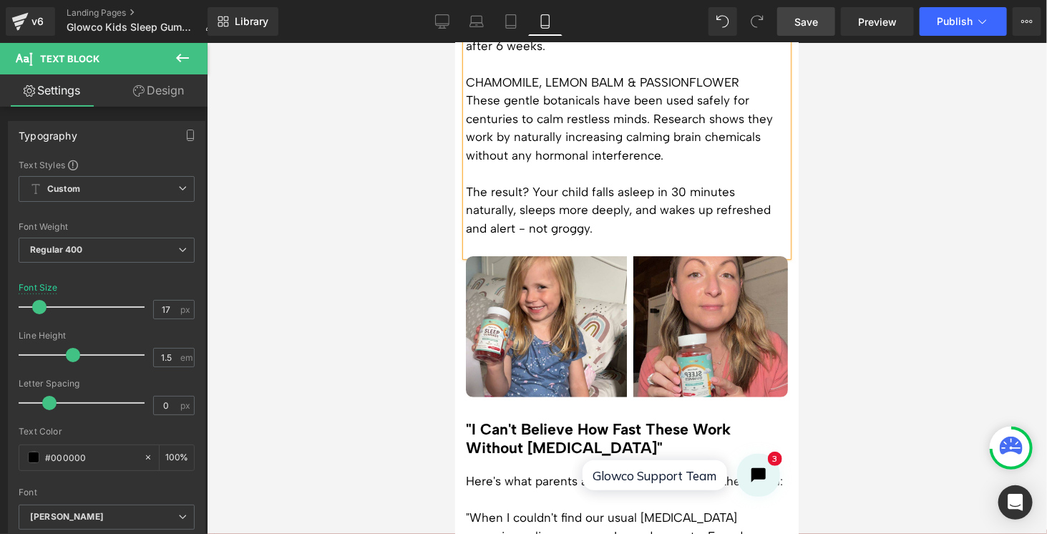
click at [842, 197] on div at bounding box center [627, 288] width 840 height 491
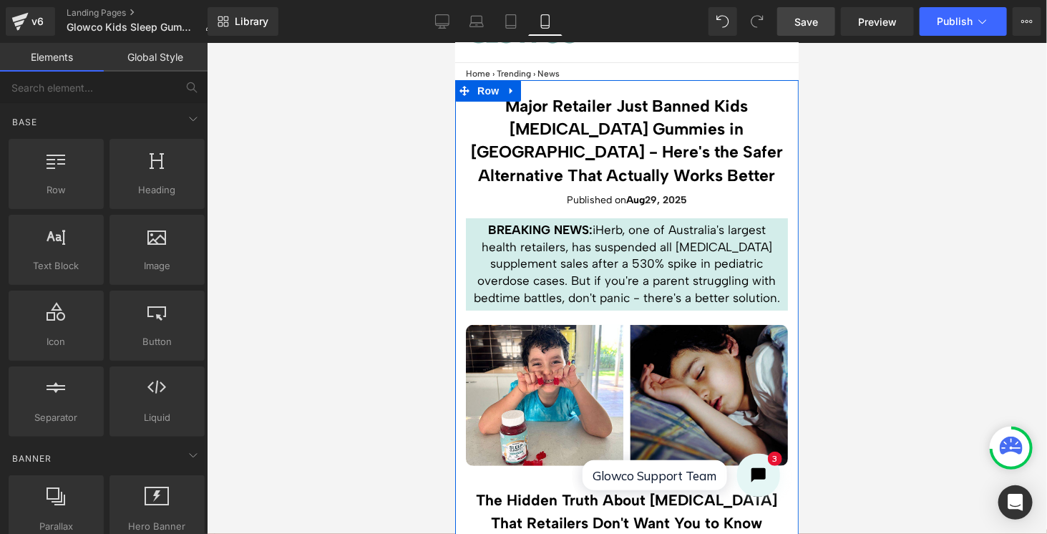
scroll to position [0, 0]
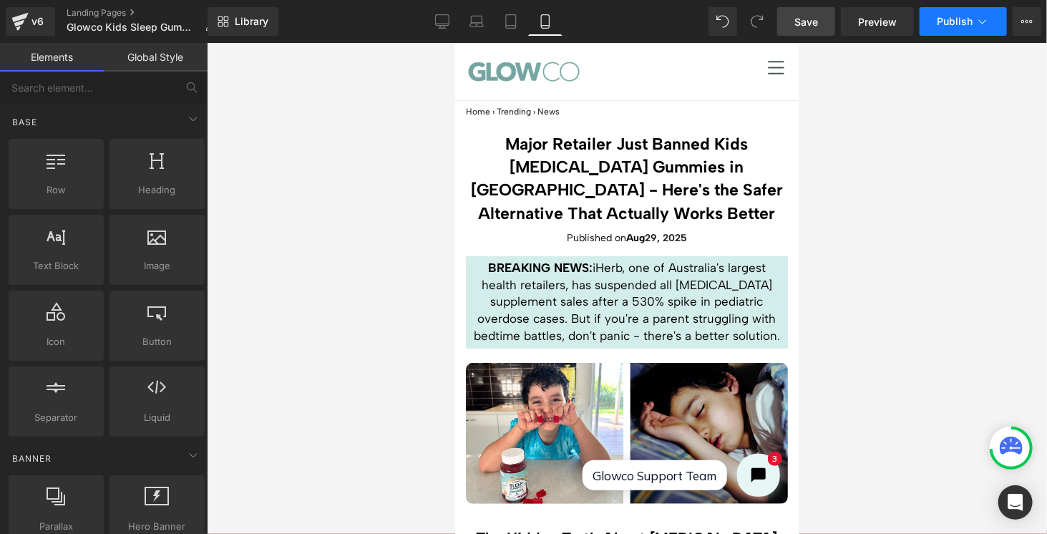
click at [969, 26] on span "Publish" at bounding box center [955, 21] width 36 height 11
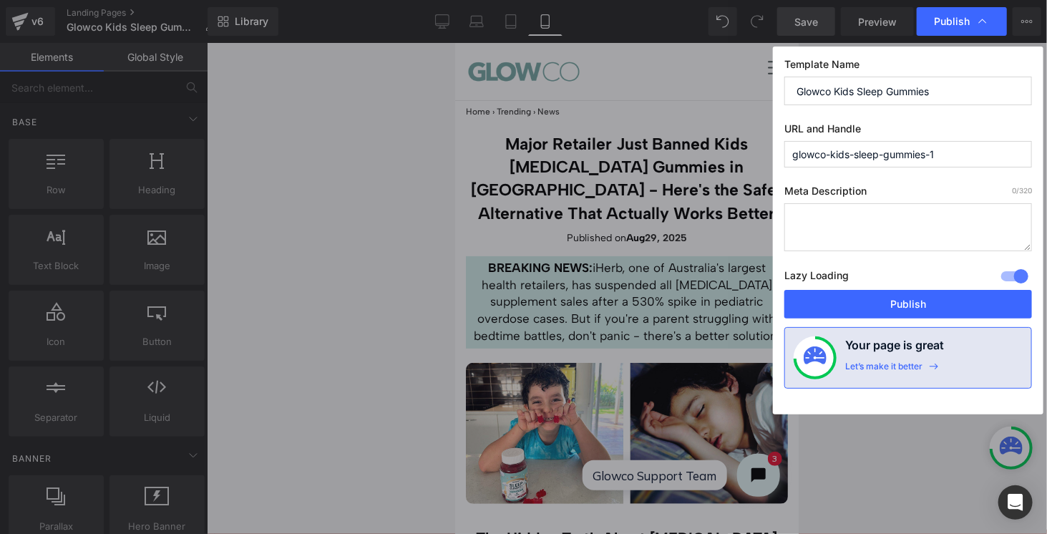
click at [947, 157] on input "glowco-kids-sleep-gummies-1" at bounding box center [908, 154] width 248 height 26
type input "glowco-kids-sleep-gummies-natural"
click at [932, 217] on textarea at bounding box center [908, 227] width 248 height 48
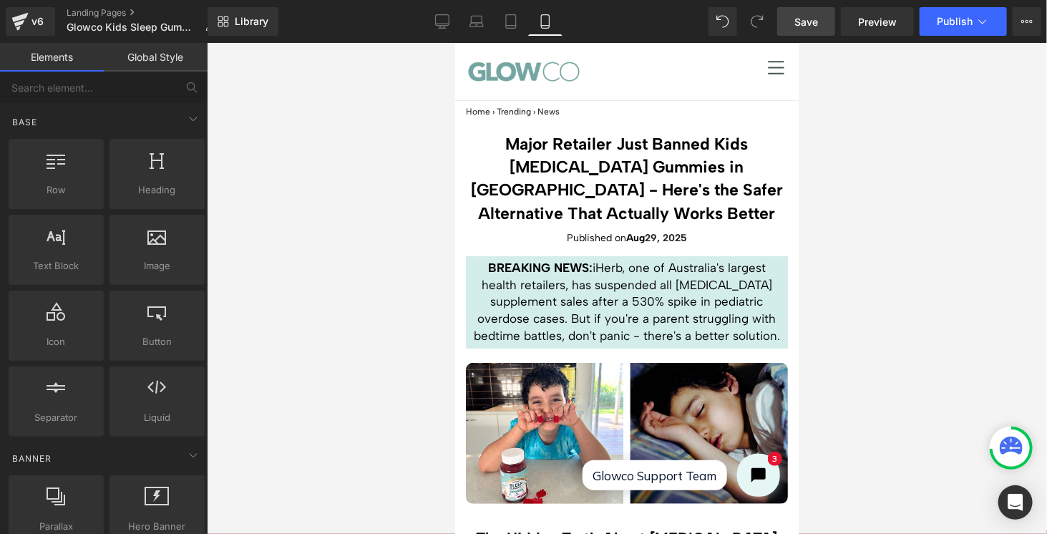
click at [822, 21] on link "Save" at bounding box center [806, 21] width 58 height 29
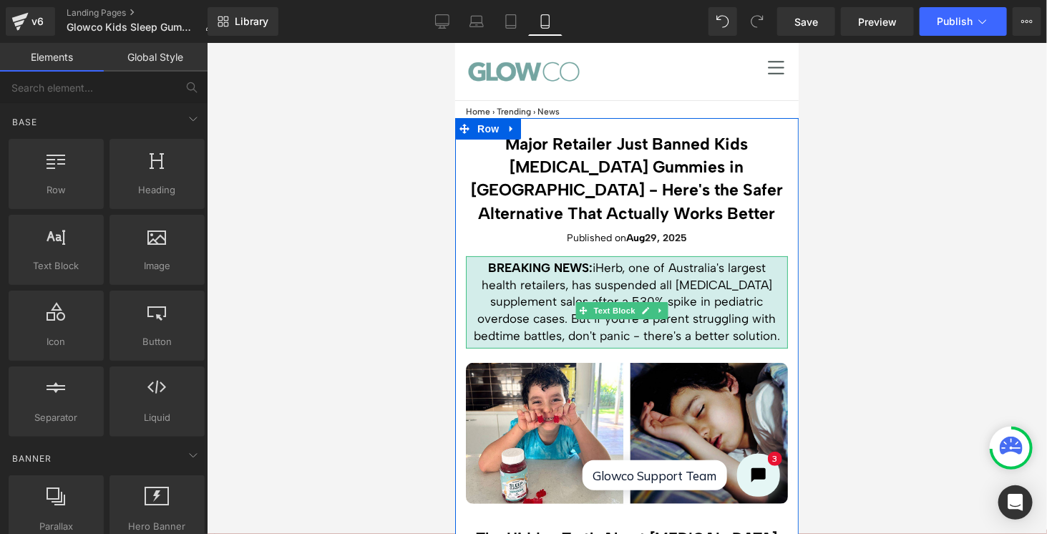
click at [634, 283] on p "BREAKING NEWS: iHerb, one of Australia's largest health retailers, has suspende…" at bounding box center [626, 301] width 315 height 85
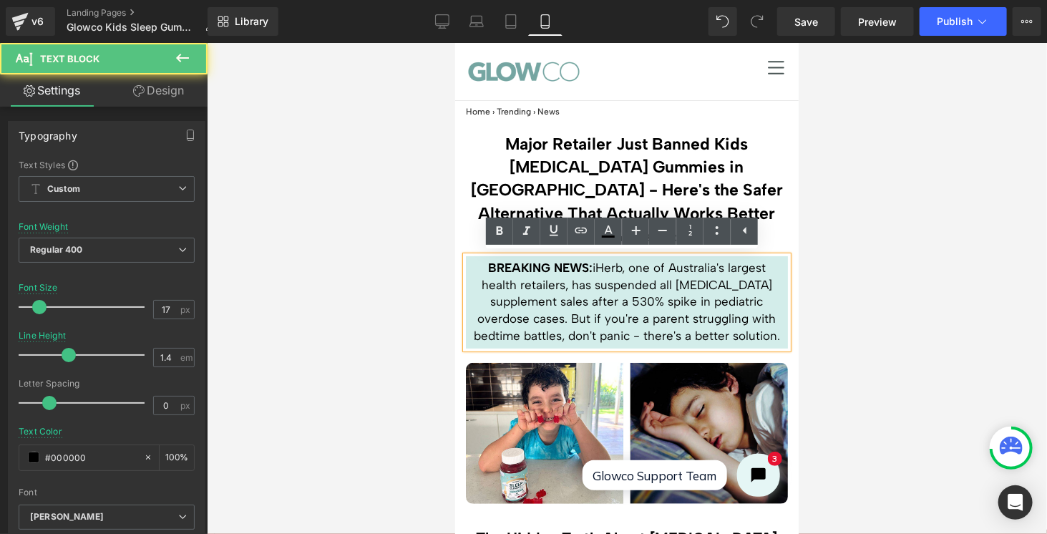
click at [625, 268] on p "BREAKING NEWS: iHerb, one of Australia's largest health retailers, has suspende…" at bounding box center [626, 301] width 315 height 85
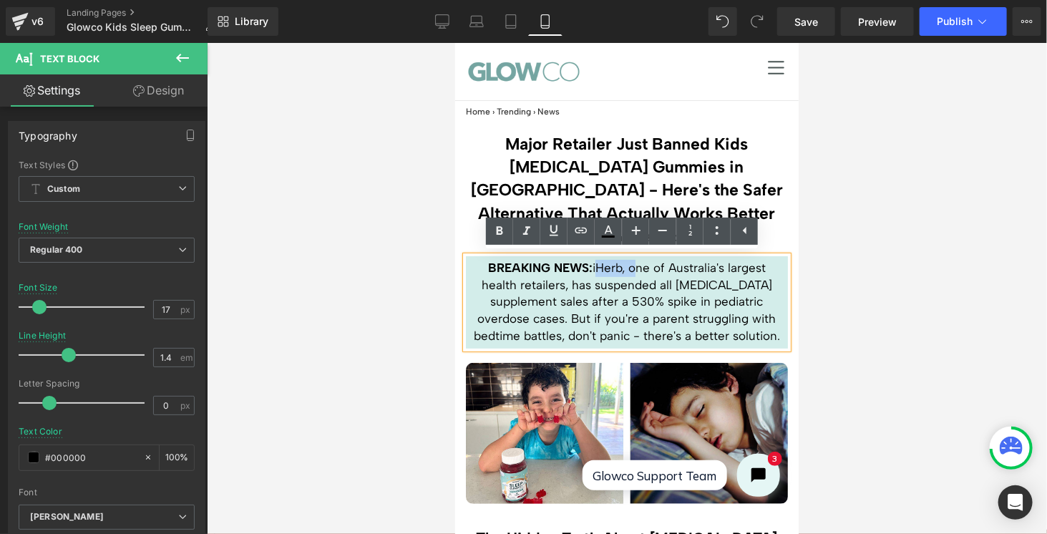
drag, startPoint x: 625, startPoint y: 266, endPoint x: 588, endPoint y: 266, distance: 37.2
click at [588, 266] on p "BREAKING NEWS: iHerb, one of Australia's largest health retailers, has suspende…" at bounding box center [626, 301] width 315 height 85
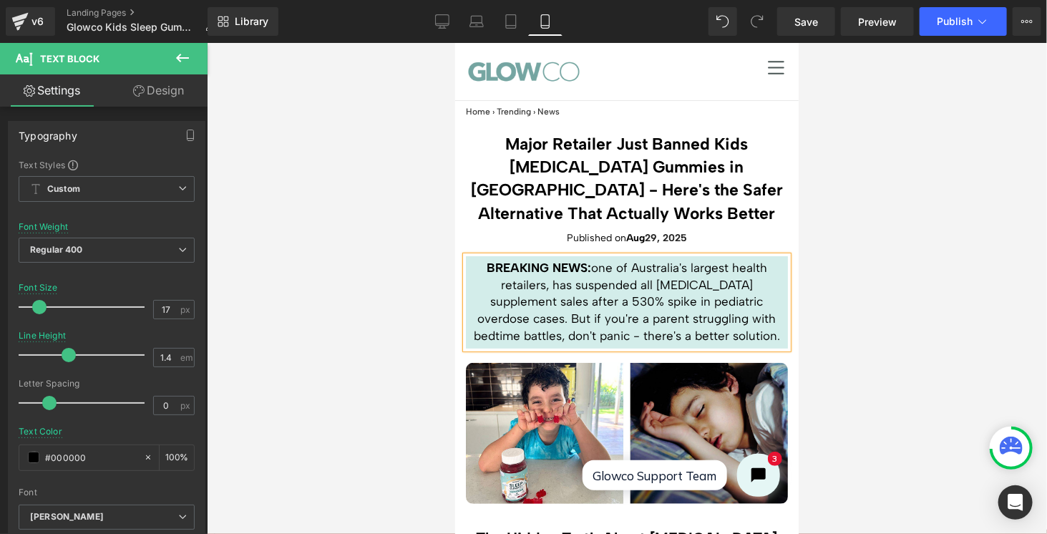
click at [592, 268] on p "BREAKING NEWS: one of Australia's largest health retailers, has suspended all […" at bounding box center [626, 301] width 315 height 85
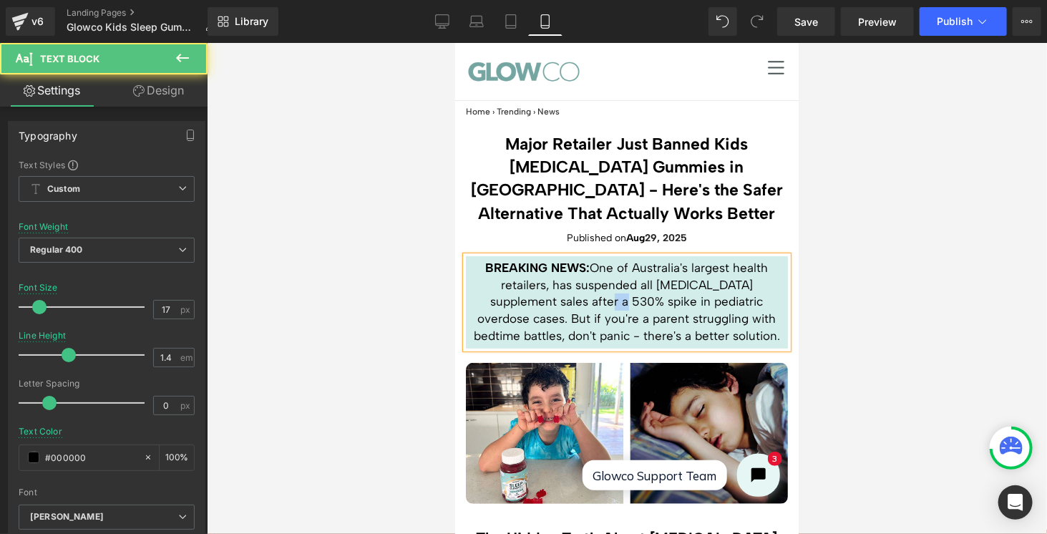
drag, startPoint x: 566, startPoint y: 300, endPoint x: 545, endPoint y: 298, distance: 20.9
click at [545, 298] on p "BREAKING NEWS: One of Australia's largest health retailers, has suspended all […" at bounding box center [626, 301] width 315 height 85
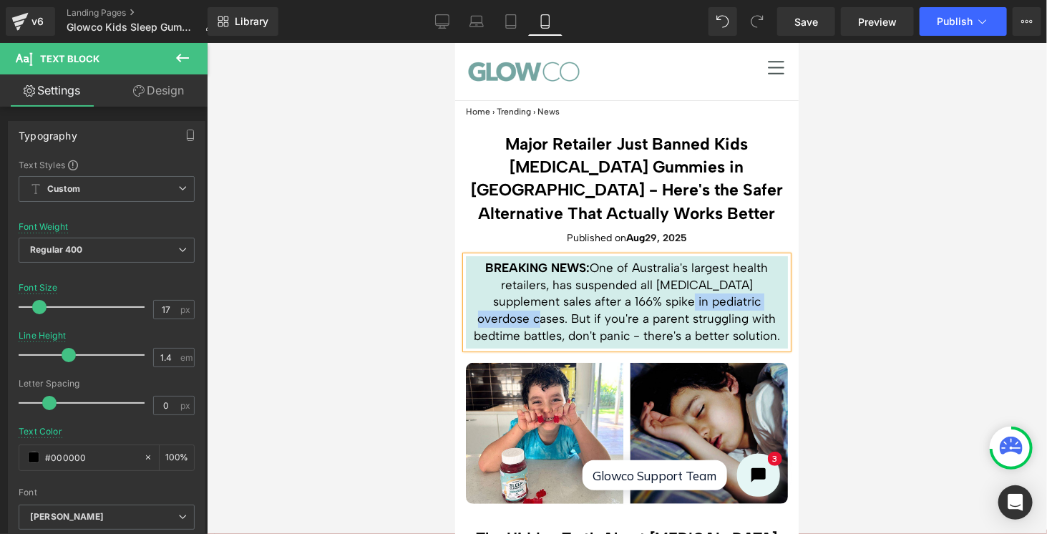
drag, startPoint x: 624, startPoint y: 301, endPoint x: 763, endPoint y: 303, distance: 139.5
click at [763, 303] on p "BREAKING NEWS: One of Australia's largest health retailers, has suspended all […" at bounding box center [626, 301] width 315 height 85
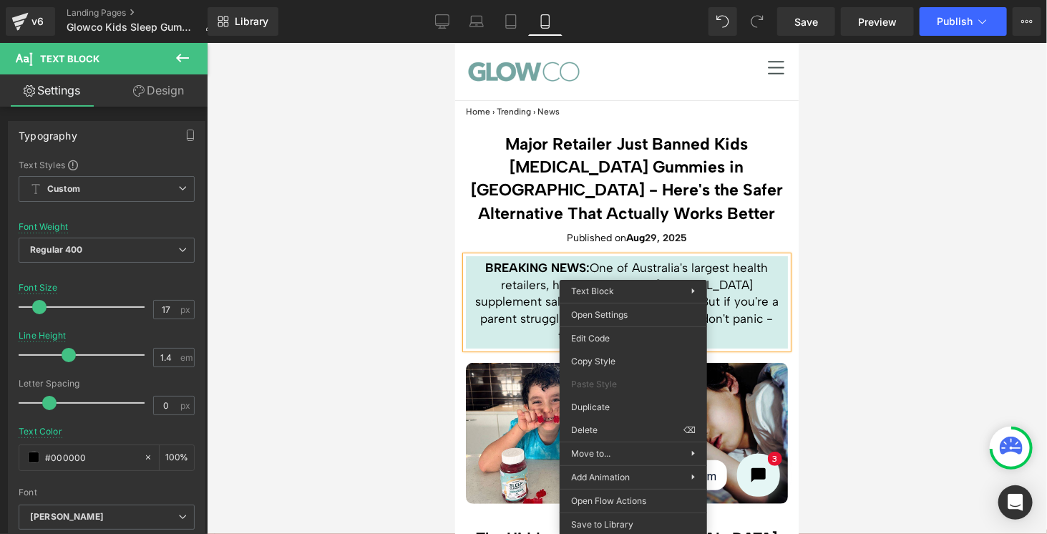
click at [694, 259] on p "BREAKING NEWS: One of Australia's largest health retailers, has suspended all […" at bounding box center [626, 301] width 315 height 85
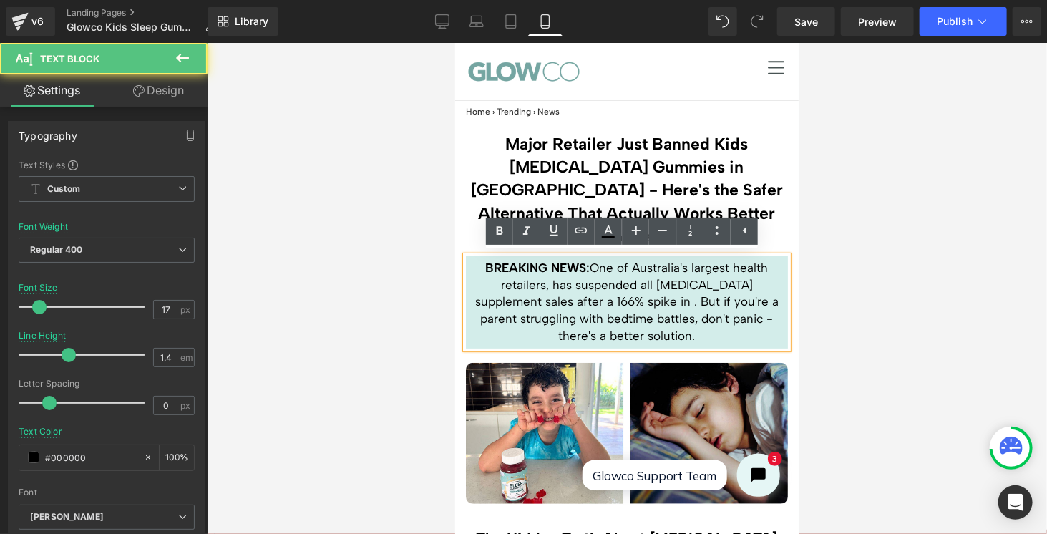
click at [631, 301] on p "BREAKING NEWS: One of Australia's largest health retailers, has suspended all […" at bounding box center [626, 301] width 315 height 85
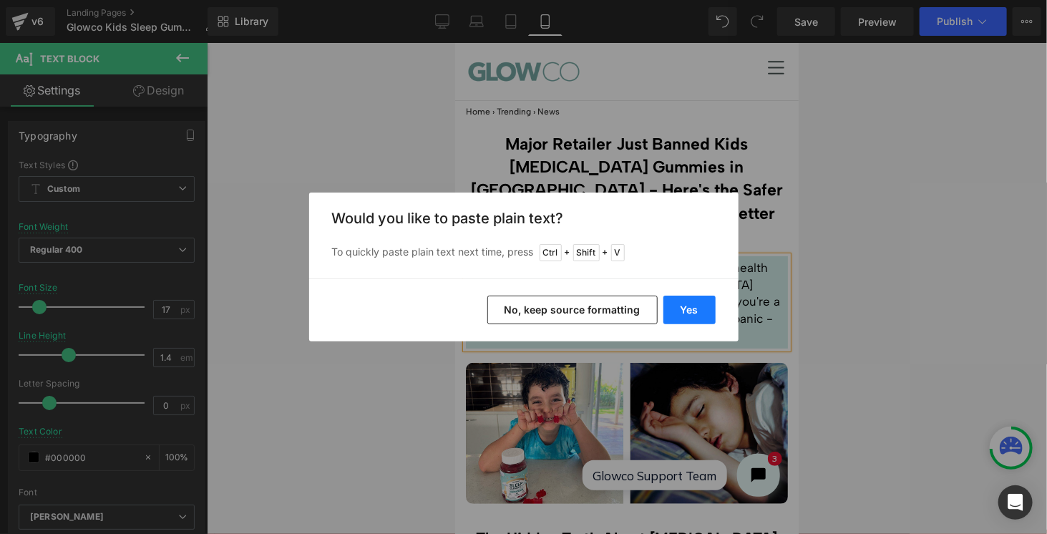
click at [688, 318] on button "Yes" at bounding box center [689, 310] width 52 height 29
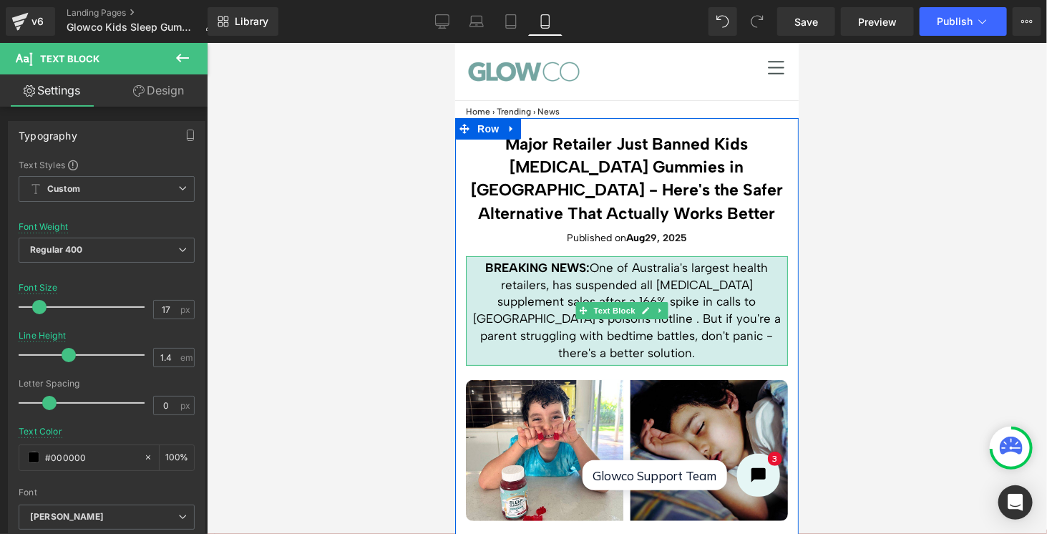
click at [698, 309] on p "BREAKING NEWS: One of Australia's largest health retailers, has suspended all […" at bounding box center [626, 310] width 315 height 102
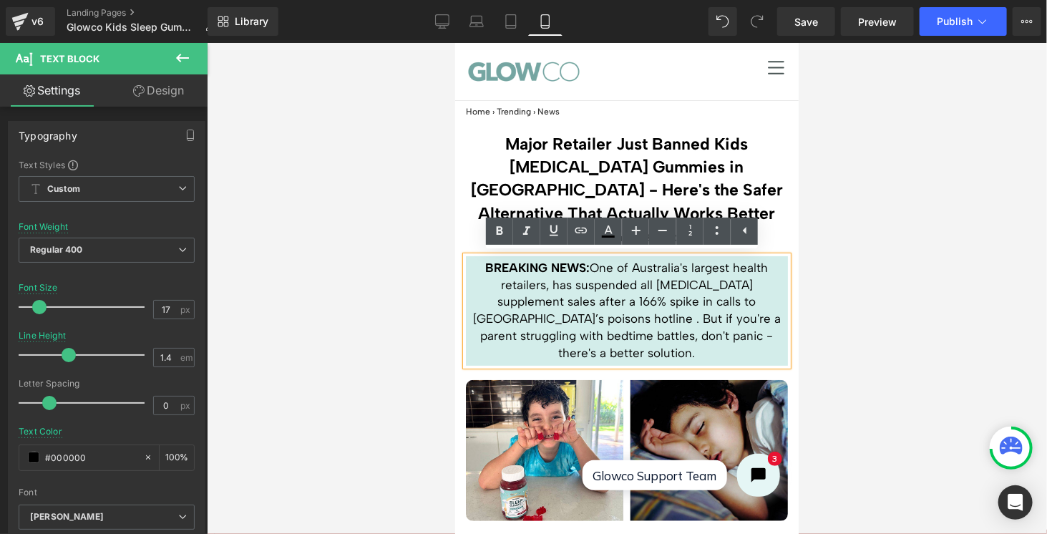
click at [567, 320] on p "BREAKING NEWS: One of Australia's largest health retailers, has suspended all […" at bounding box center [626, 310] width 315 height 102
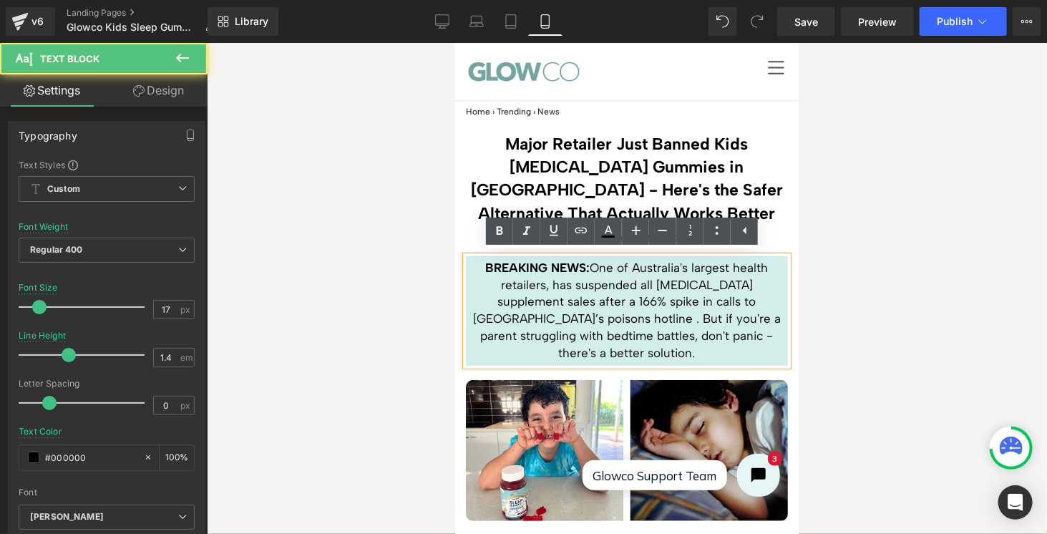
click at [672, 355] on p "BREAKING NEWS: One of Australia's largest health retailers, has suspended all […" at bounding box center [626, 310] width 315 height 102
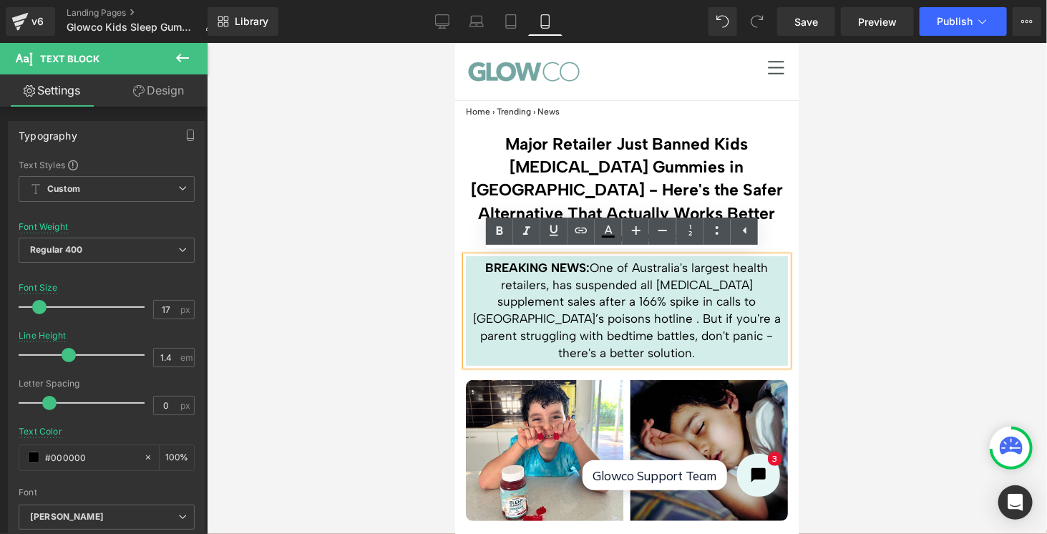
click at [711, 334] on p "BREAKING NEWS: One of Australia's largest health retailers, has suspended all […" at bounding box center [626, 310] width 315 height 102
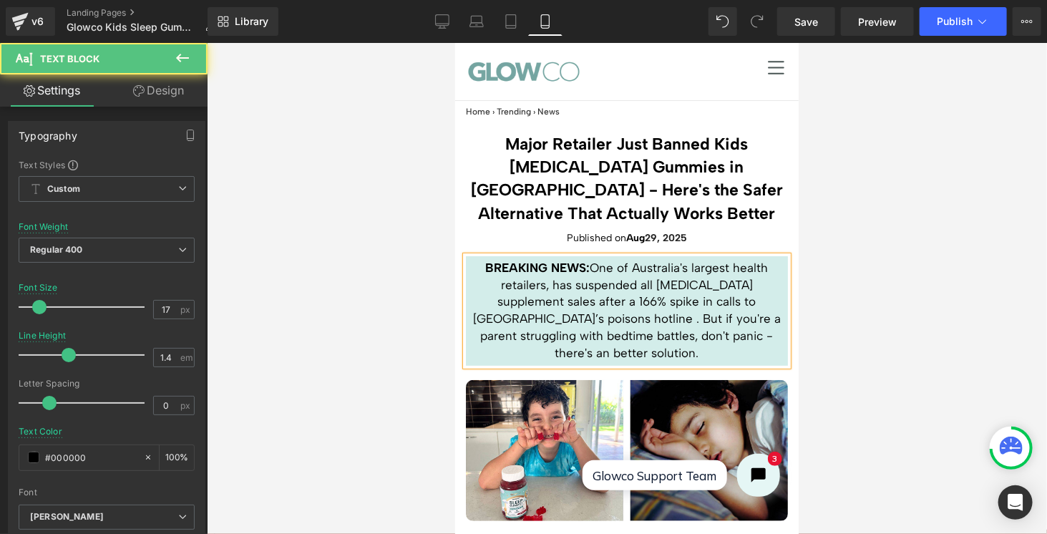
drag, startPoint x: 716, startPoint y: 333, endPoint x: 738, endPoint y: 343, distance: 25.3
click at [738, 343] on p "BREAKING NEWS: One of Australia's largest health retailers, has suspended all […" at bounding box center [626, 310] width 315 height 102
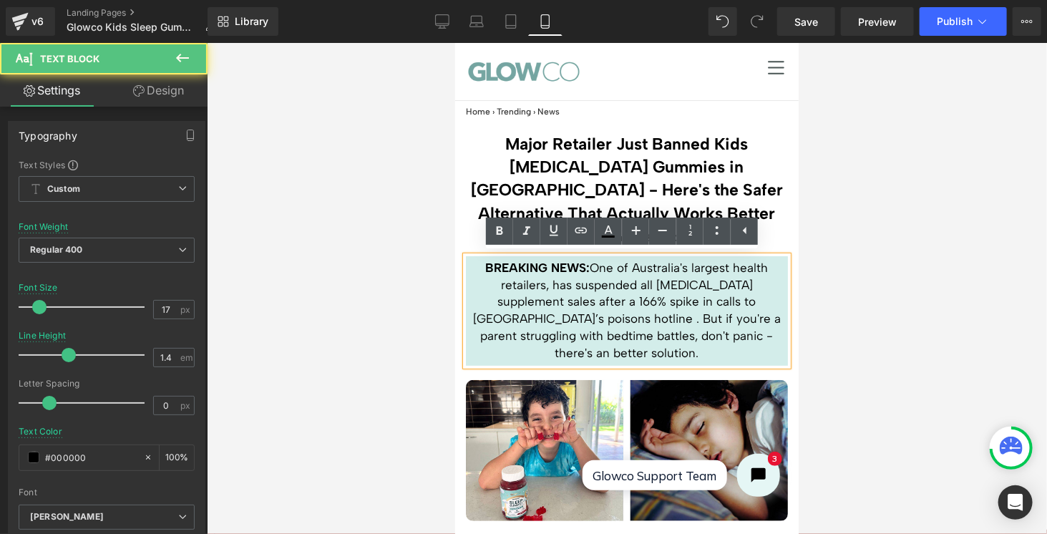
click at [728, 337] on p "BREAKING NEWS: One of Australia's largest health retailers, has suspended all […" at bounding box center [626, 310] width 315 height 102
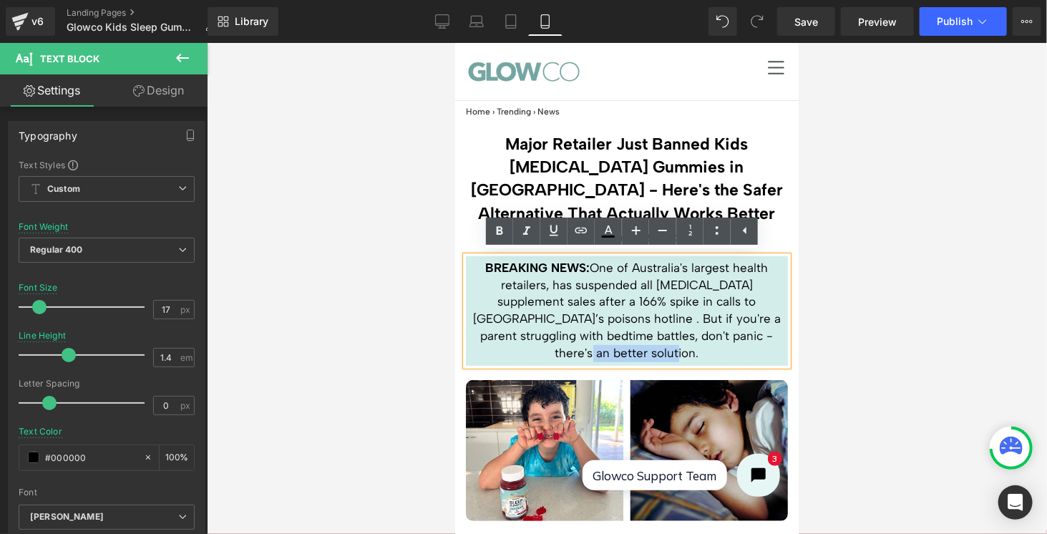
drag, startPoint x: 718, startPoint y: 334, endPoint x: 739, endPoint y: 343, distance: 22.5
click at [739, 343] on p "BREAKING NEWS: One of Australia's largest health retailers, has suspended all […" at bounding box center [626, 310] width 315 height 102
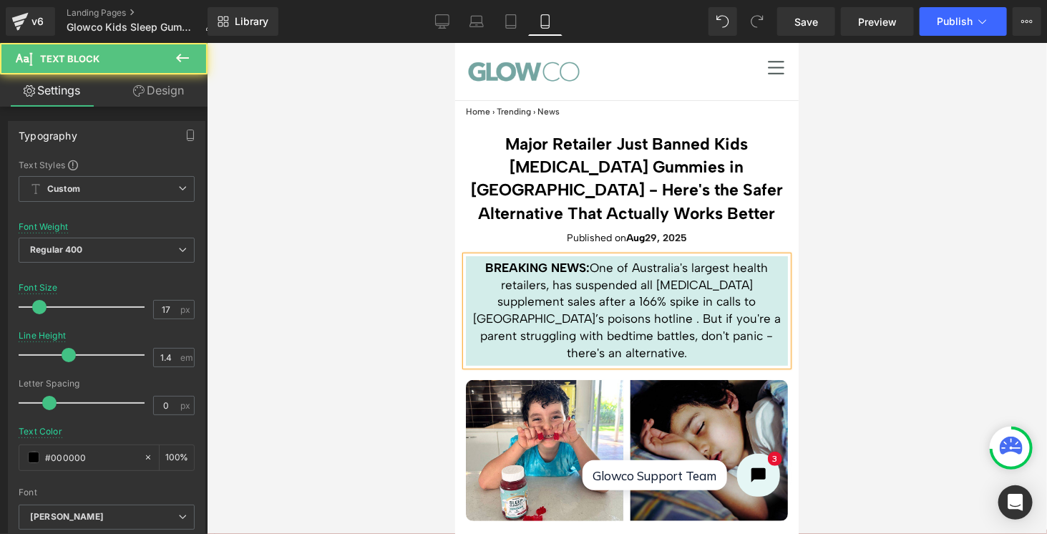
click at [750, 266] on p "BREAKING NEWS: One of Australia's largest health retailers, has suspended all […" at bounding box center [626, 310] width 315 height 102
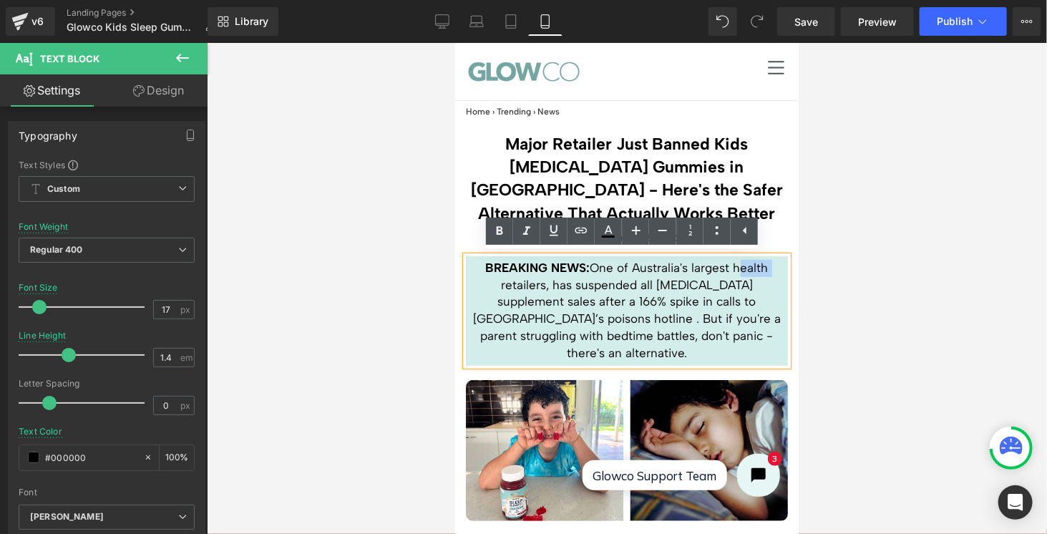
drag, startPoint x: 761, startPoint y: 265, endPoint x: 729, endPoint y: 267, distance: 32.2
click at [729, 267] on p "BREAKING NEWS: One of Australia's largest health retailers, has suspended all […" at bounding box center [626, 310] width 315 height 102
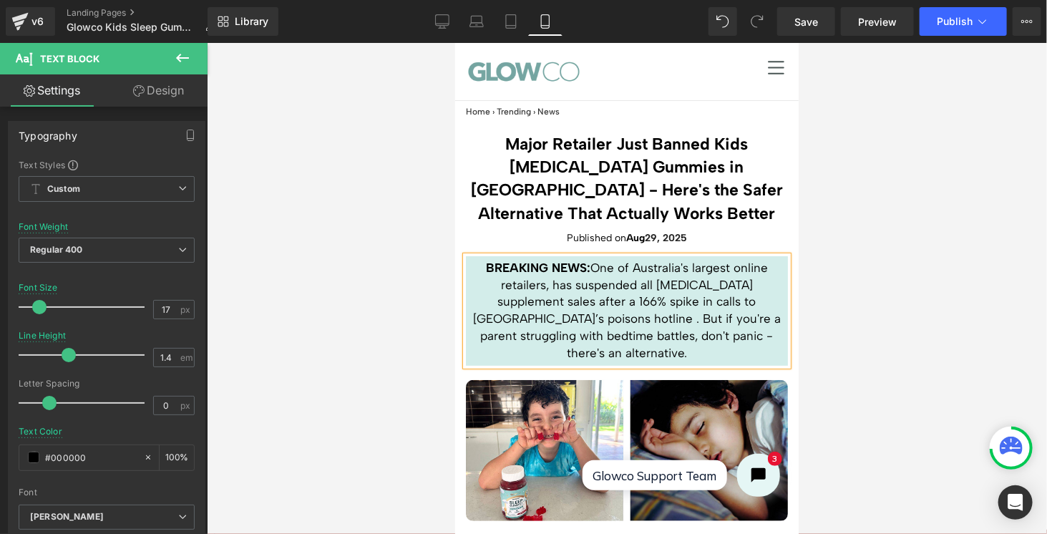
click at [882, 263] on div at bounding box center [627, 288] width 840 height 491
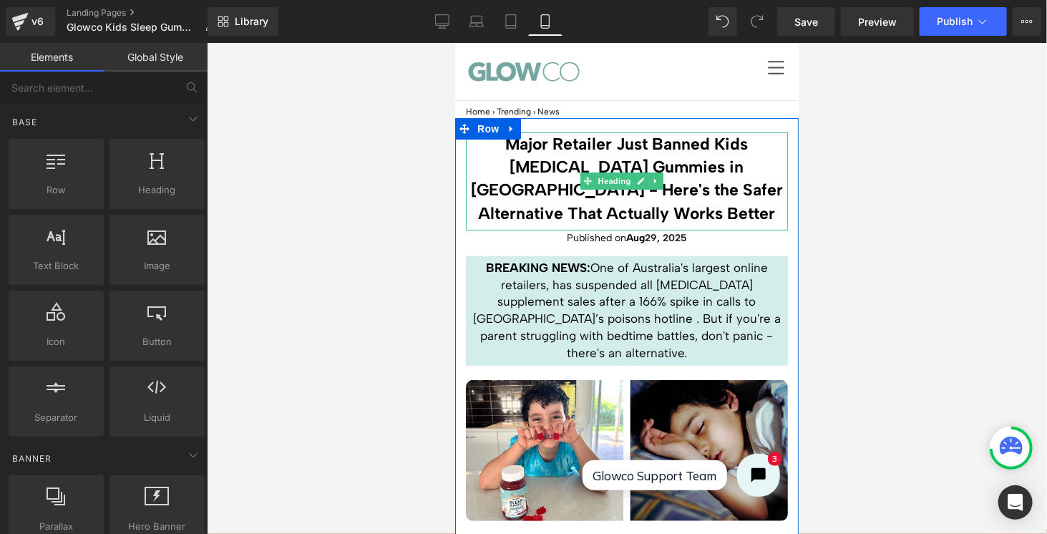
click at [694, 143] on h1 "Major Retailer Just Banned Kids [MEDICAL_DATA] Gummies in [GEOGRAPHIC_DATA] - H…" at bounding box center [626, 178] width 322 height 92
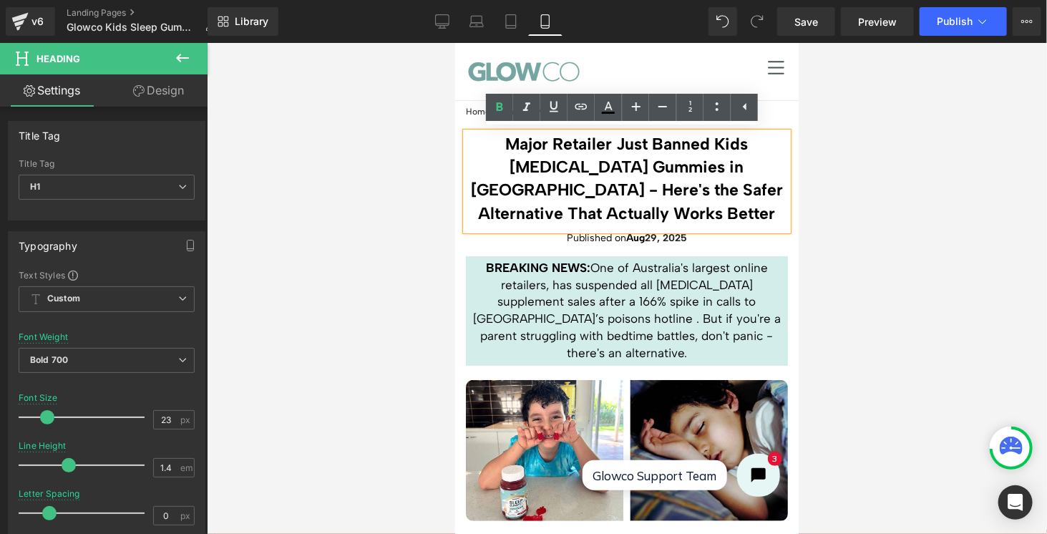
click at [865, 202] on div at bounding box center [627, 288] width 840 height 491
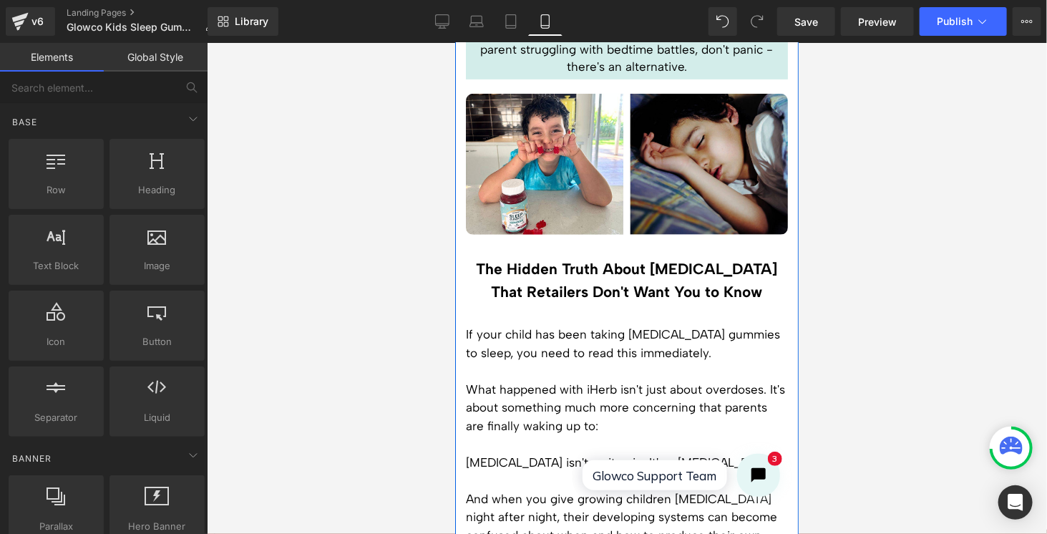
scroll to position [429, 0]
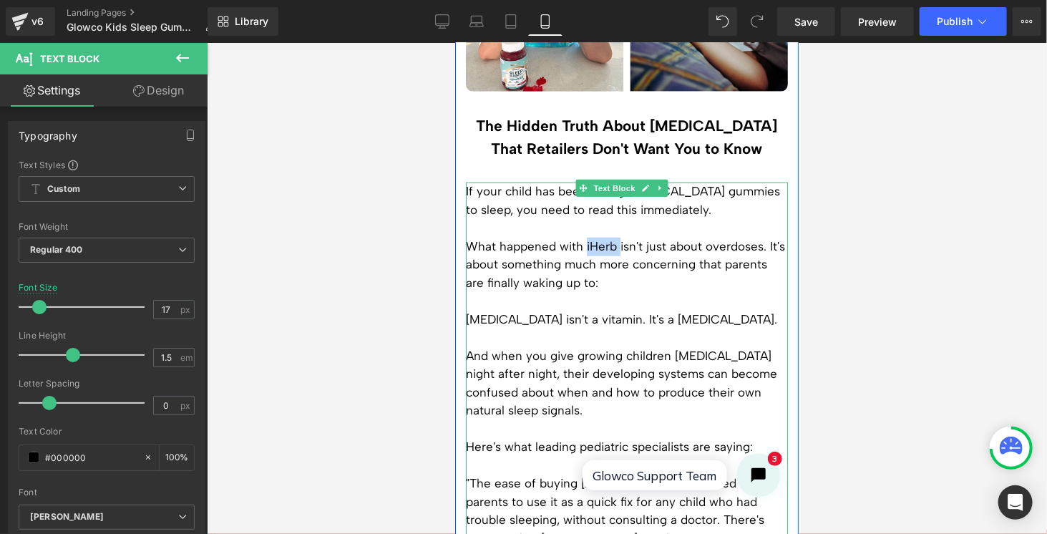
drag, startPoint x: 597, startPoint y: 225, endPoint x: 584, endPoint y: 220, distance: 13.6
click at [584, 237] on p "What happened with iHerb isn't just about overdoses. It's about something much …" at bounding box center [626, 264] width 322 height 55
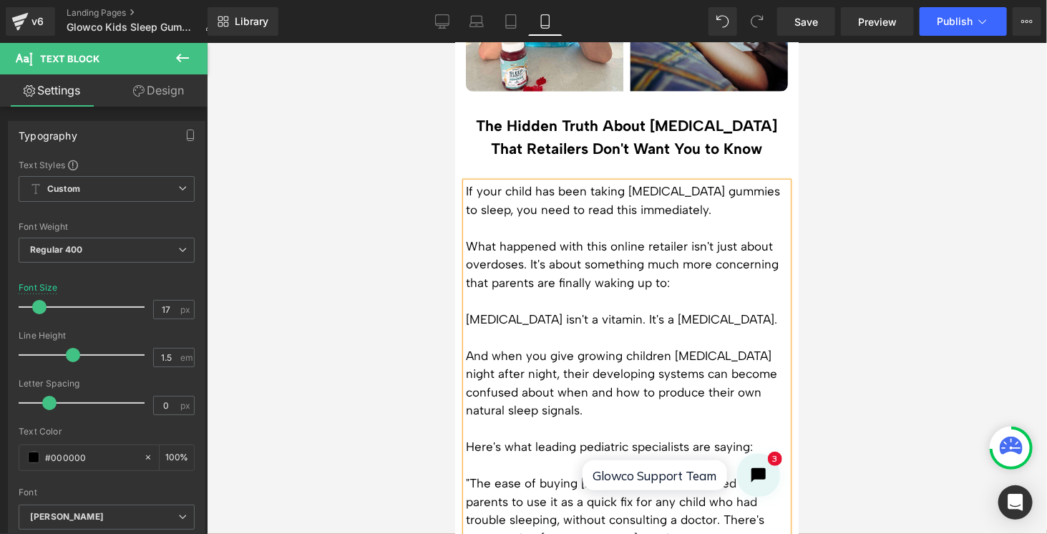
click at [700, 262] on p "What happened with this online retailer isn't just about overdoses. It's about …" at bounding box center [626, 264] width 322 height 55
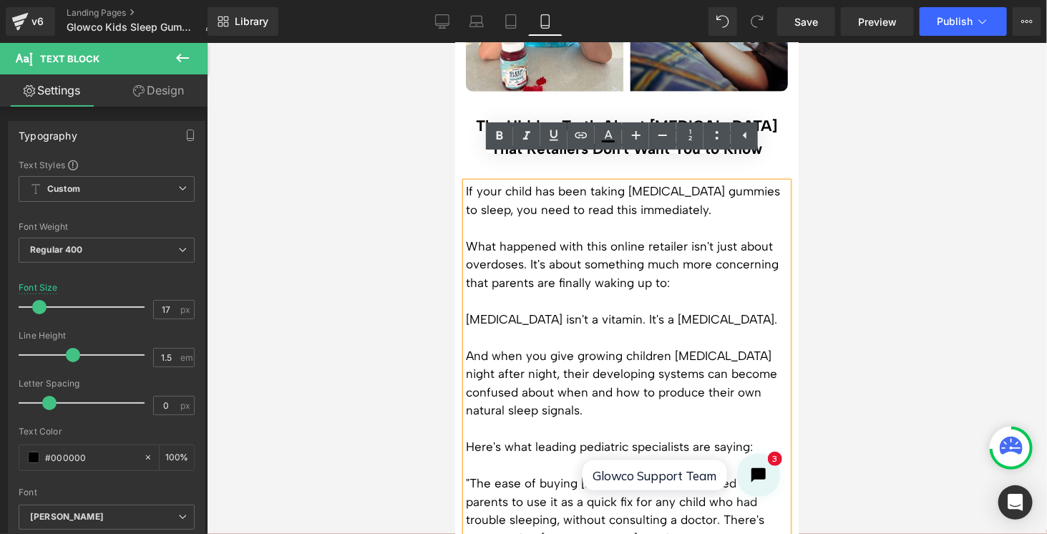
click at [664, 379] on p "And when you give growing children [MEDICAL_DATA] night after night, their deve…" at bounding box center [626, 382] width 322 height 73
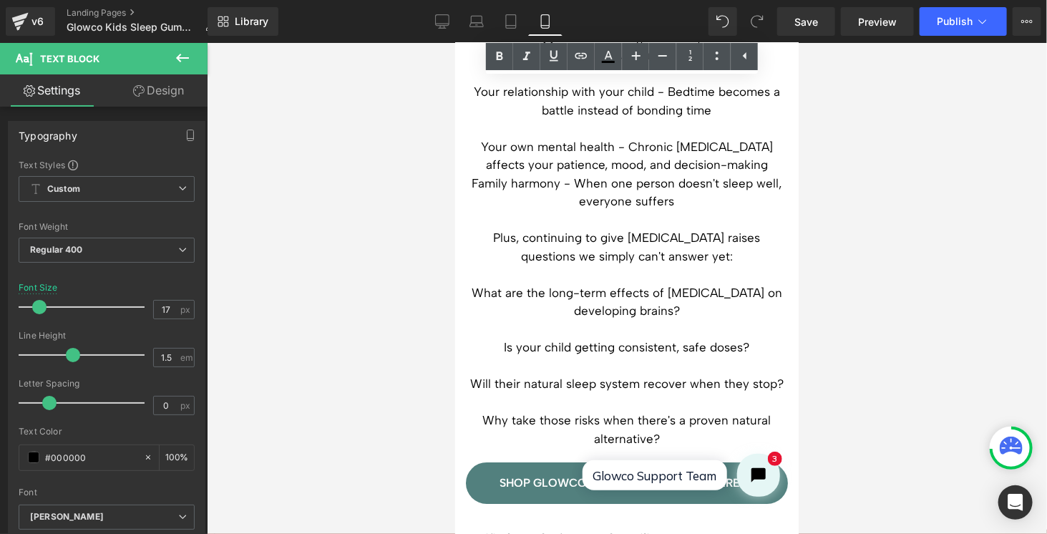
scroll to position [4722, 0]
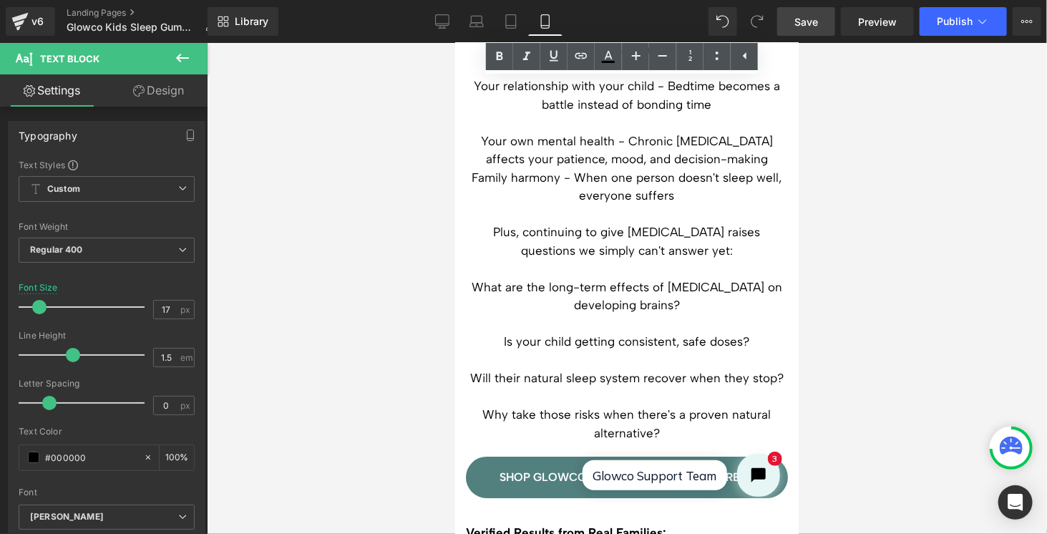
click at [816, 18] on span "Save" at bounding box center [806, 21] width 24 height 15
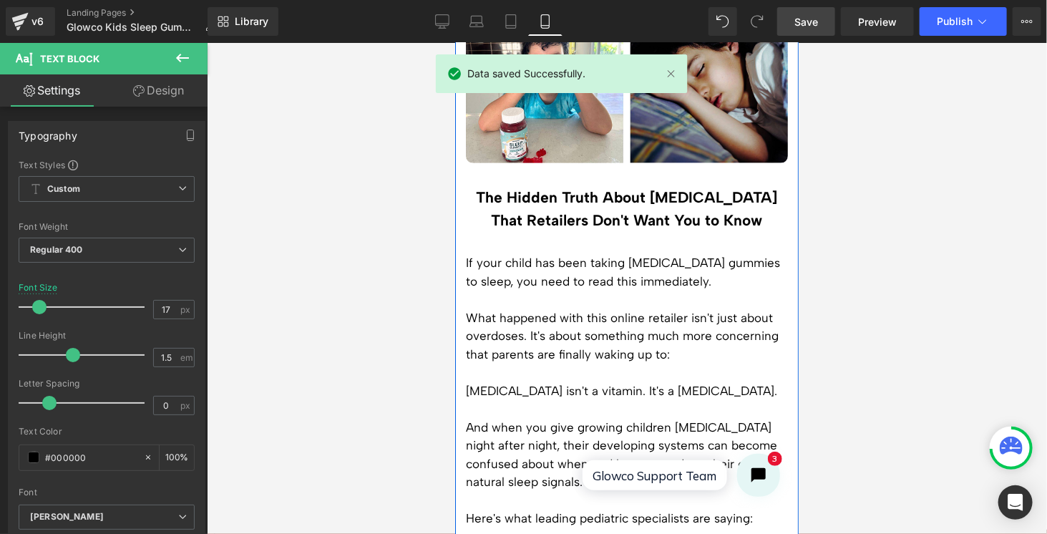
scroll to position [0, 0]
